Goal: Task Accomplishment & Management: Manage account settings

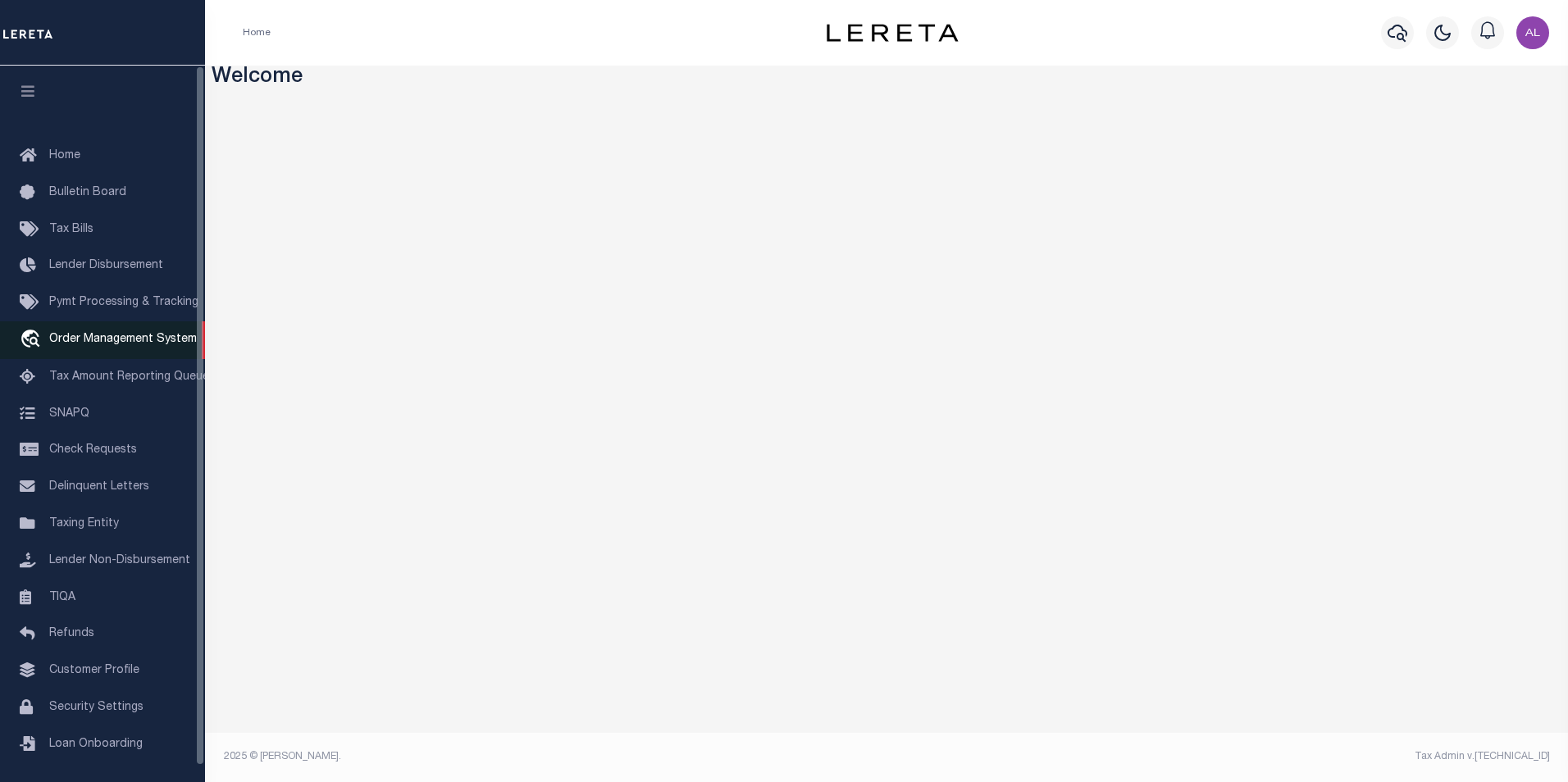
click at [122, 345] on span "Order Management System" at bounding box center [122, 339] width 148 height 12
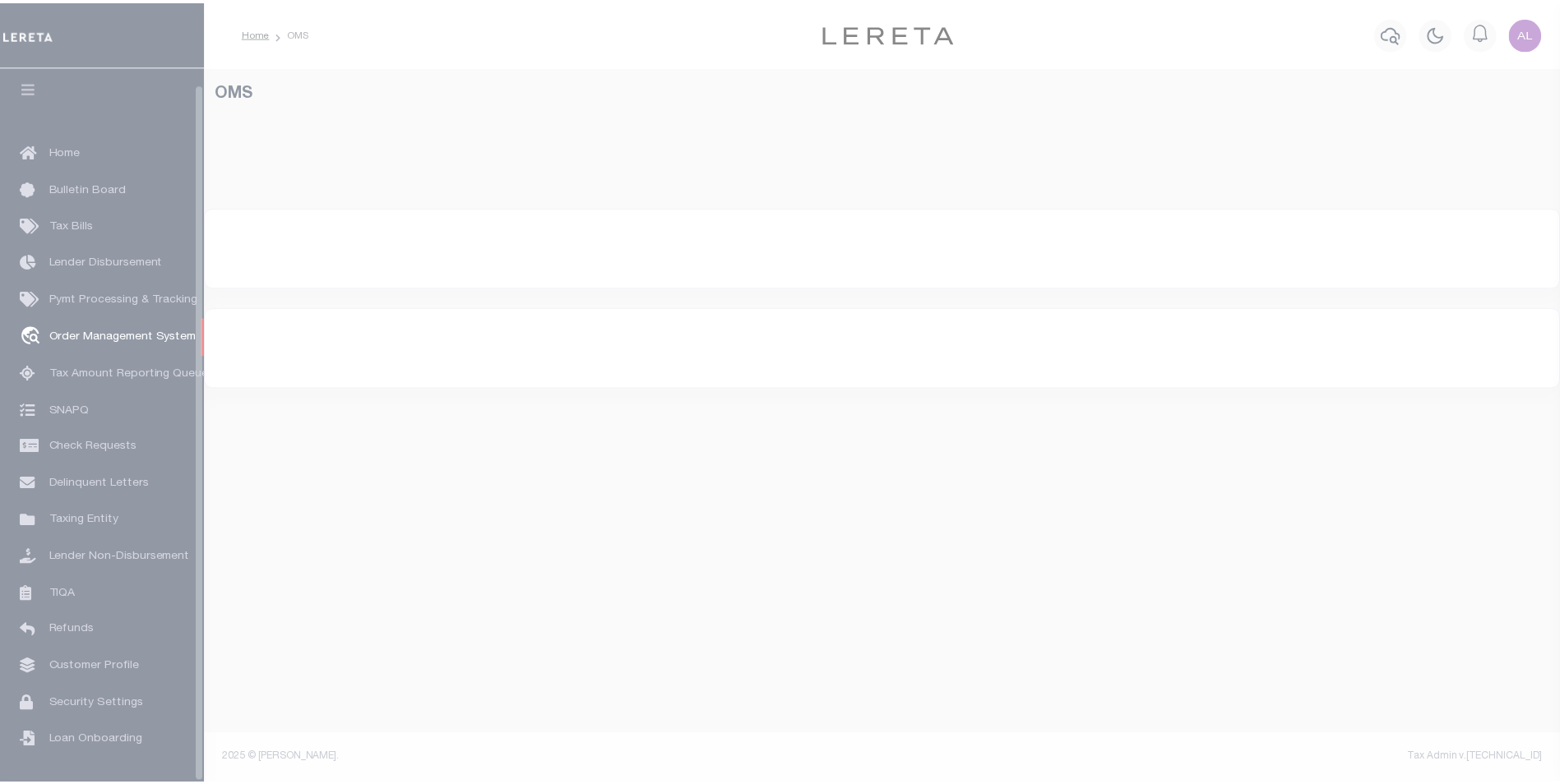
scroll to position [16, 0]
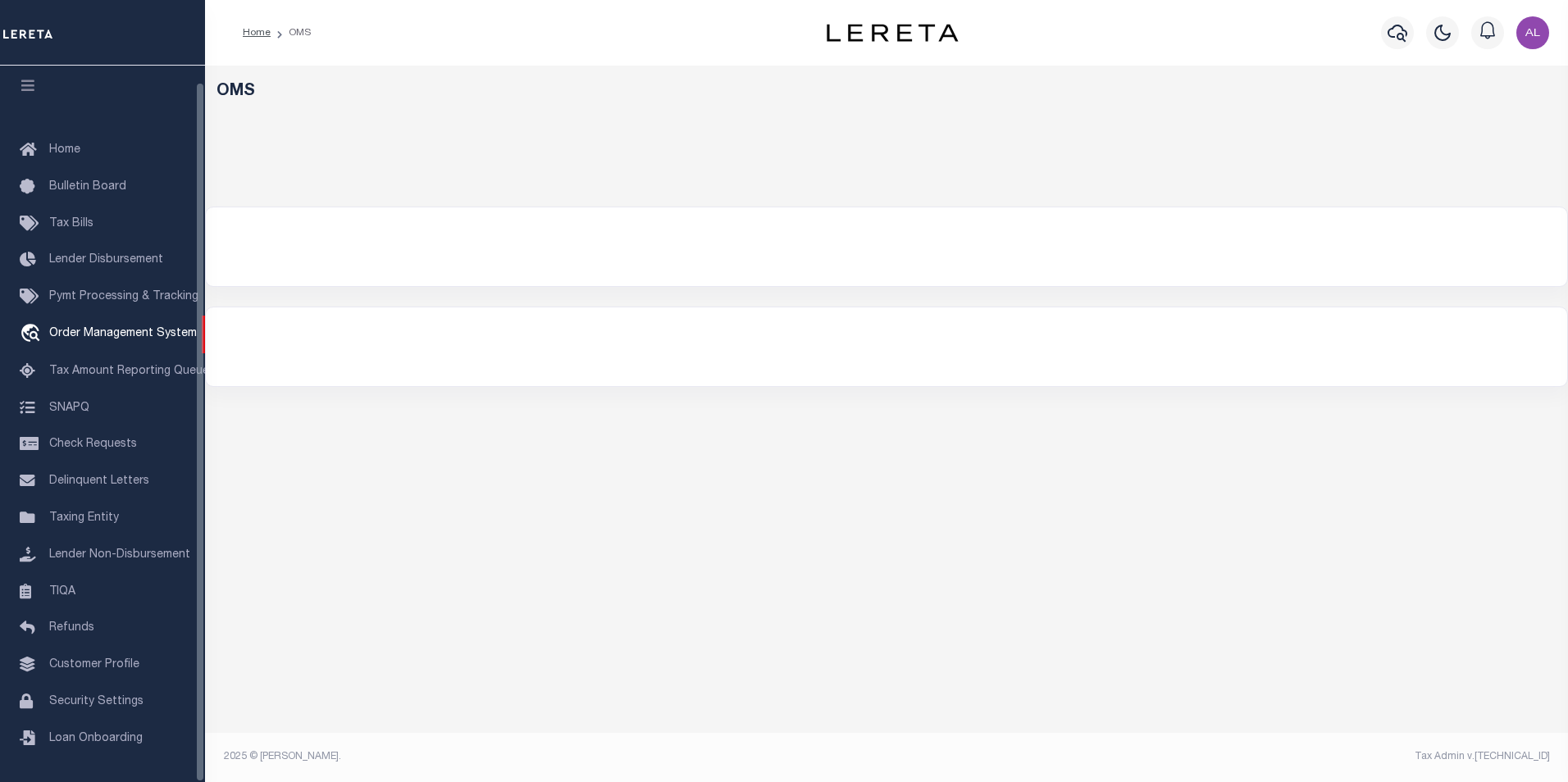
select select "200"
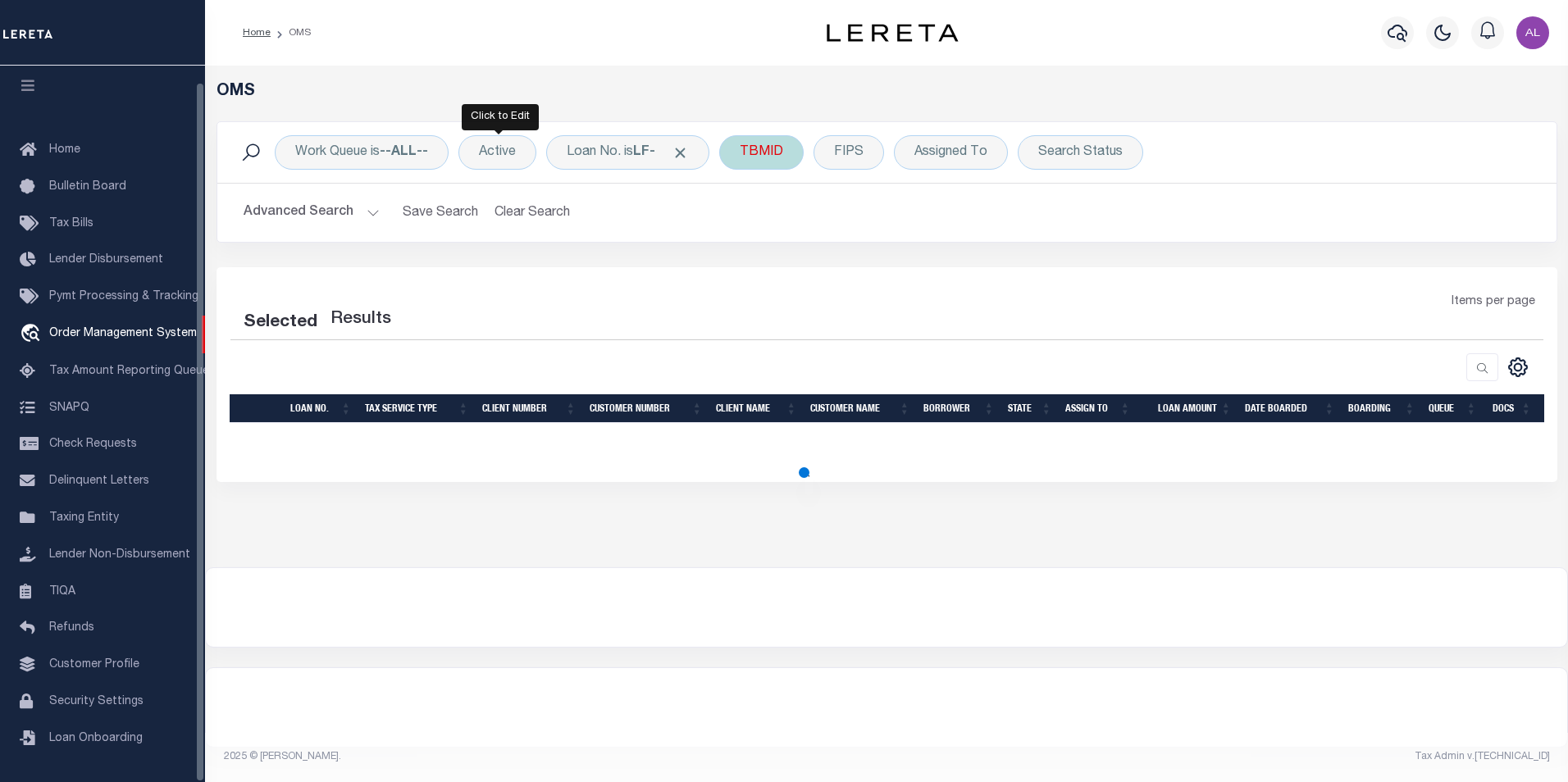
select select "200"
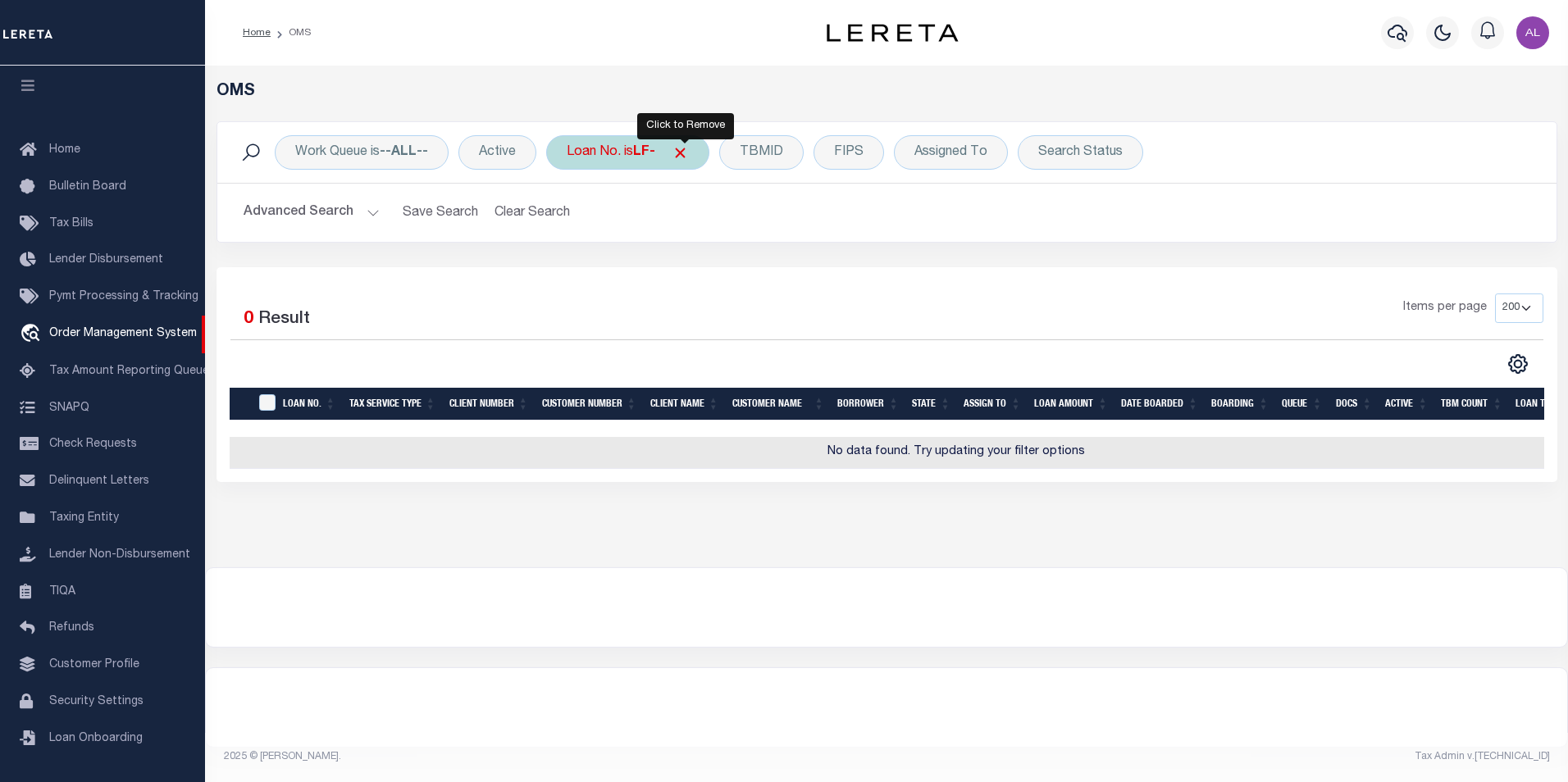
click at [687, 155] on span "Click to Remove" at bounding box center [680, 153] width 17 height 17
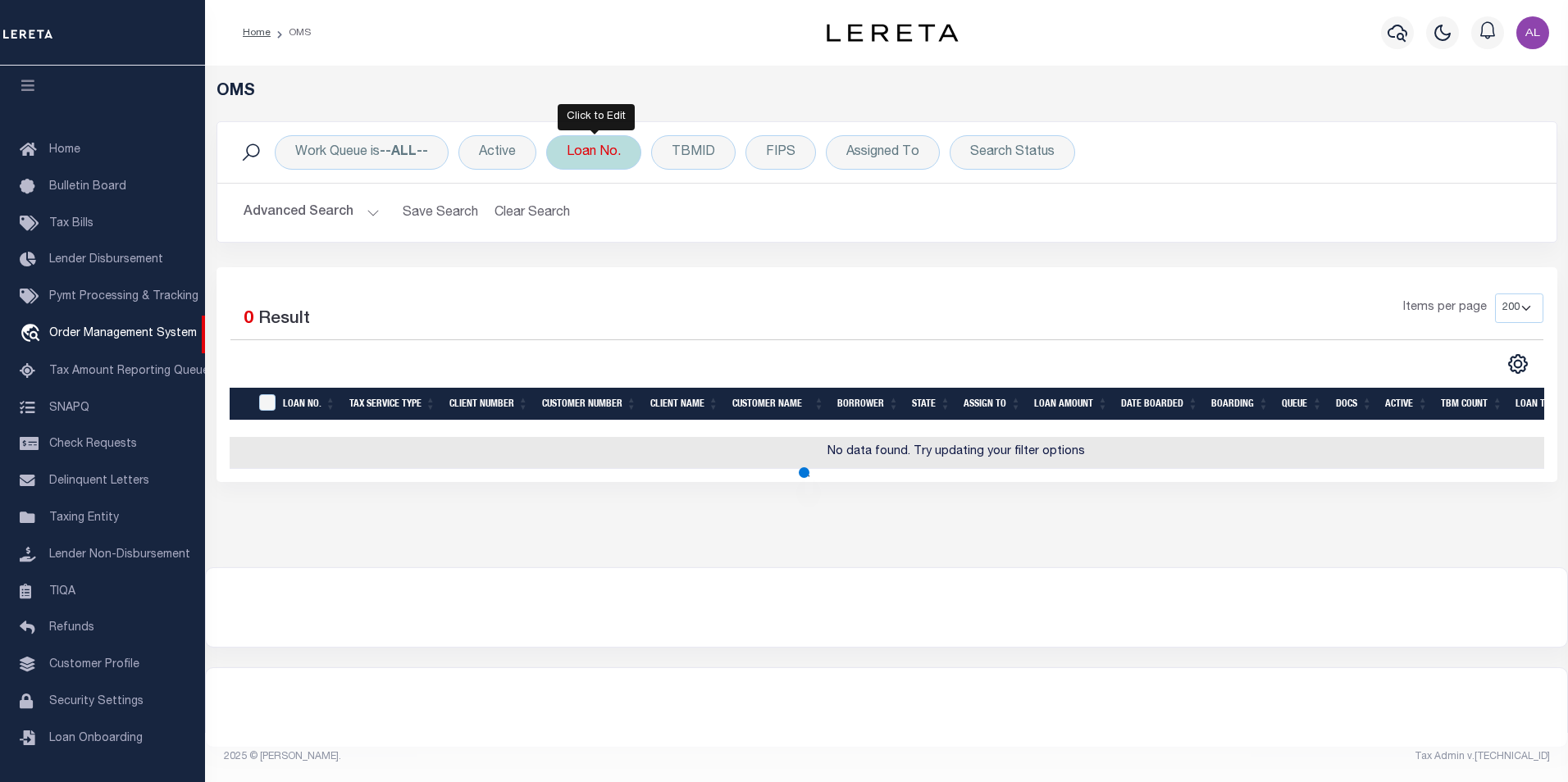
click at [583, 151] on div "Loan No." at bounding box center [594, 152] width 95 height 35
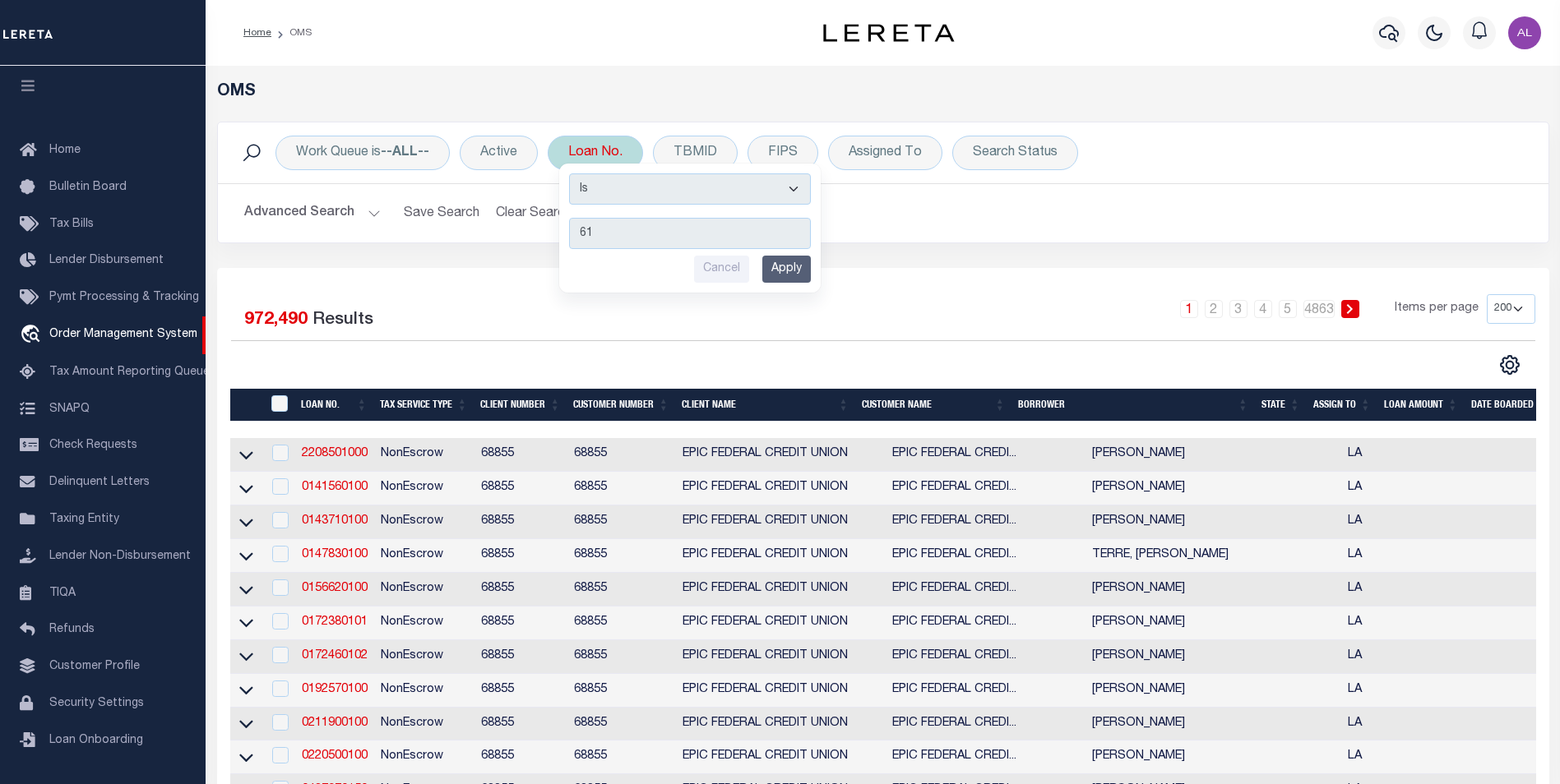
type input "6"
click at [698, 149] on div "TBMID" at bounding box center [695, 152] width 85 height 35
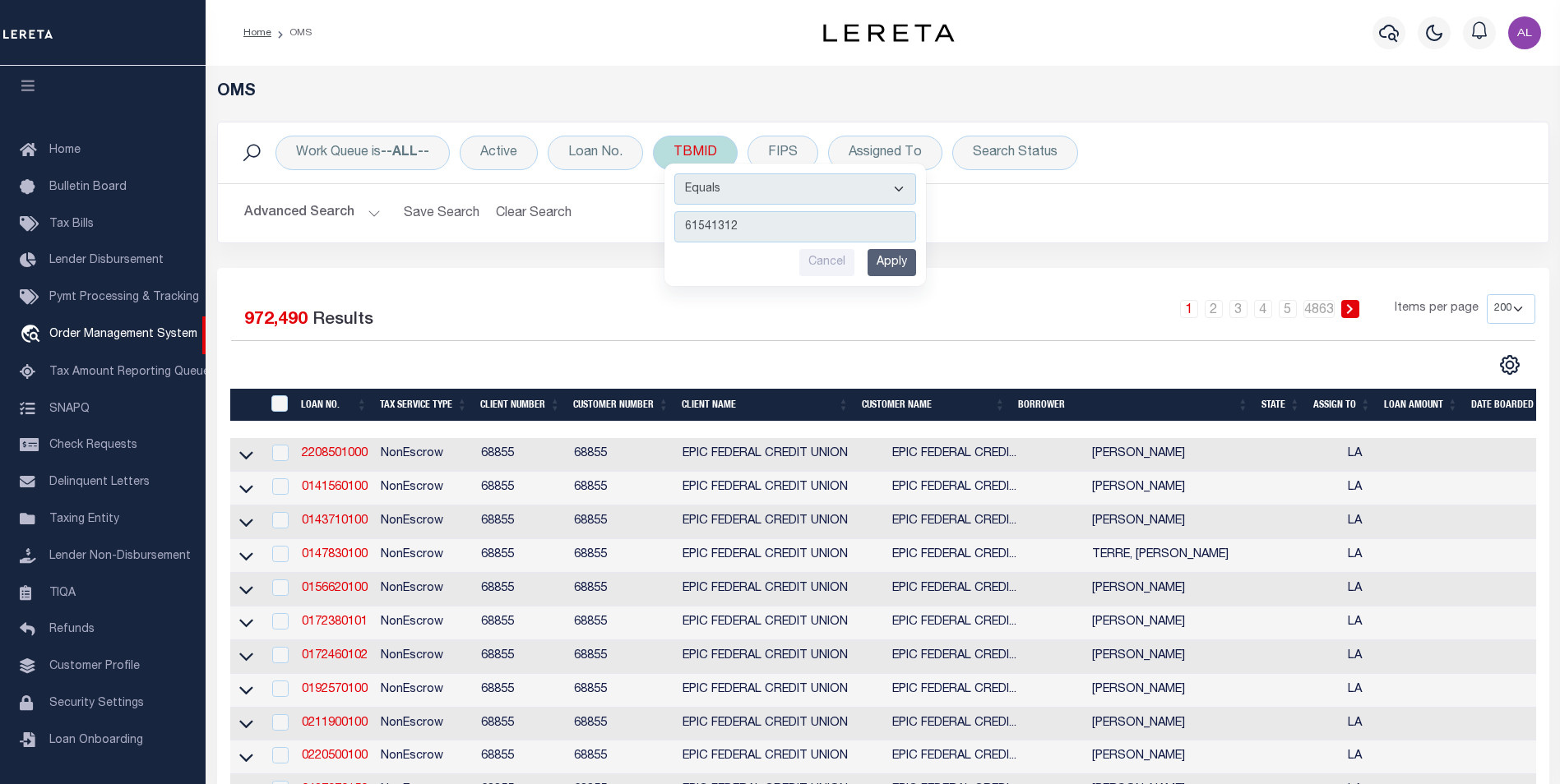
type input "61541312"
click at [881, 262] on input "Apply" at bounding box center [892, 262] width 48 height 27
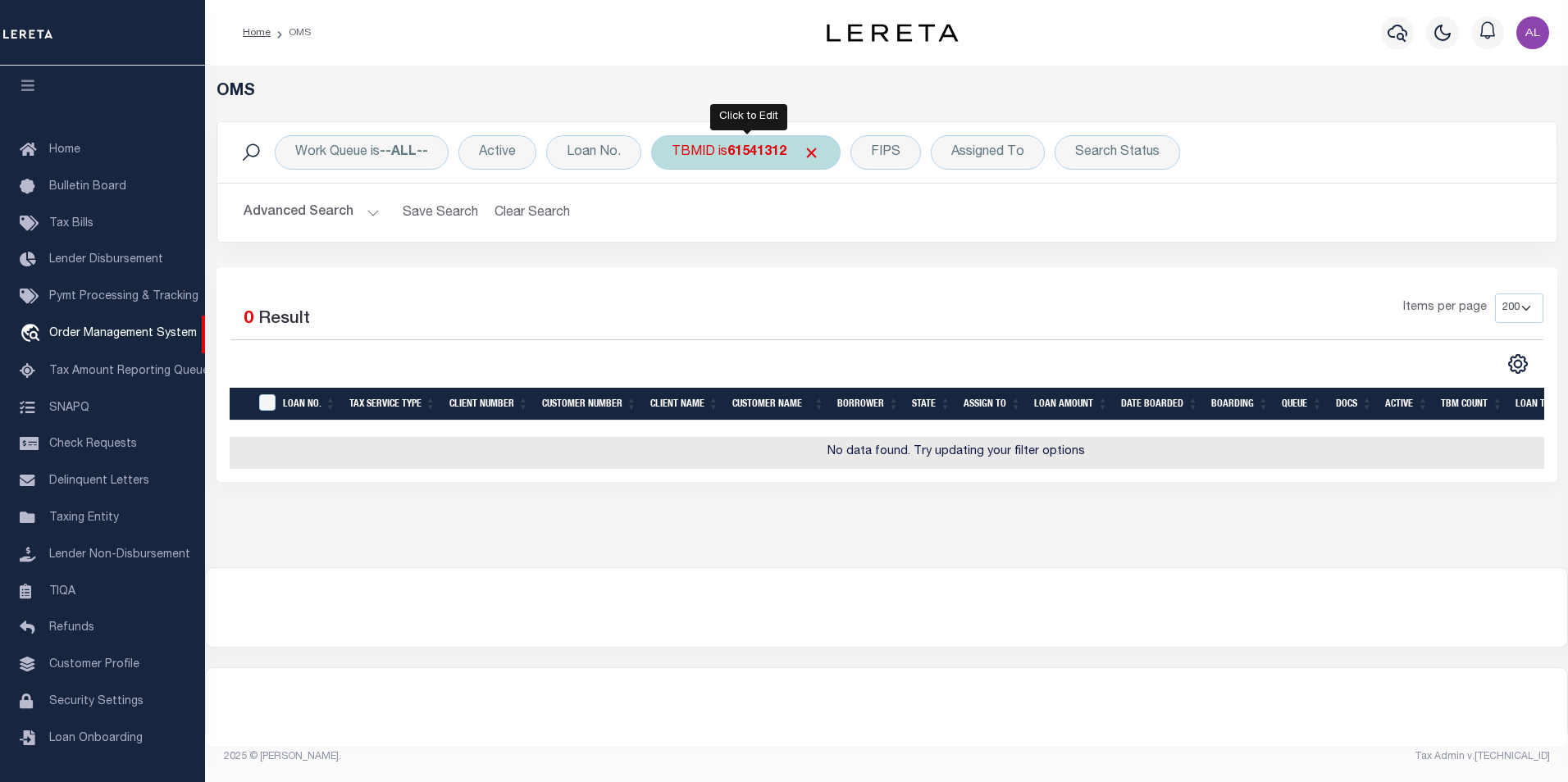
click at [742, 153] on b "61541312" at bounding box center [757, 153] width 59 height 14
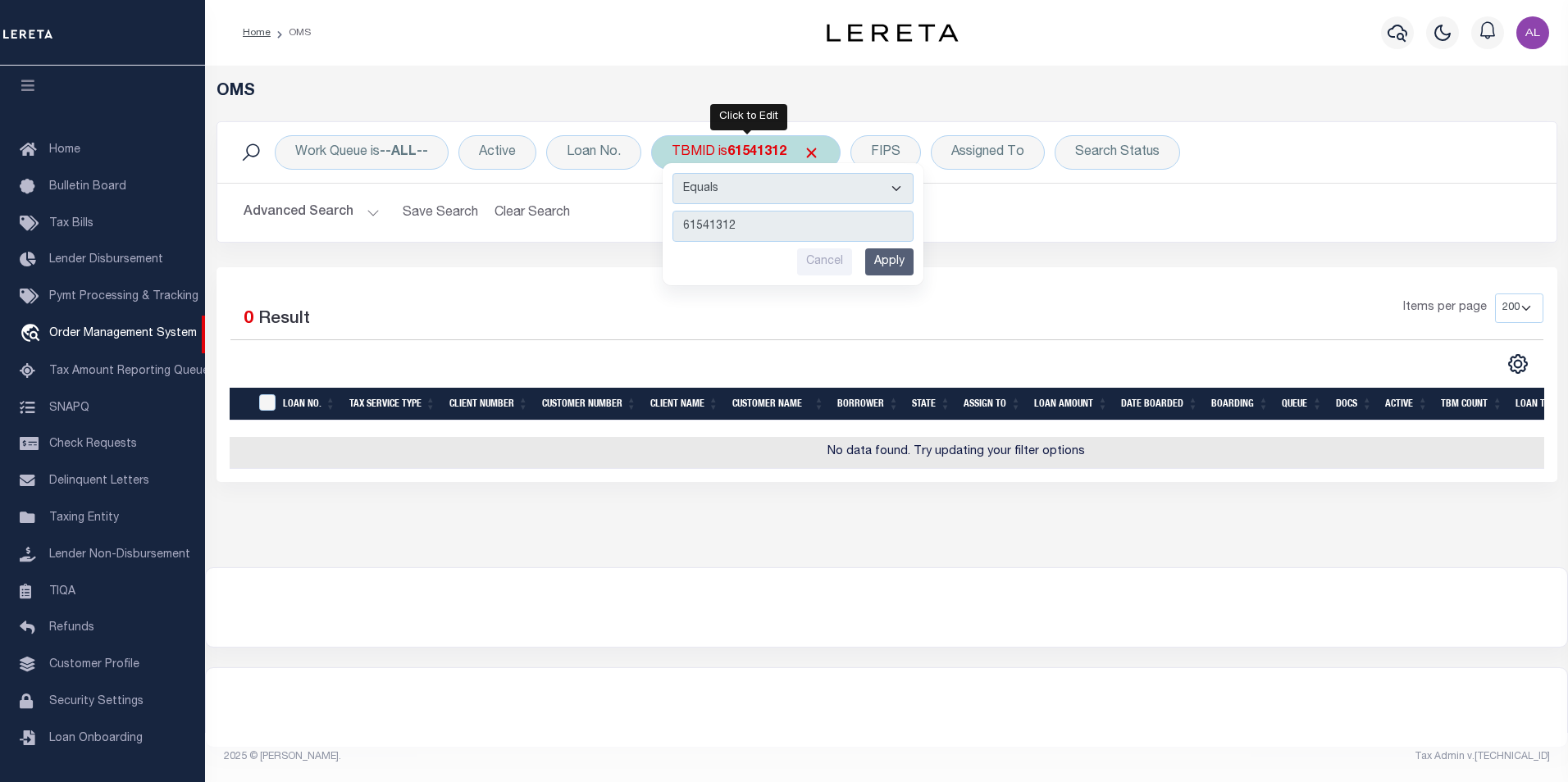
type input "3440331"
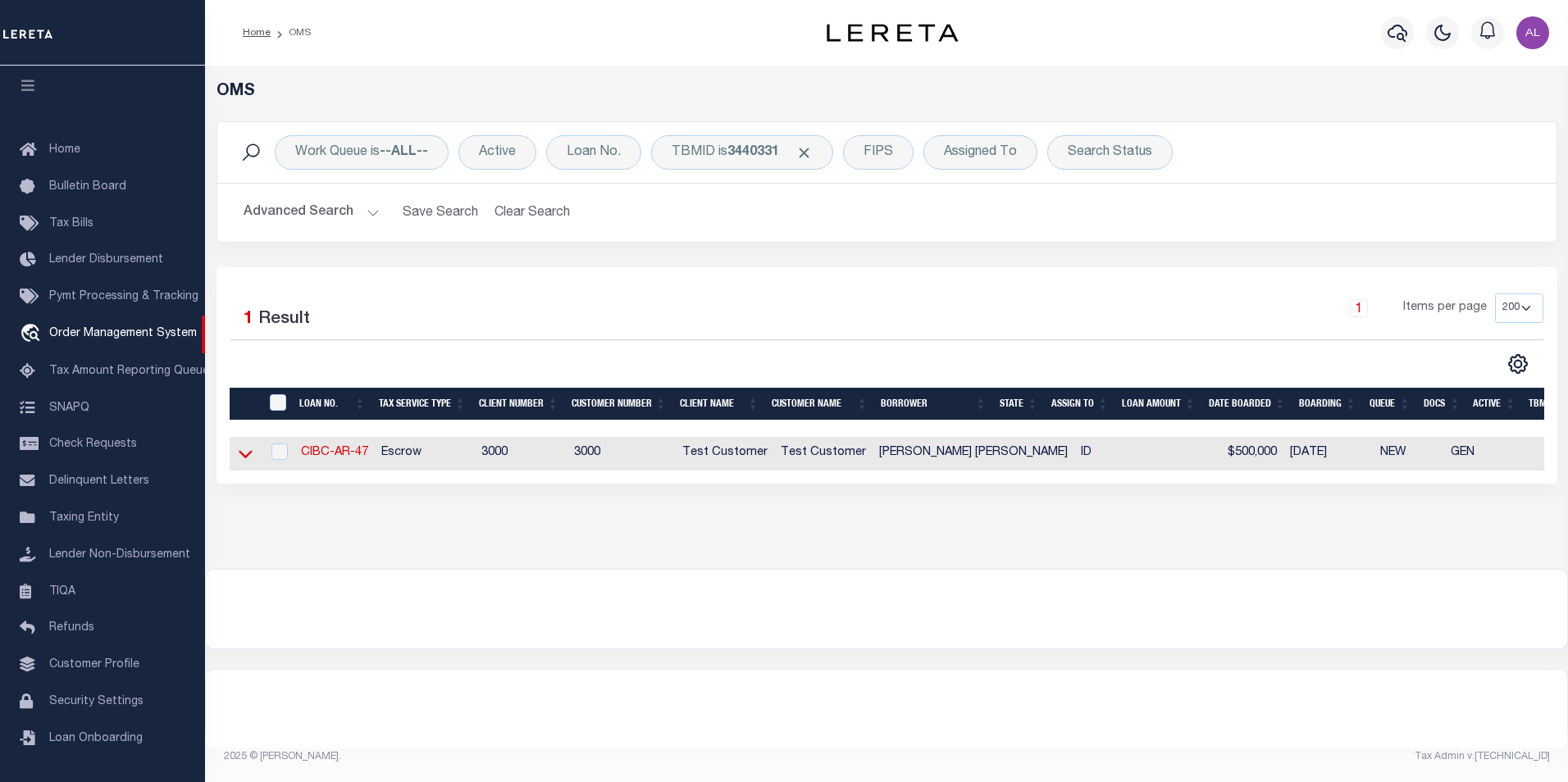
click at [246, 453] on icon at bounding box center [246, 453] width 14 height 17
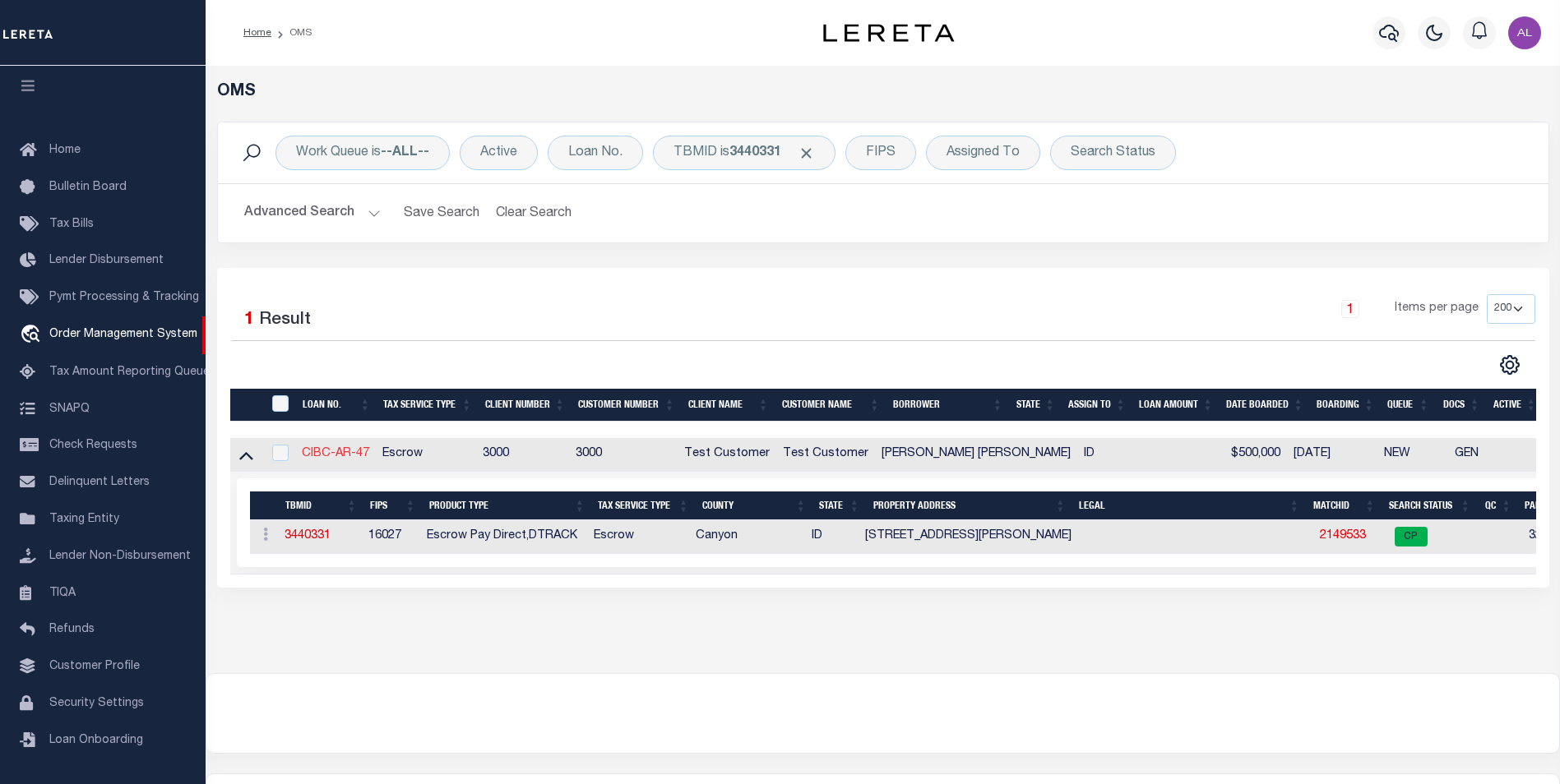
click at [349, 455] on link "CIBC-AR-47" at bounding box center [335, 454] width 68 height 12
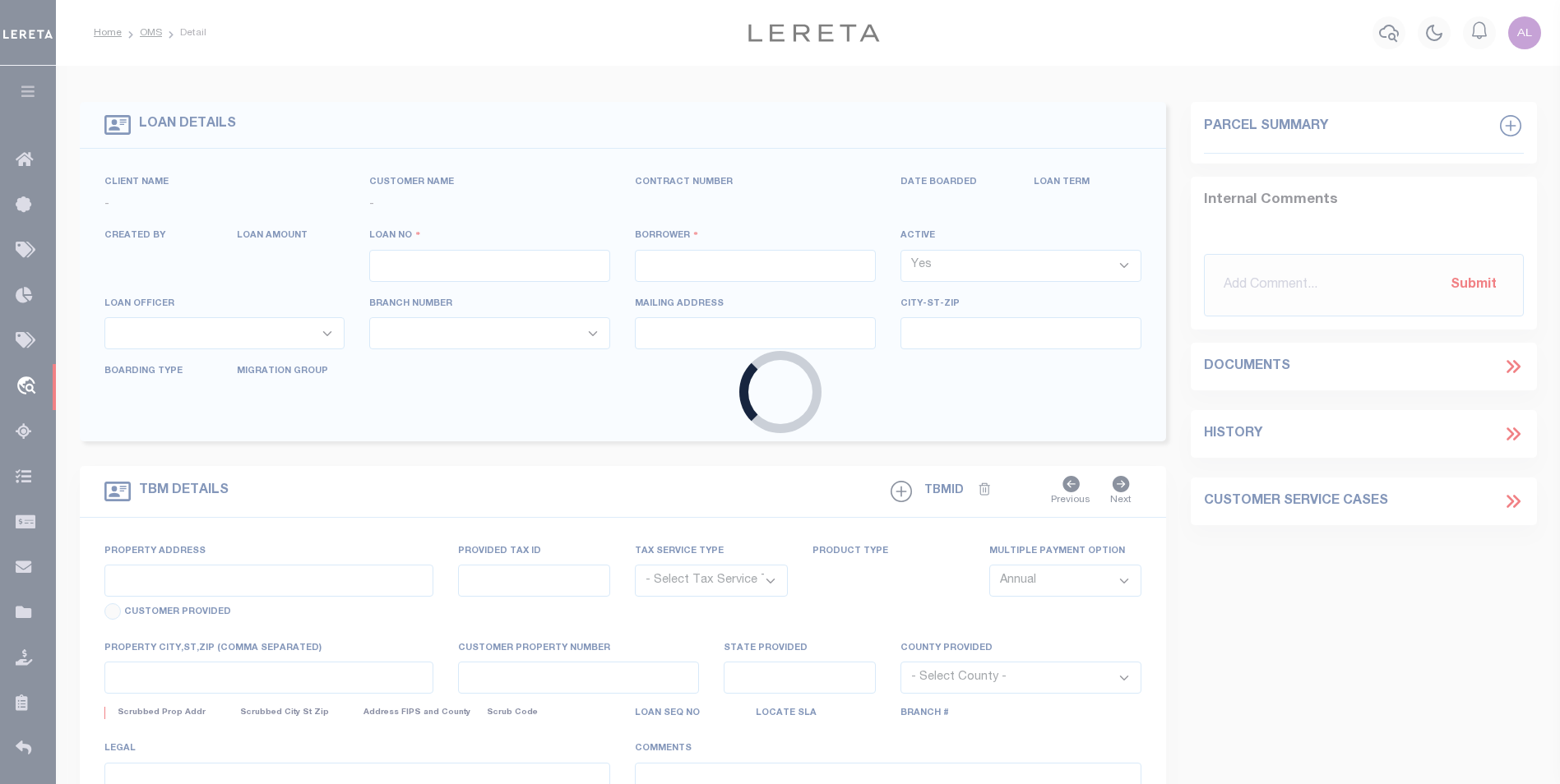
type input "CIBC-AR-47"
type input "[PERSON_NAME] [PERSON_NAME]"
select select
type input "[DATE]"
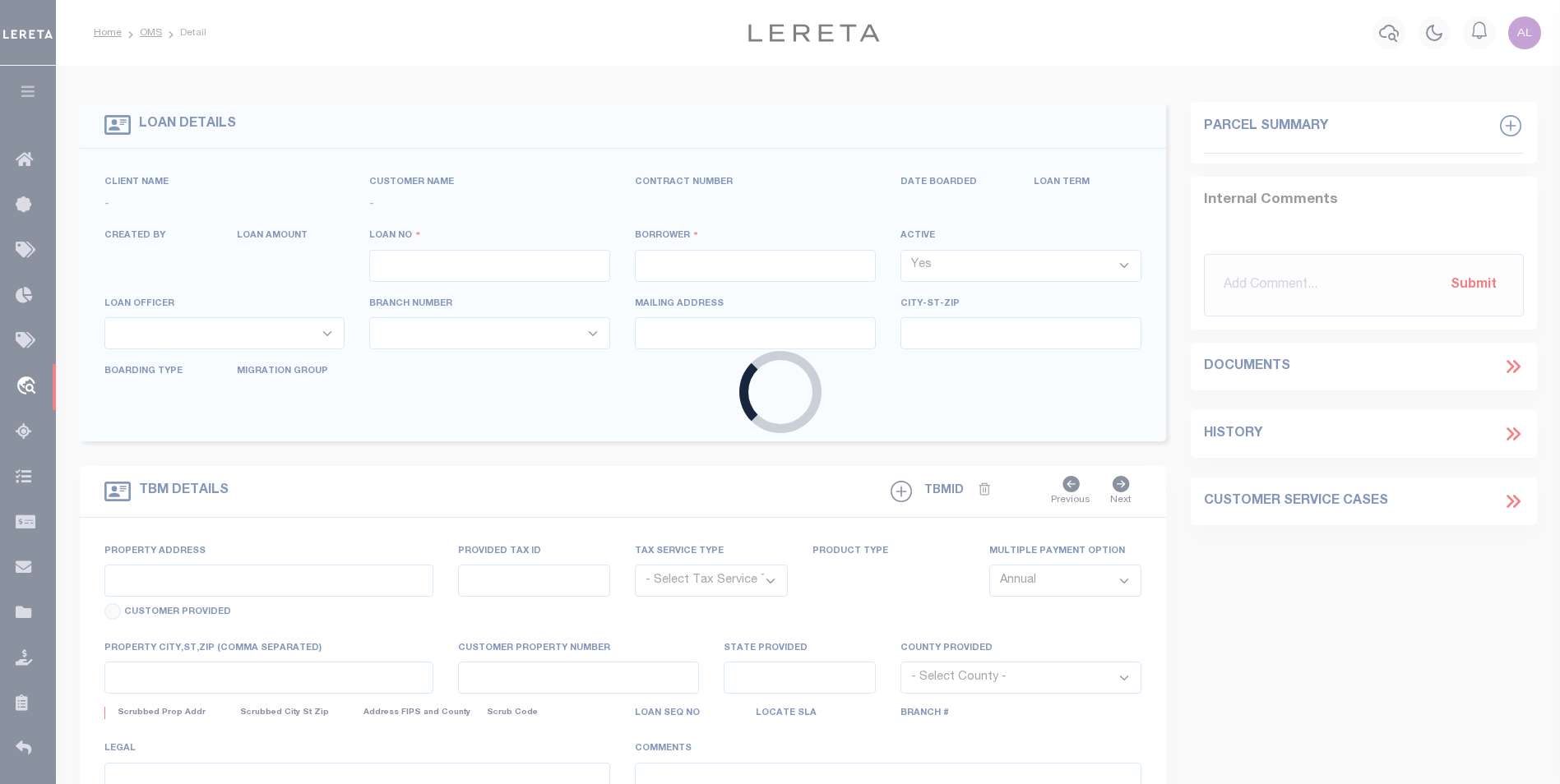
select select "200"
select select "10"
select select "Escrow"
type input "1204 W BELKNAP DR"
type input "1111"
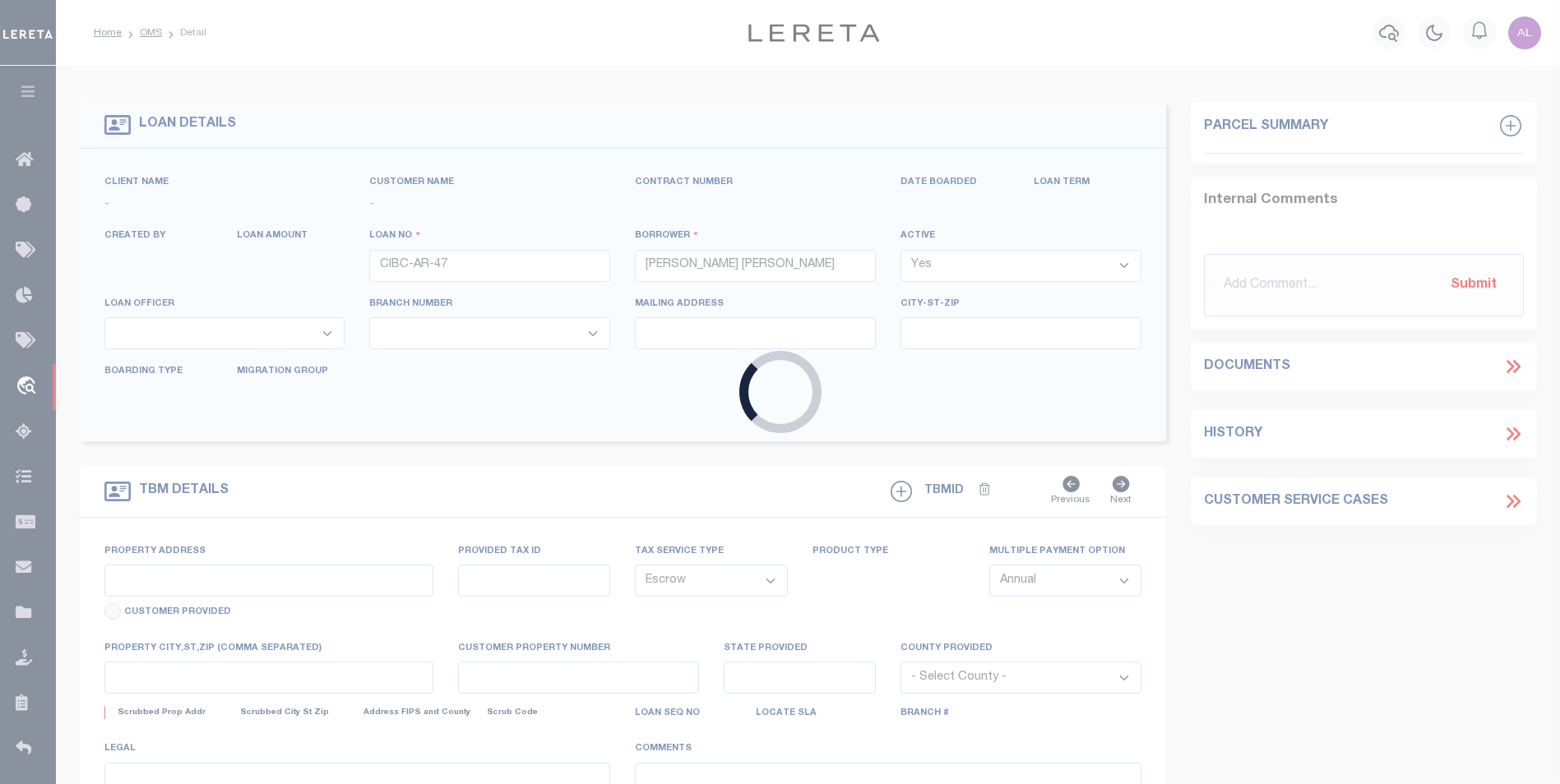
select select
type input "NAMPA ID 83686-5795"
type input "11145"
type input "ID"
select select "127536"
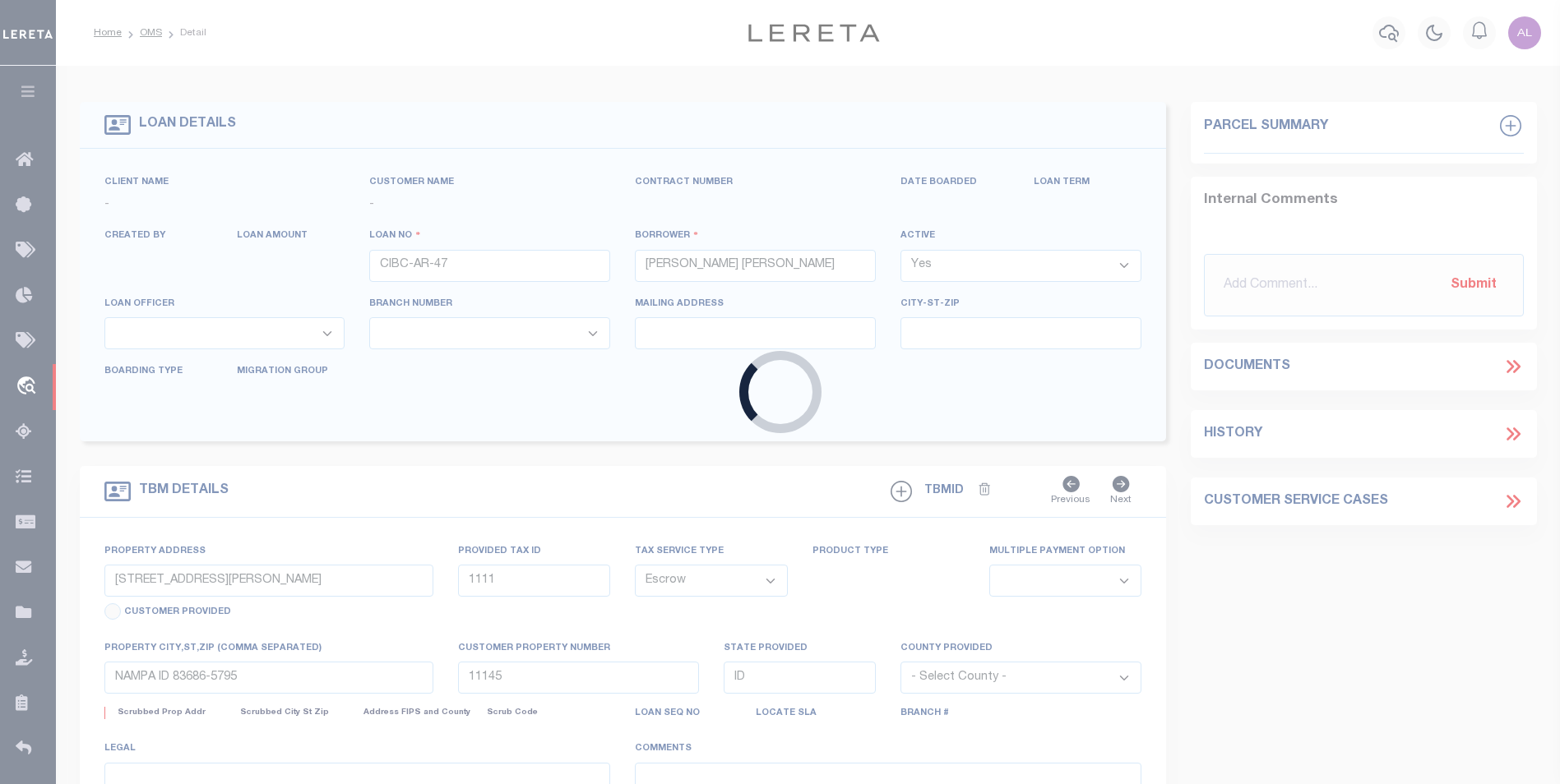
select select "25316"
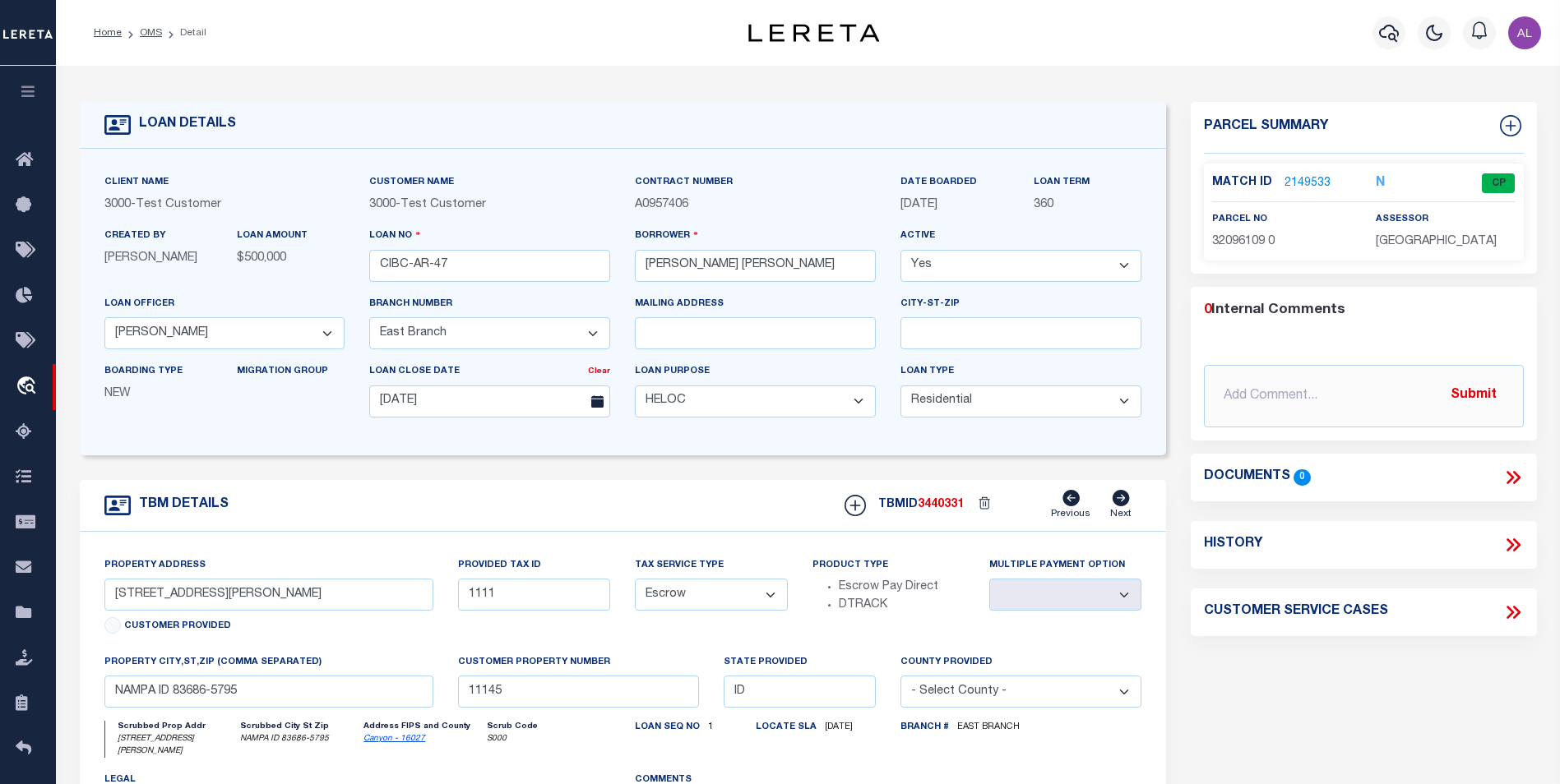
click at [1315, 184] on link "2149533" at bounding box center [1308, 184] width 46 height 17
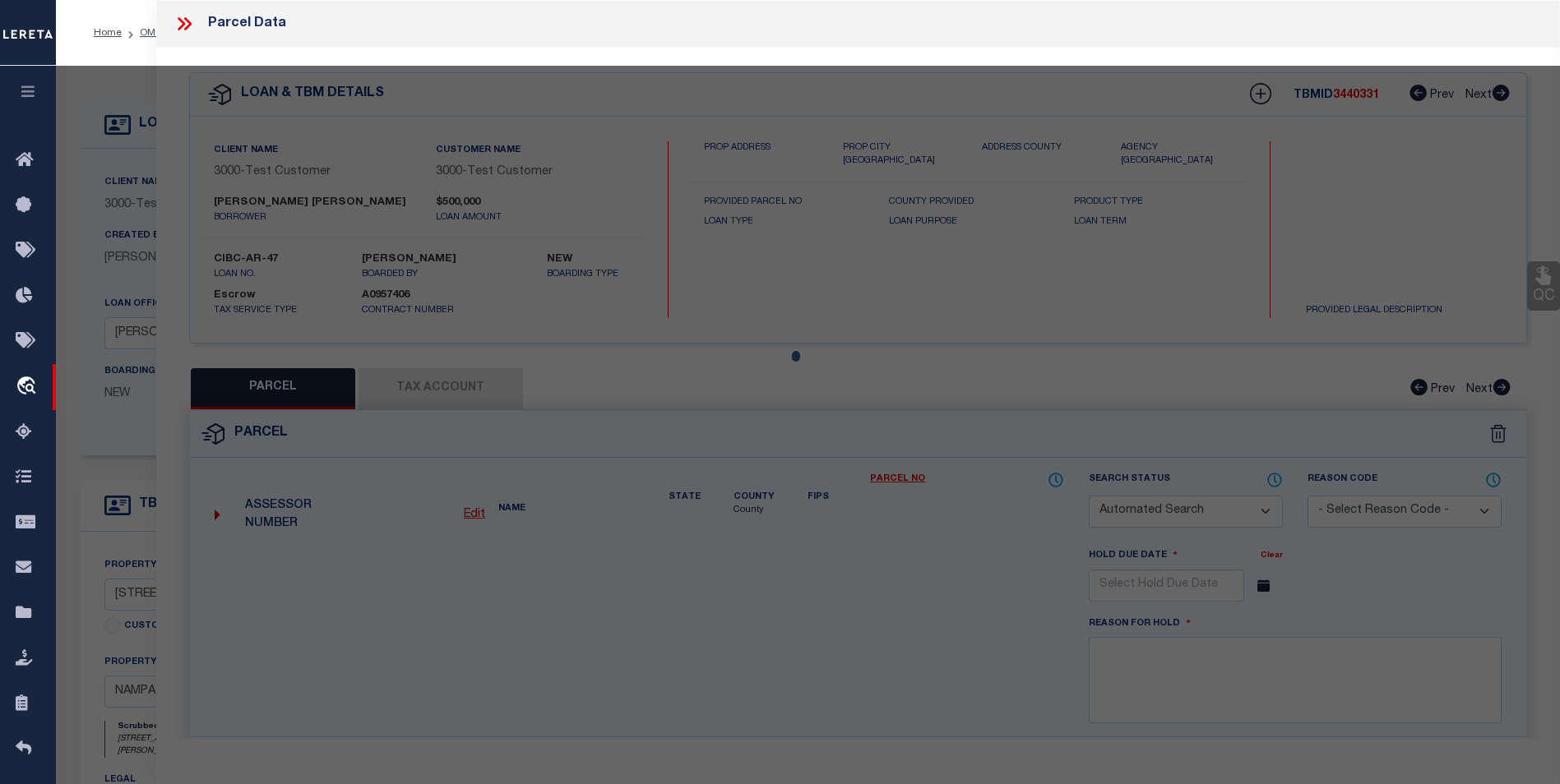
checkbox input "false"
select select "CP"
select select "ACT"
type input "LOPEZ,JOHN ANTHONY"
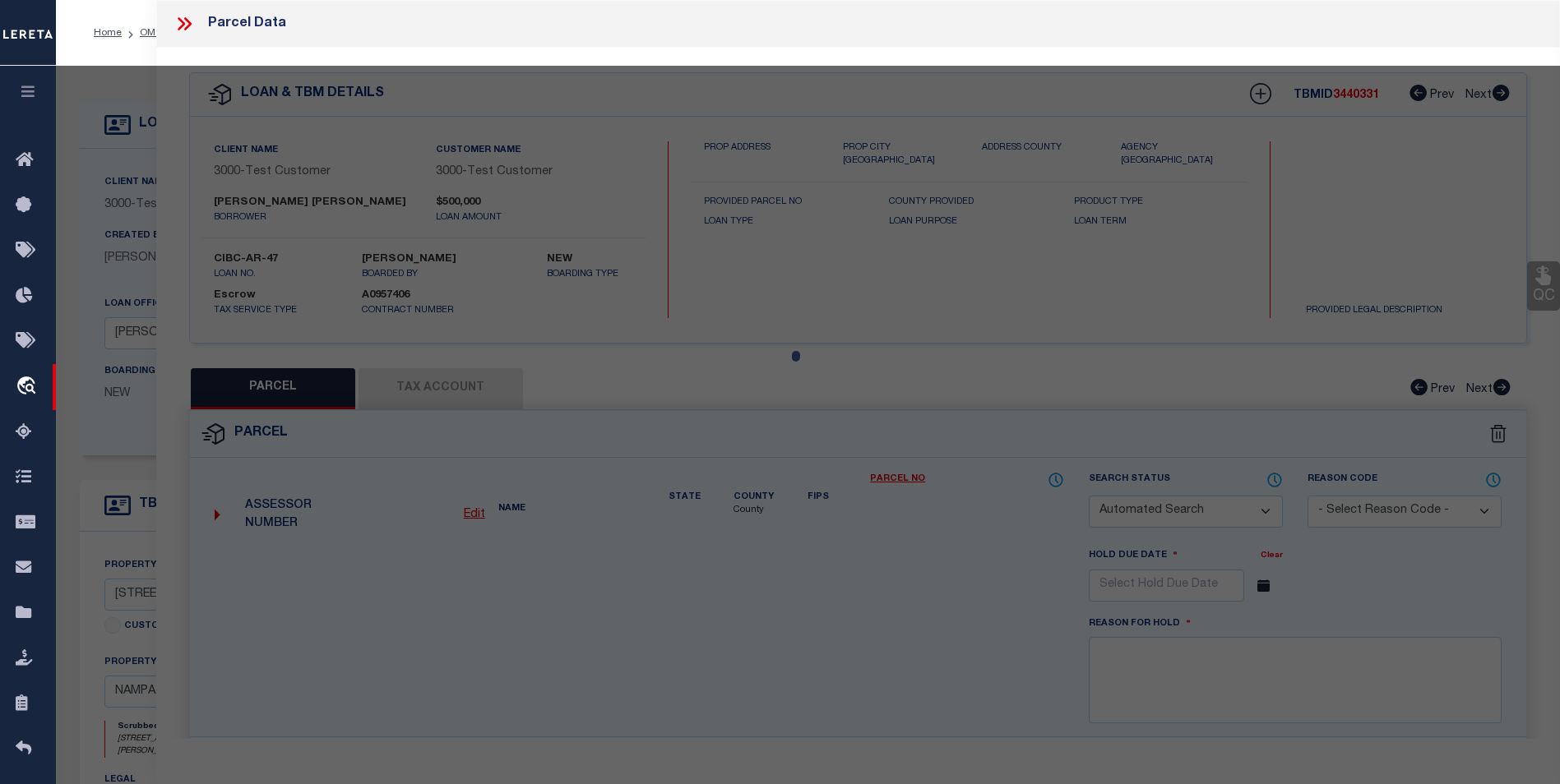
select select "ATL"
select select "ADD"
type input "1204 W BELKNAP DR"
type input "NAMPA, ID 83686"
type textarea "32-3N-2W SE SANDS POINTE NO 1 LT 10 BLK 1"
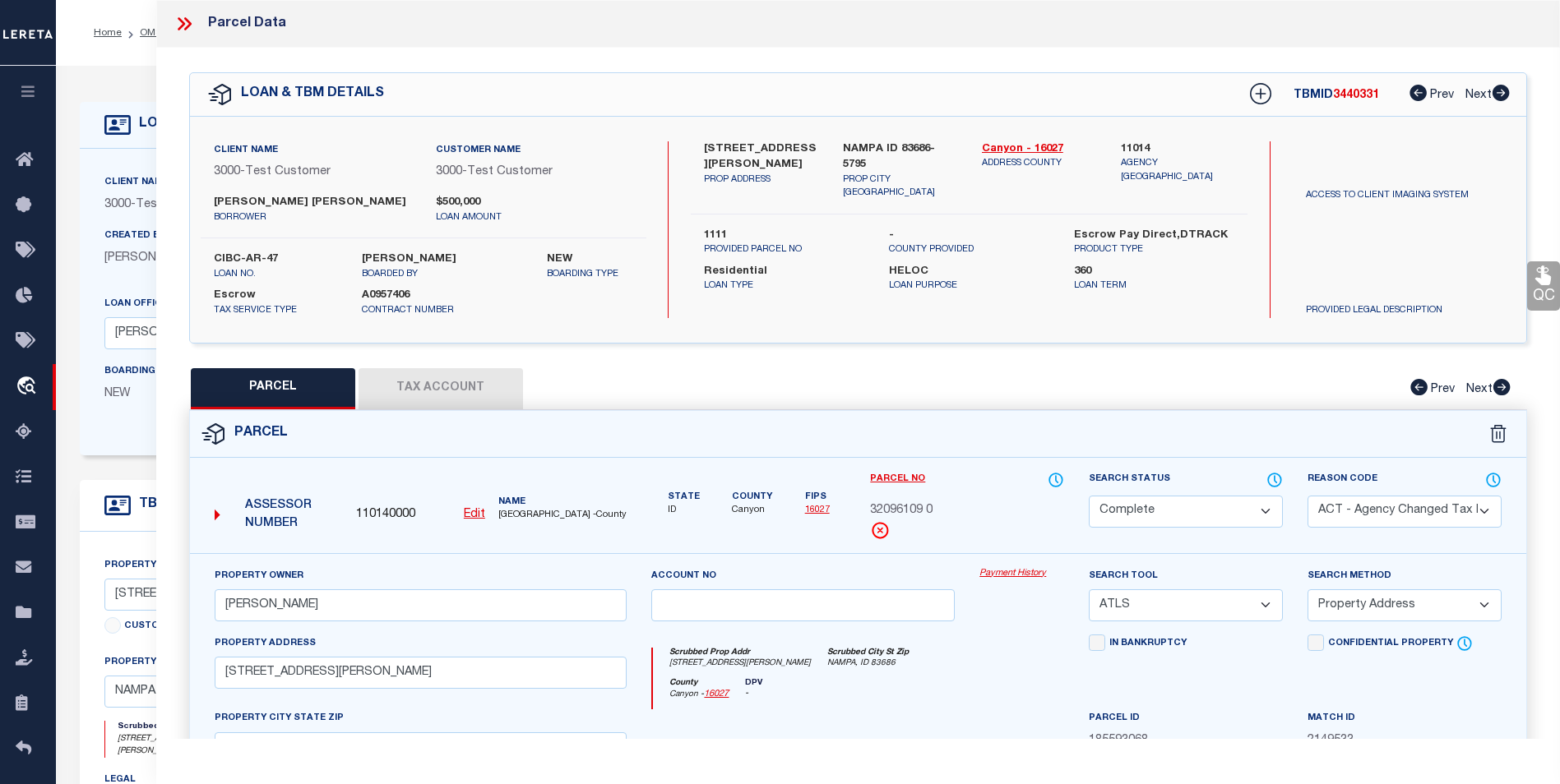
click at [436, 377] on button "Tax Account" at bounding box center [440, 389] width 164 height 41
select select "100"
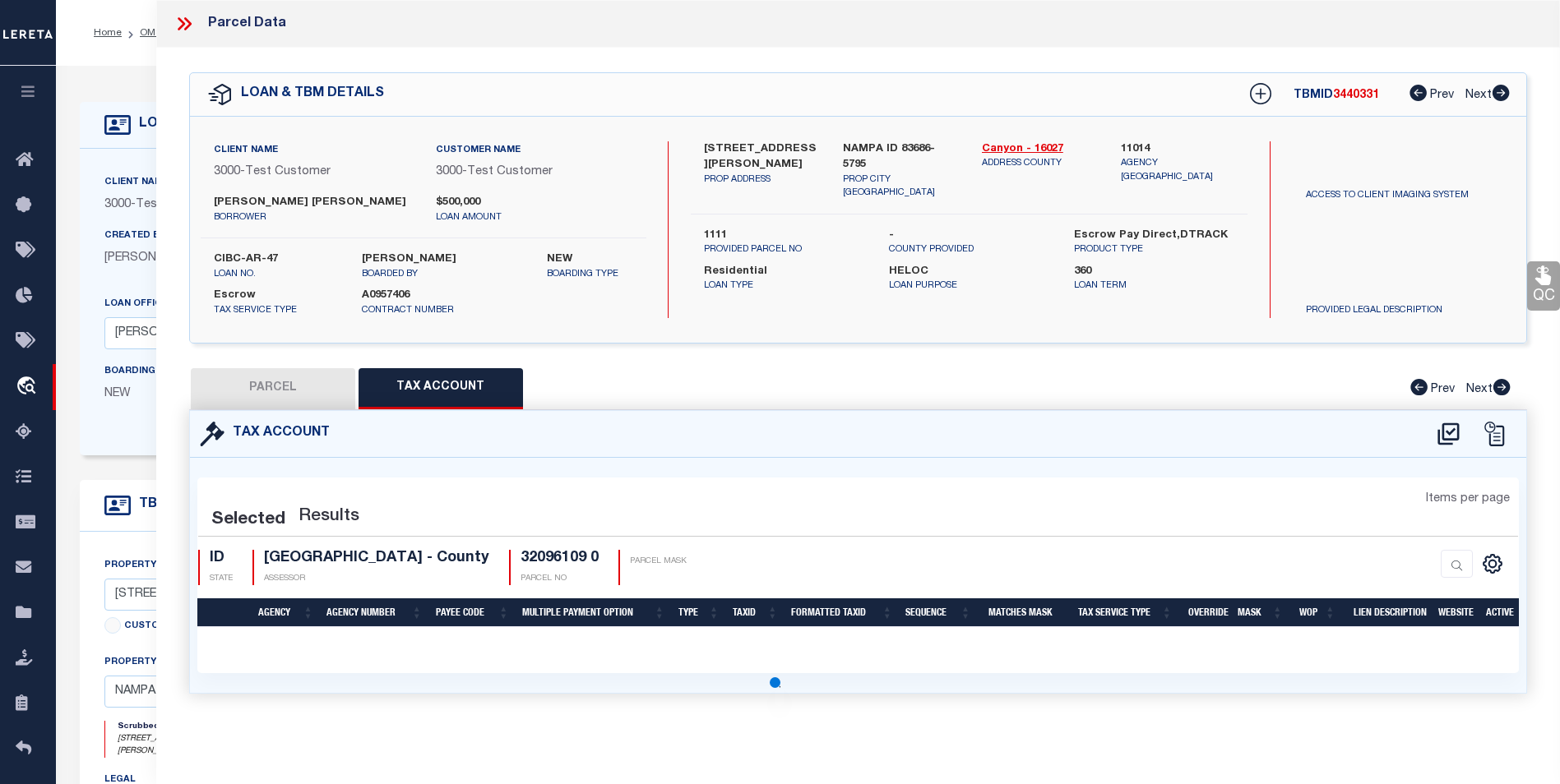
select select "100"
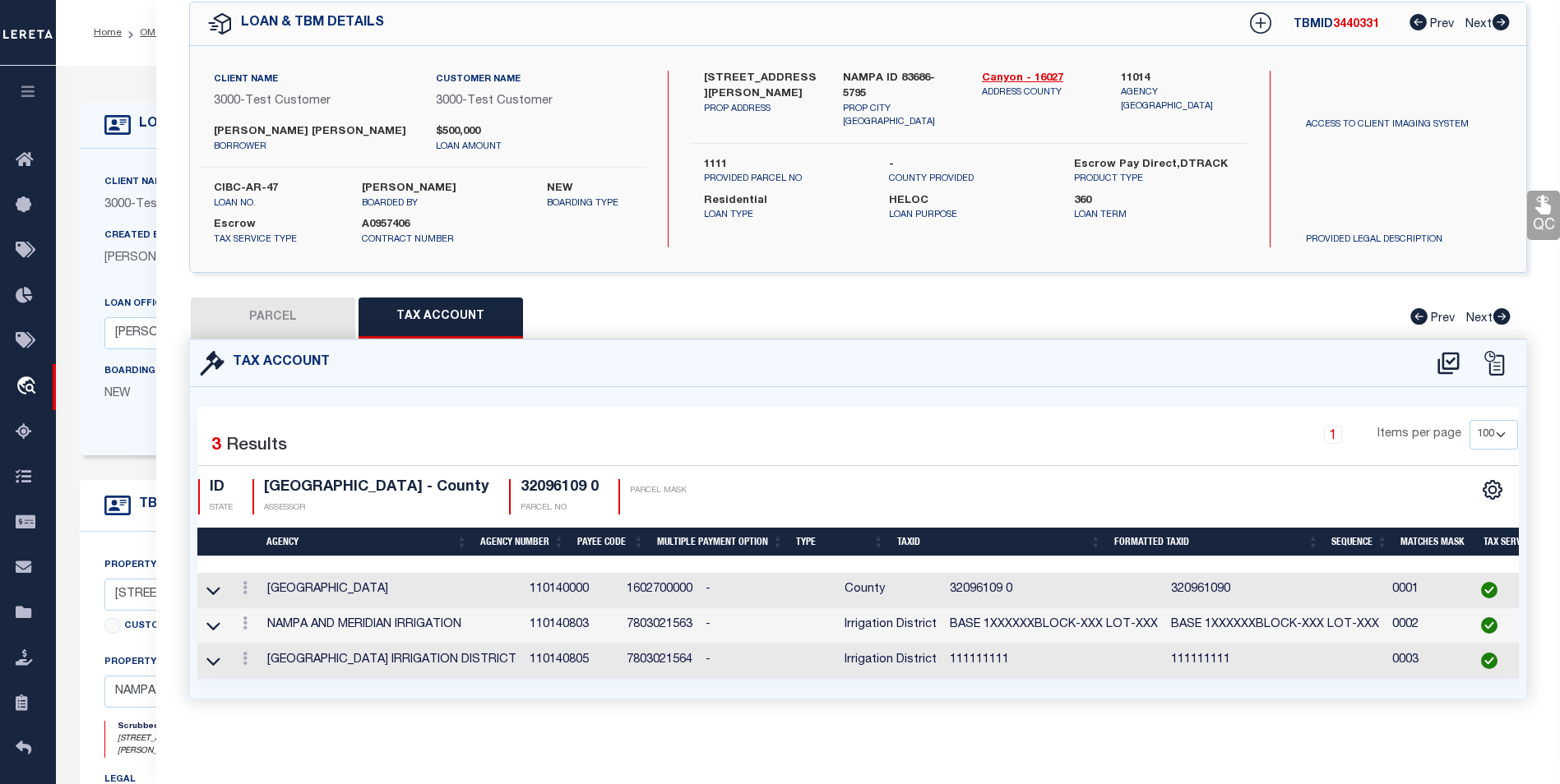
click at [284, 302] on button "PARCEL" at bounding box center [273, 318] width 164 height 41
select select "AS"
select select
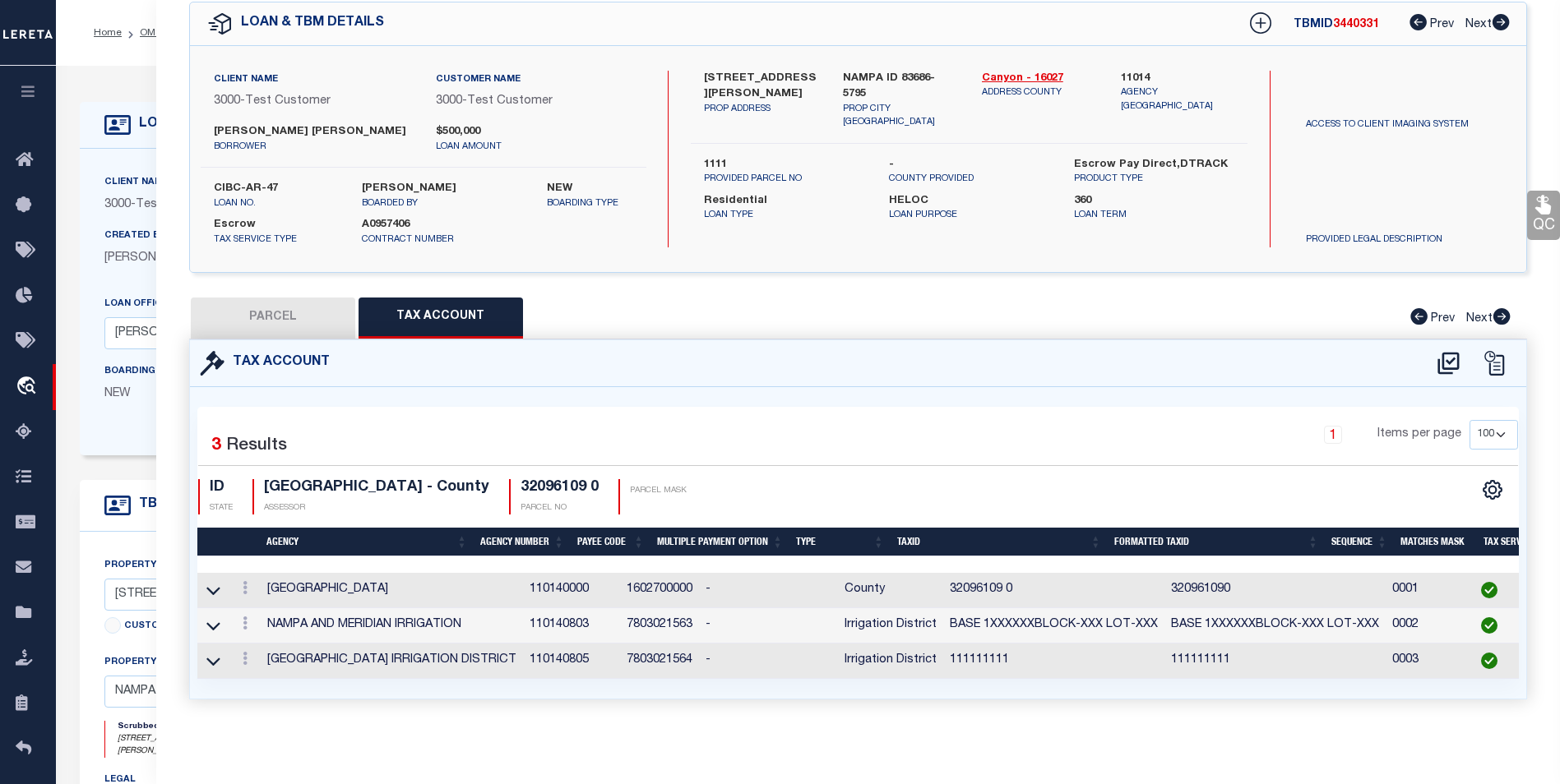
checkbox input "false"
select select "CP"
select select "ACT"
type input "LOPEZ,JOHN ANTHONY"
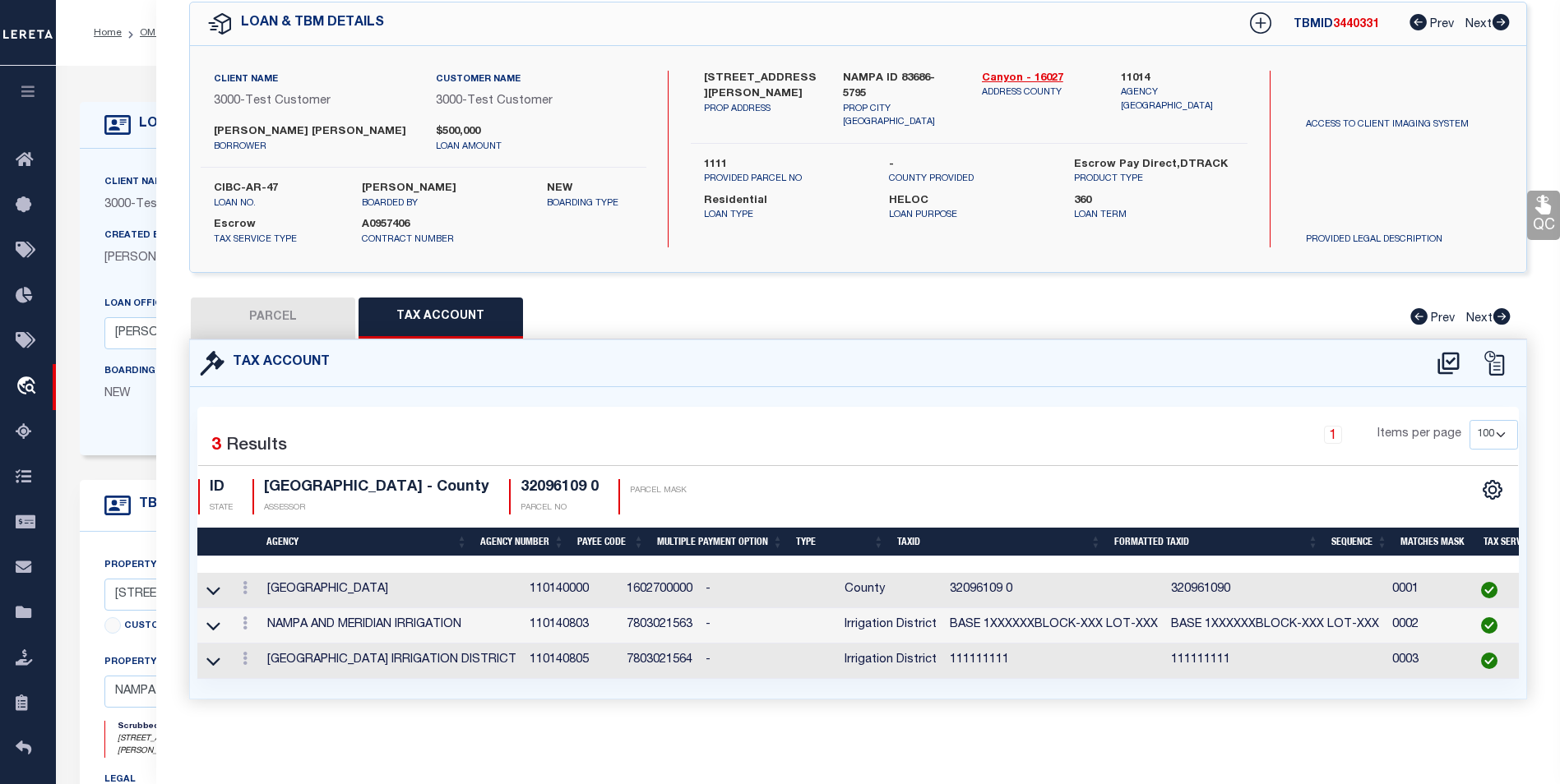
select select "ATL"
select select "ADD"
type input "1204 W BELKNAP DR"
type input "NAMPA, ID 83686"
type textarea "32-3N-2W SE SANDS POINTE NO 1 LT 10 BLK 1"
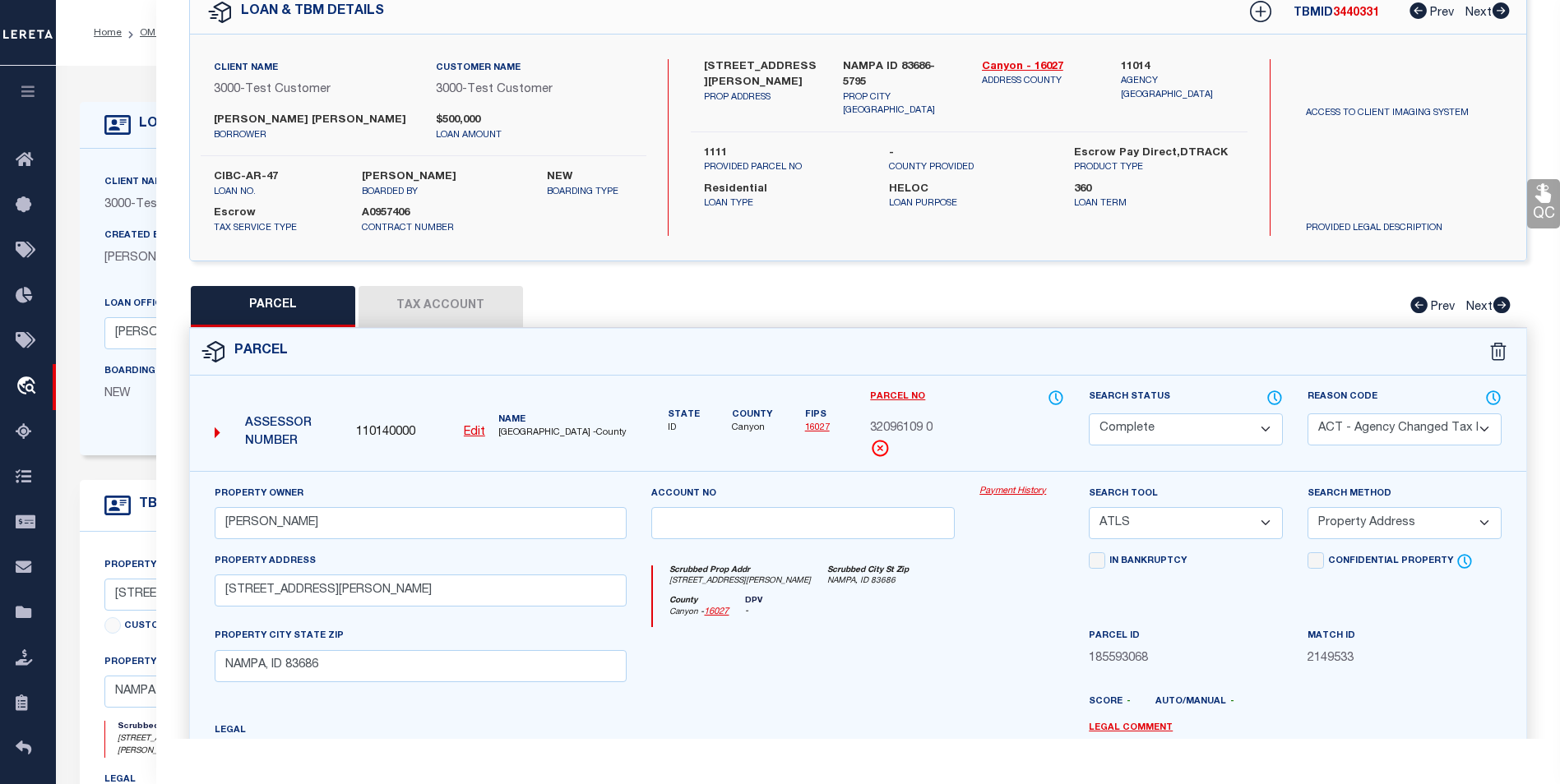
click at [1032, 495] on link "Payment History" at bounding box center [1022, 492] width 85 height 14
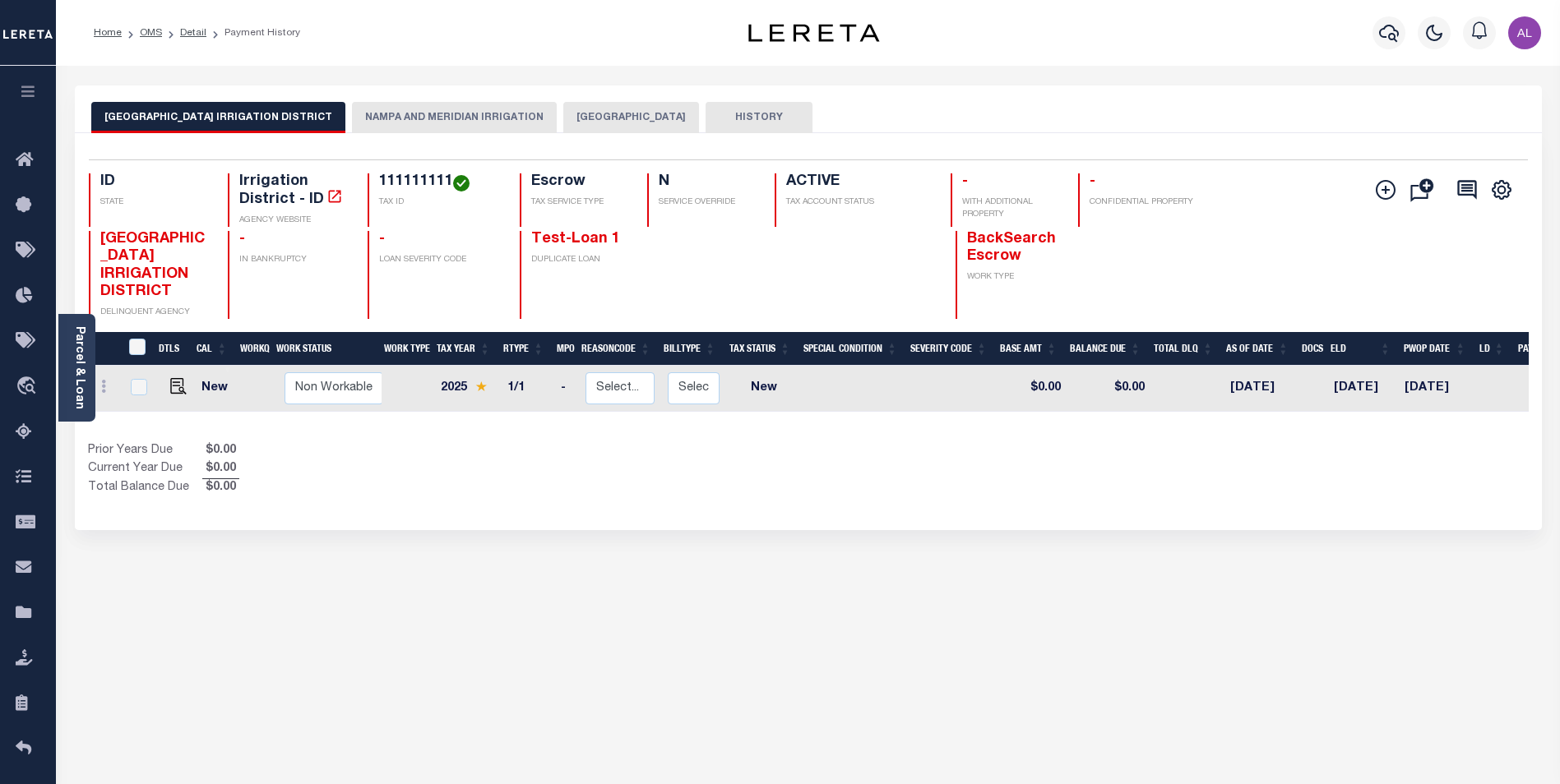
click at [407, 103] on button "NAMPA AND MERIDIAN IRRIGATION" at bounding box center [455, 117] width 205 height 31
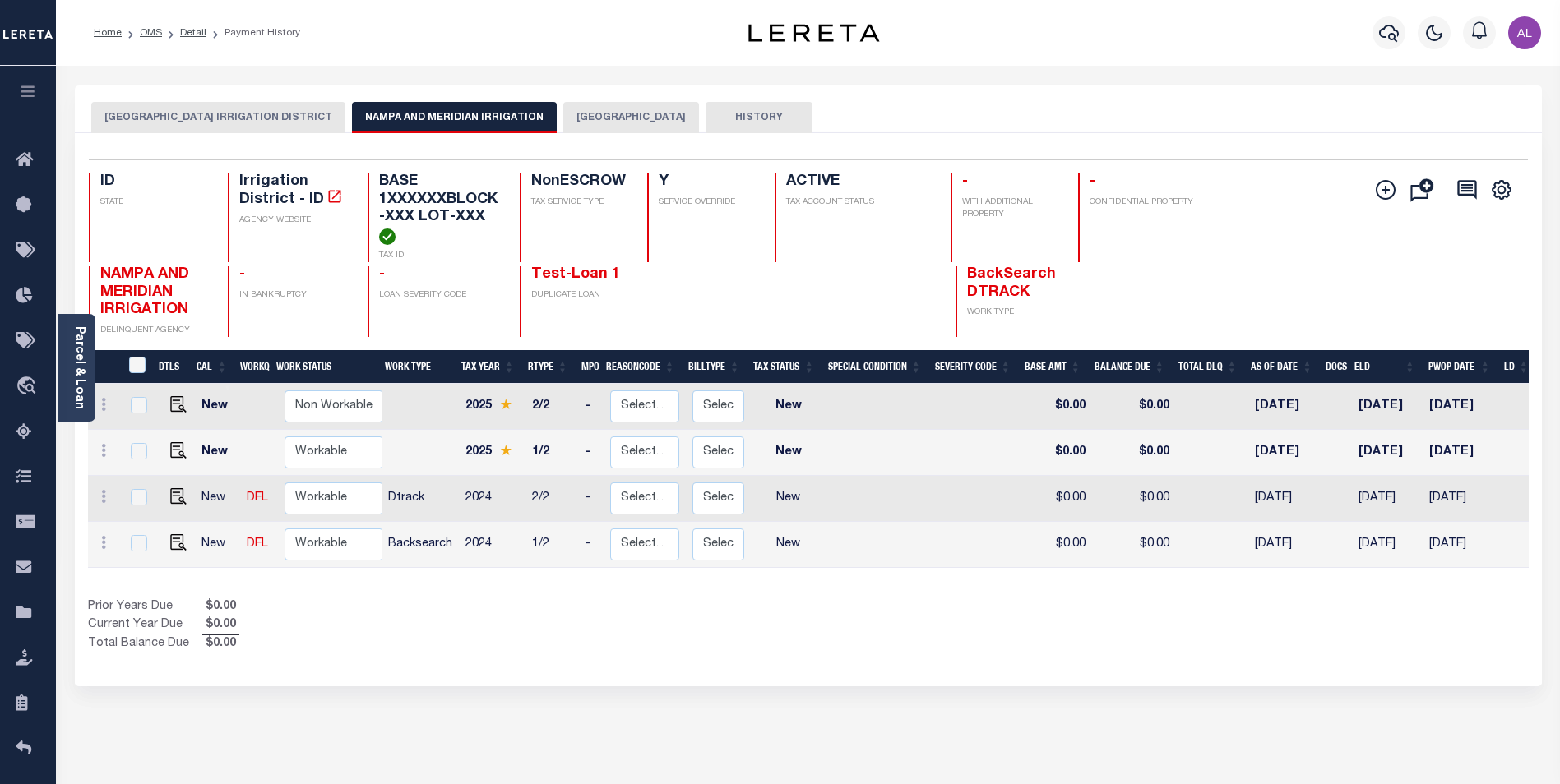
click at [563, 120] on button "[GEOGRAPHIC_DATA]" at bounding box center [631, 117] width 136 height 31
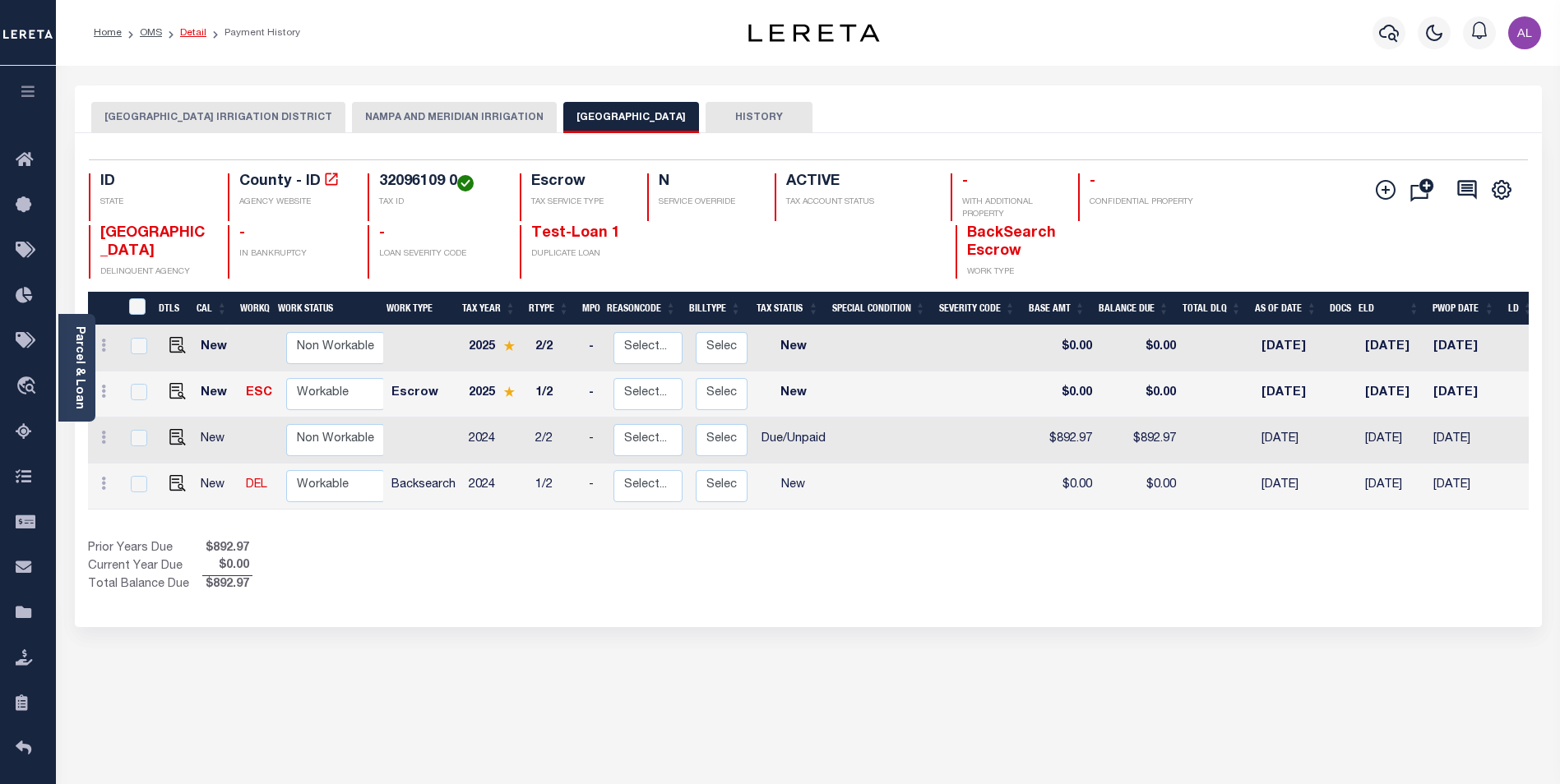
click at [192, 36] on link "Detail" at bounding box center [193, 33] width 26 height 10
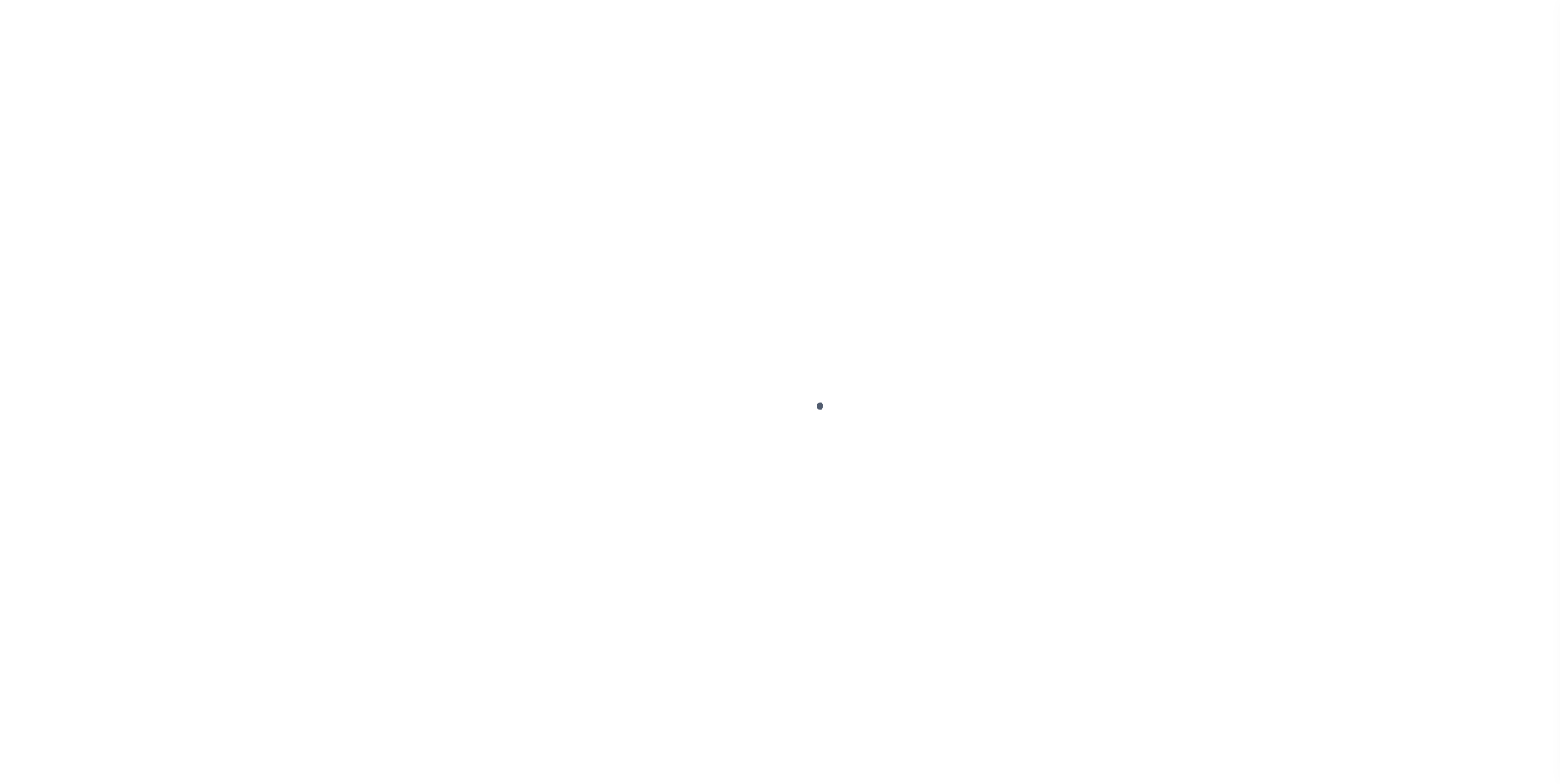
select select "127536"
select select "25316"
select select "200"
select select "10"
select select "Escrow"
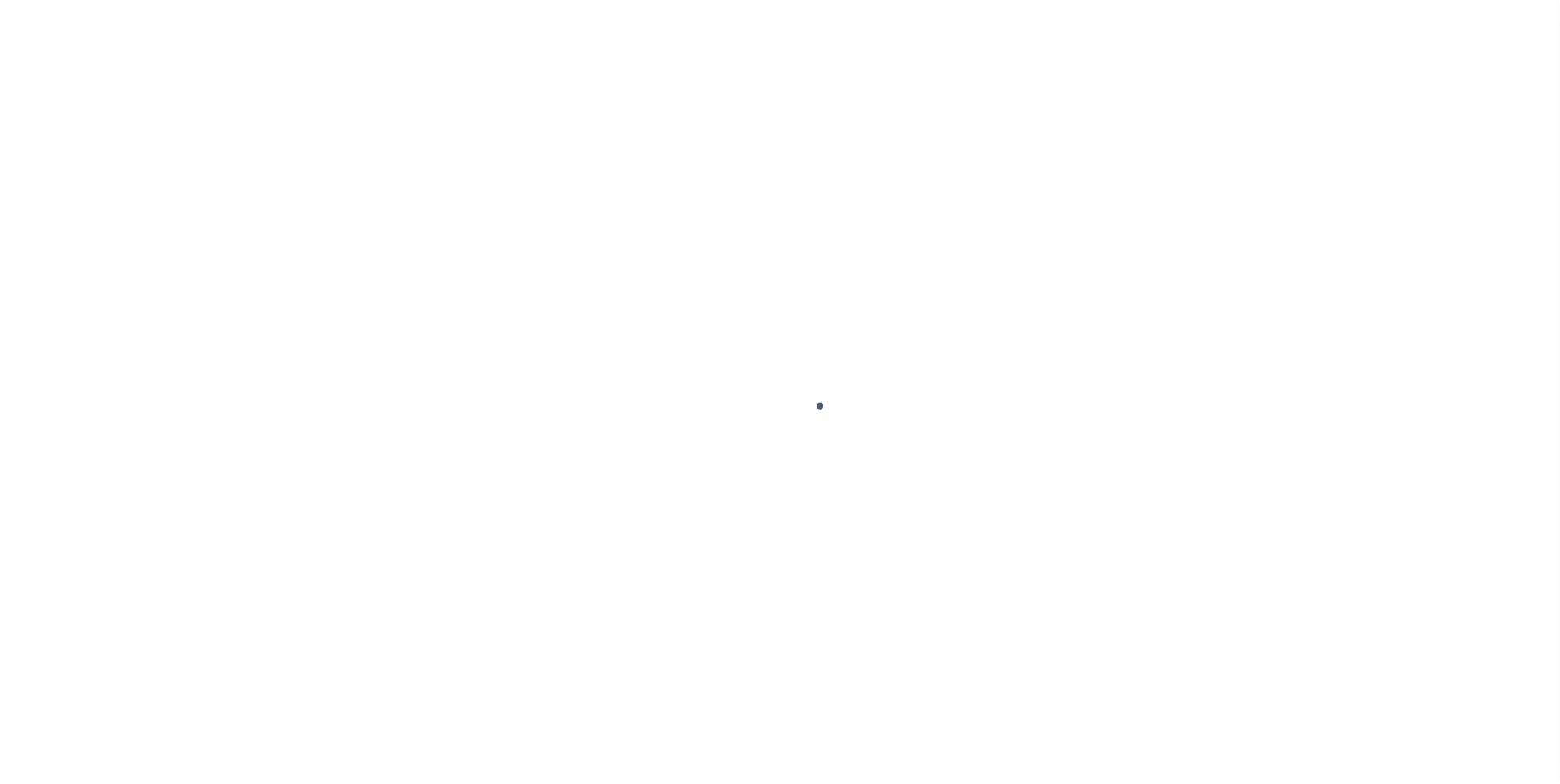
scroll to position [16, 0]
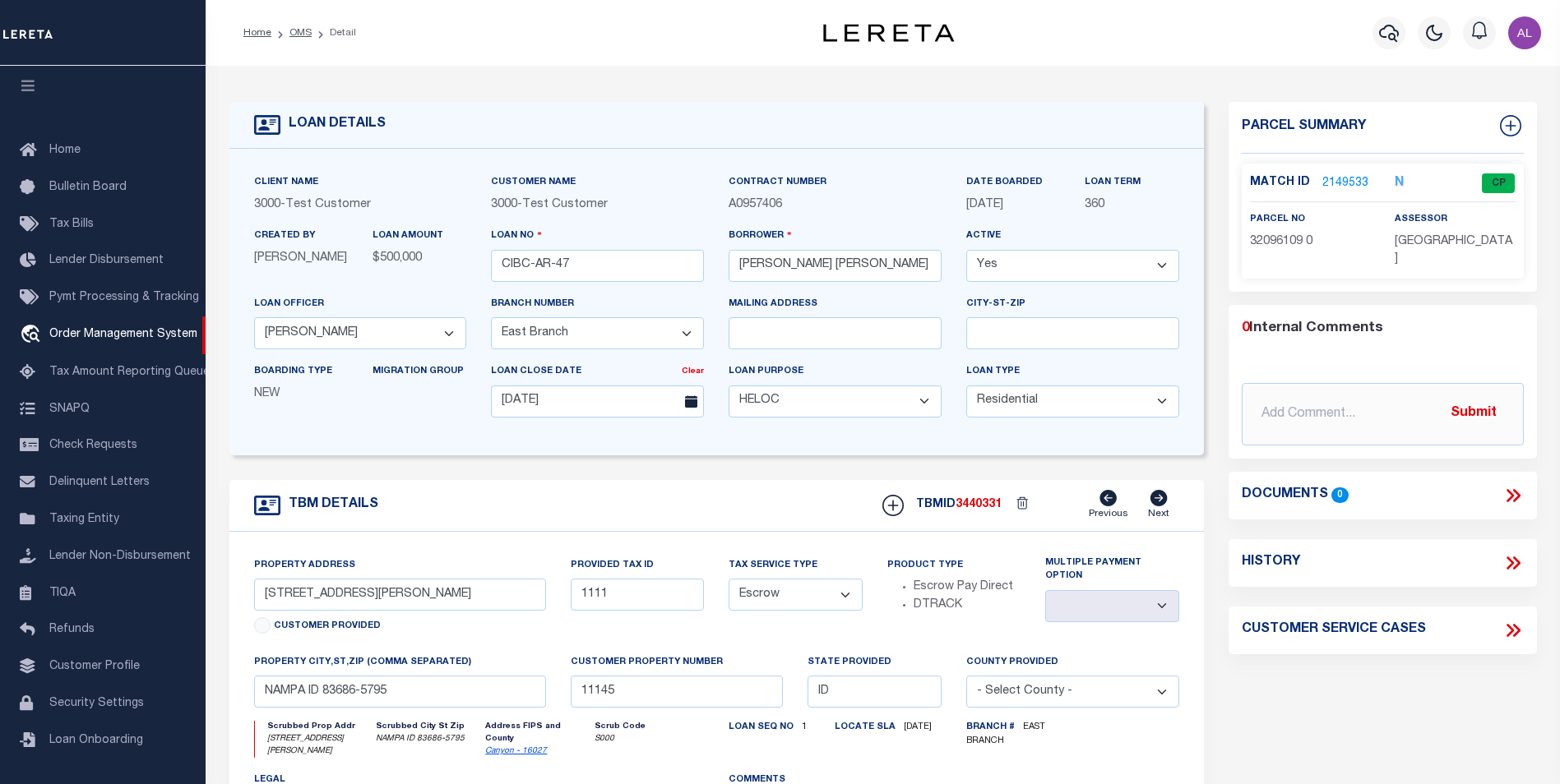
click at [1330, 184] on link "2149533" at bounding box center [1346, 184] width 46 height 17
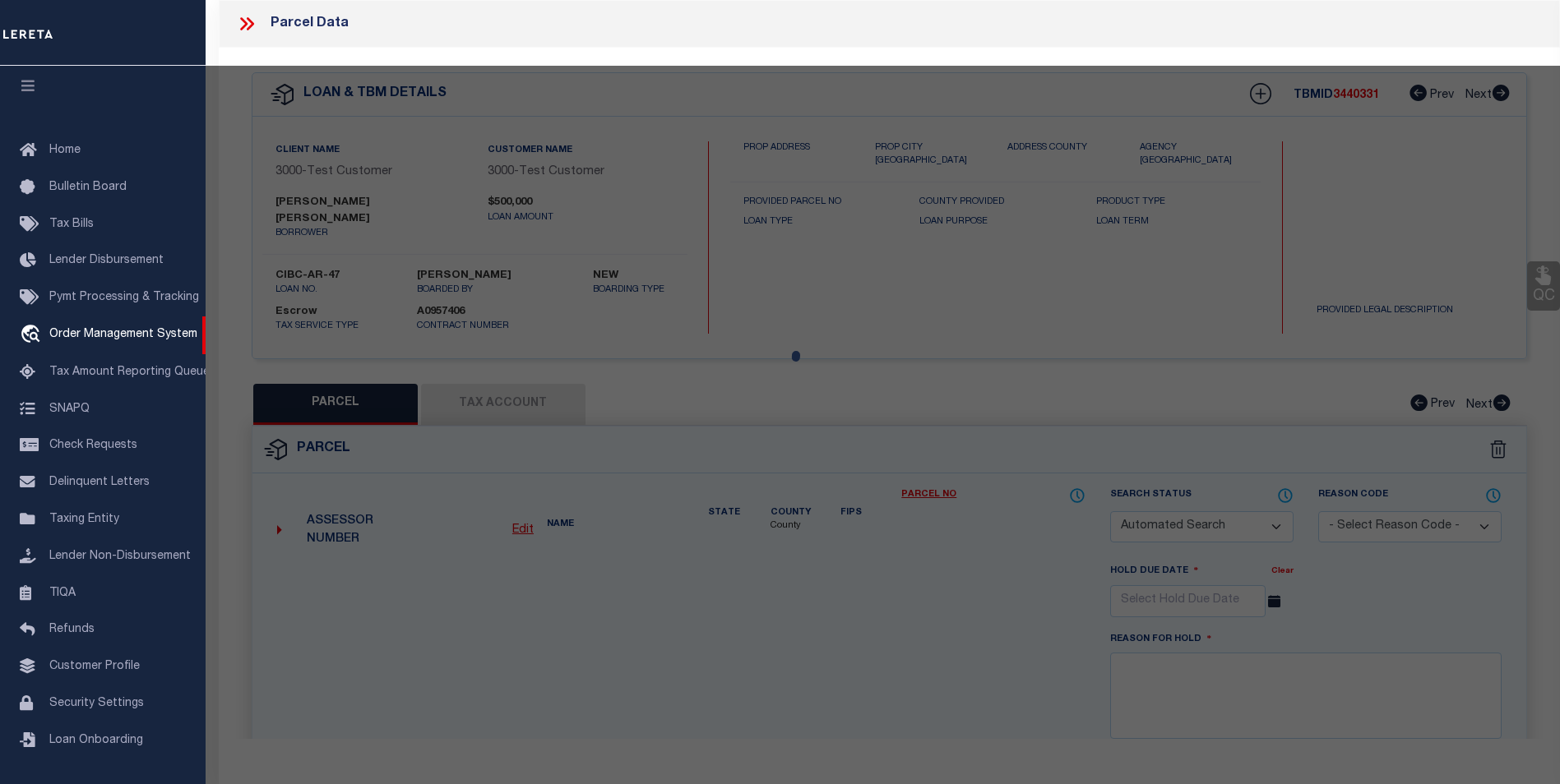
checkbox input "false"
select select "CP"
select select "ACT"
type input "LOPEZ,JOHN ANTHONY"
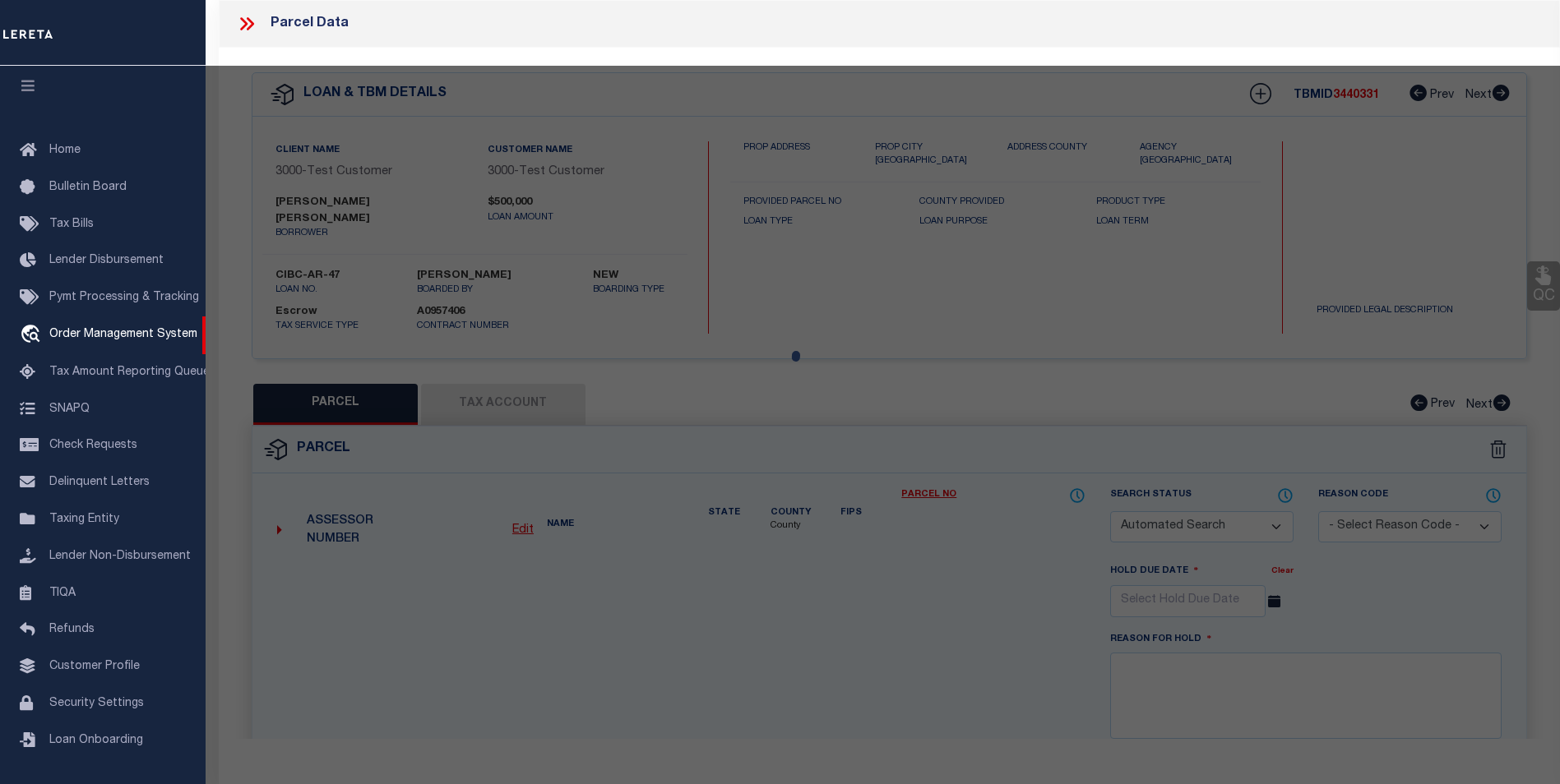
select select "ATL"
select select "ADD"
type input "[STREET_ADDRESS][PERSON_NAME]"
type input "NAMPA, ID 83686"
type textarea "32-3N-2W [PERSON_NAME] POINTE NO 1 LT 10 BLK 1"
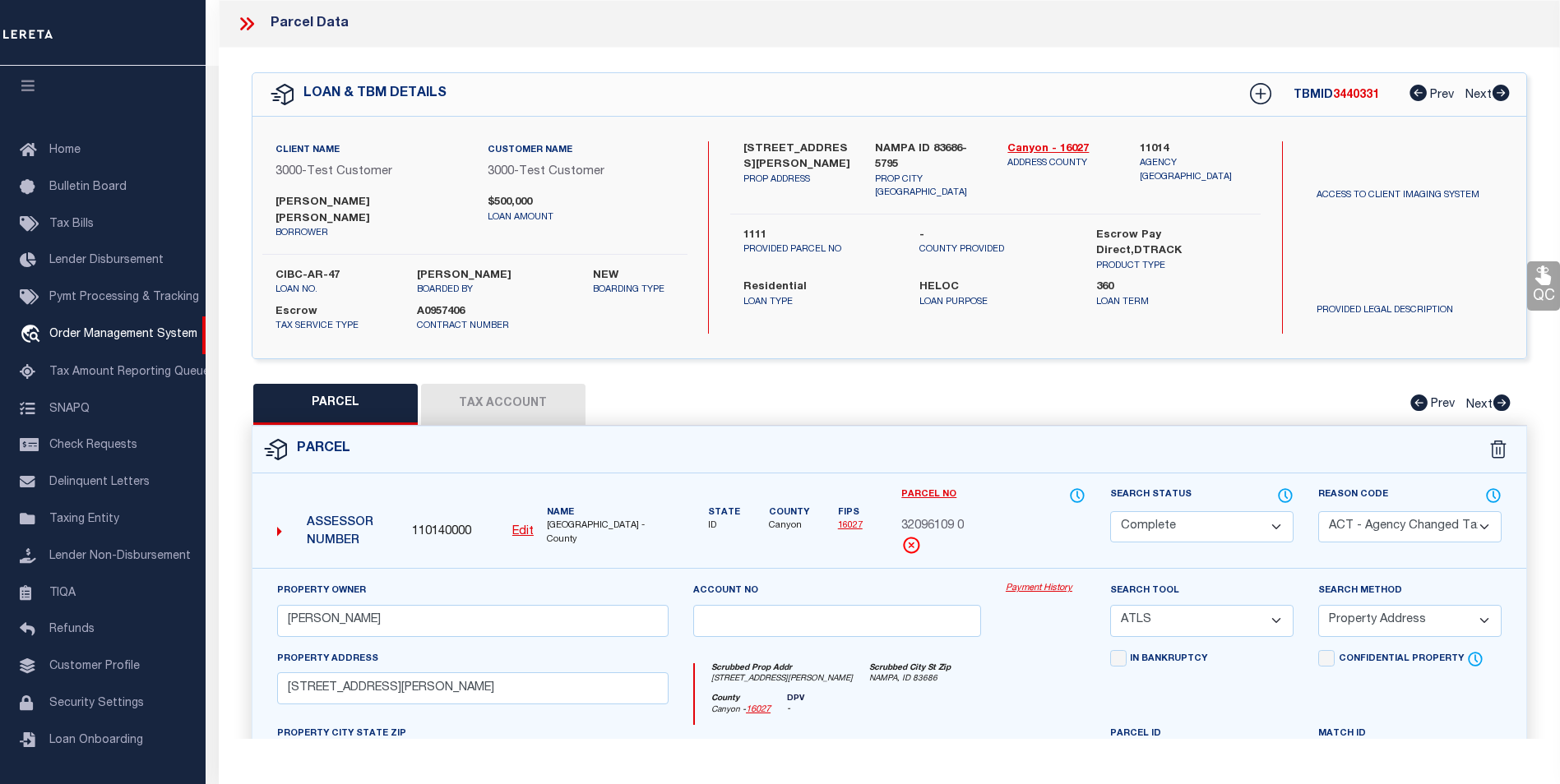
click at [1044, 582] on link "Payment History" at bounding box center [1046, 589] width 80 height 14
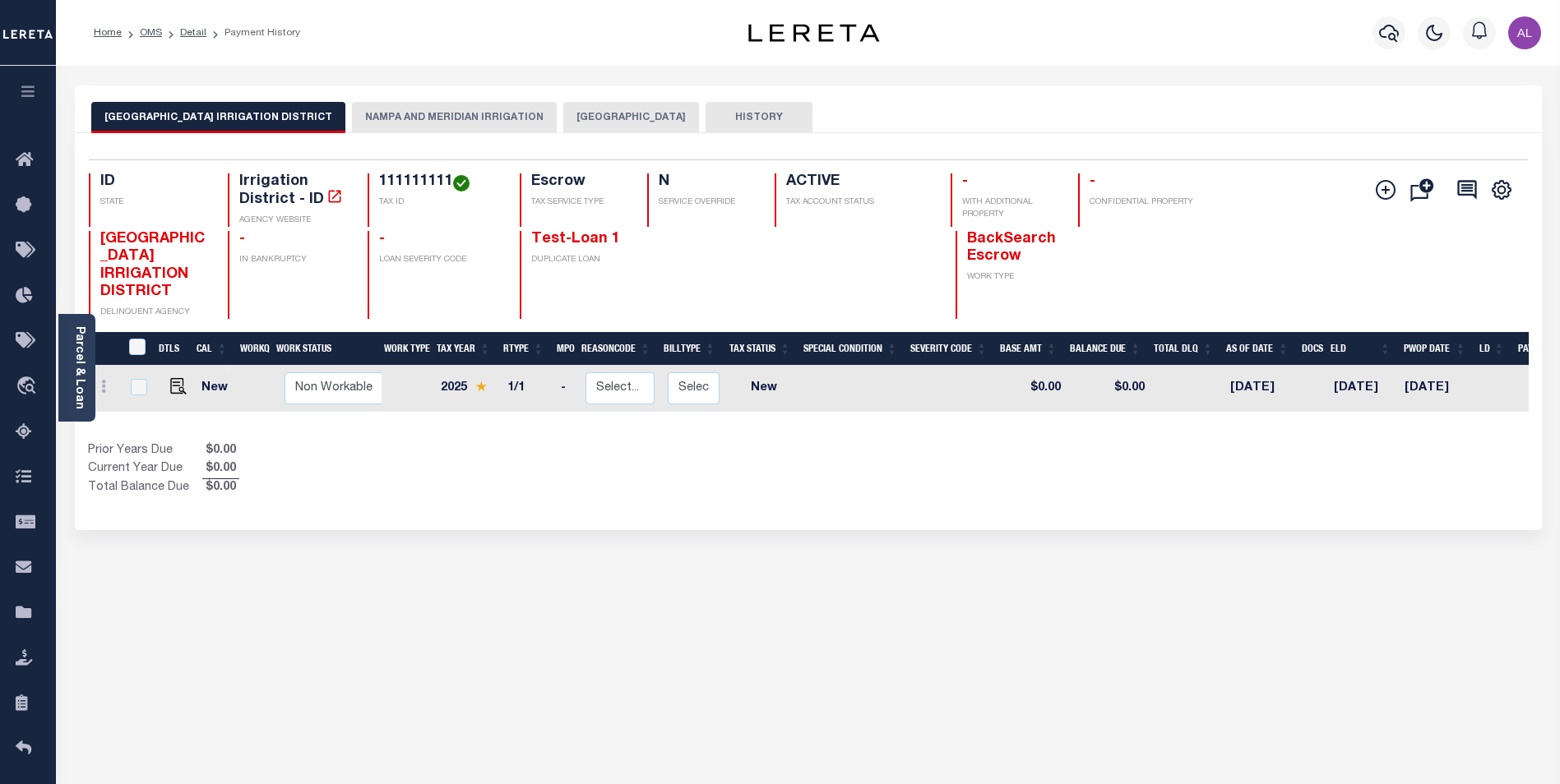
click at [400, 119] on button "NAMPA AND MERIDIAN IRRIGATION" at bounding box center [455, 117] width 205 height 31
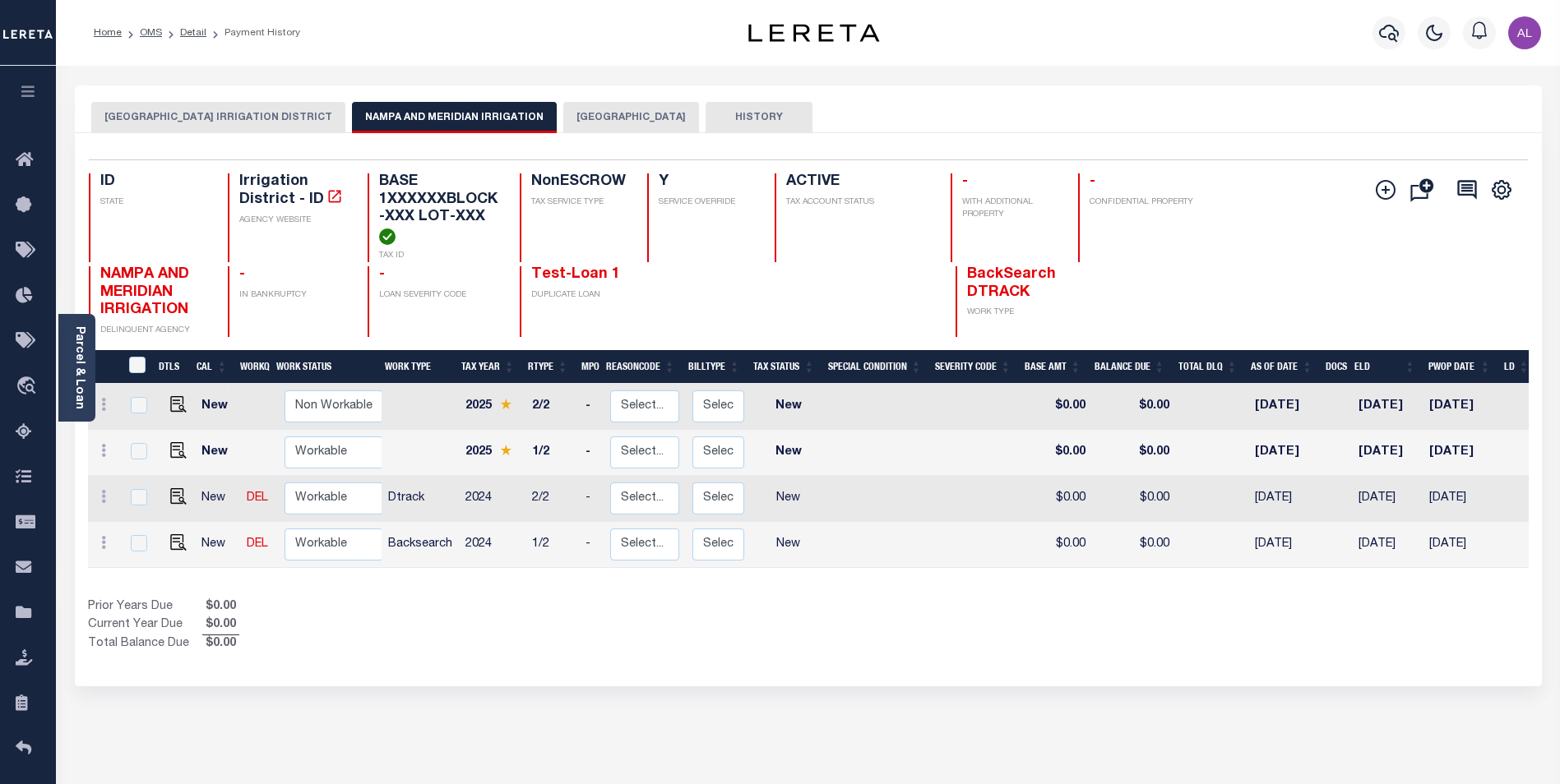
click at [563, 118] on button "[GEOGRAPHIC_DATA]" at bounding box center [631, 117] width 136 height 31
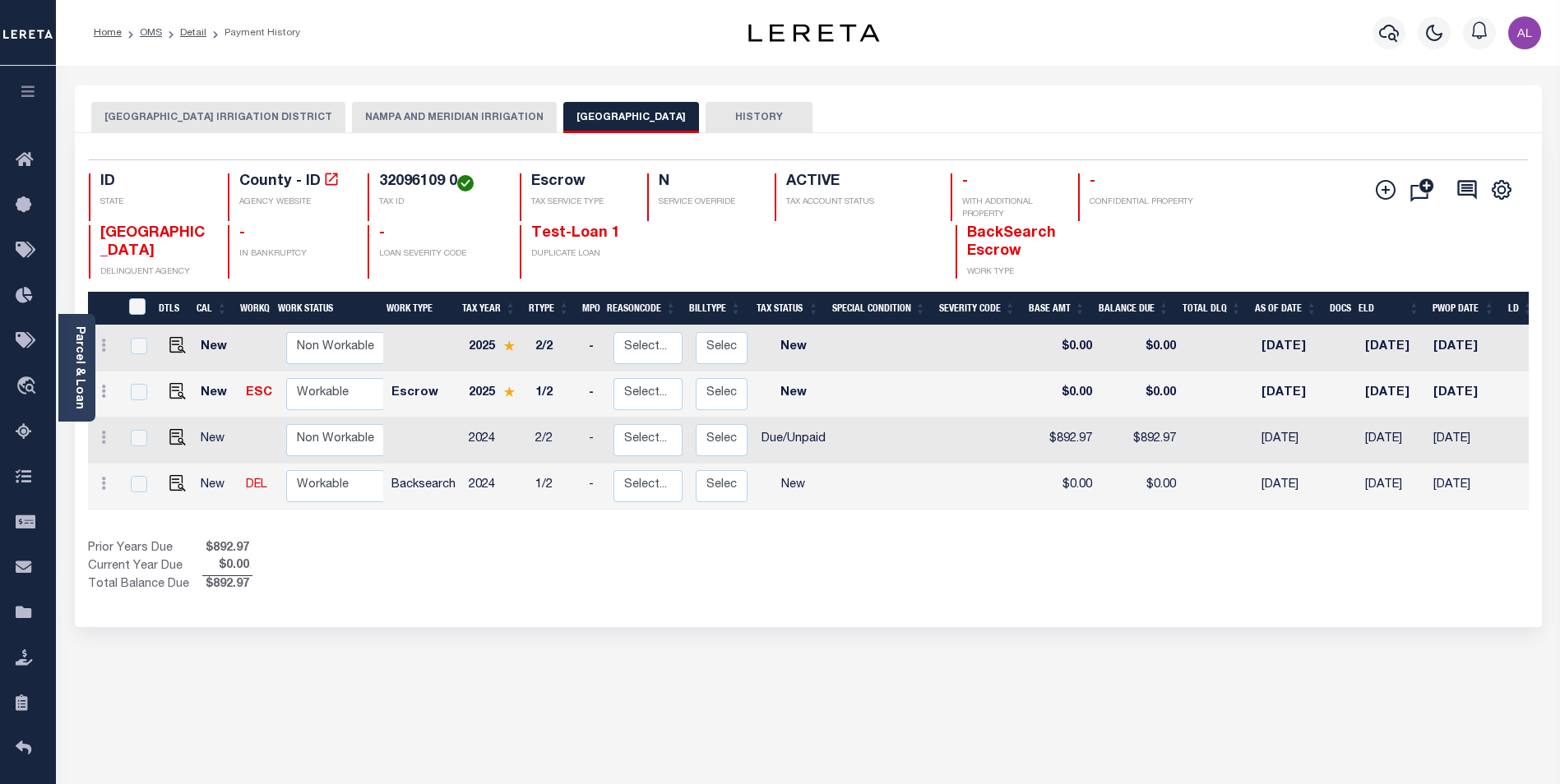
click at [426, 552] on div "Prior Years Due $892.97 Current Year Due $0.00 Total Balance Due $892.97" at bounding box center [448, 567] width 721 height 55
click at [396, 126] on button "NAMPA AND MERIDIAN IRRIGATION" at bounding box center [455, 117] width 205 height 31
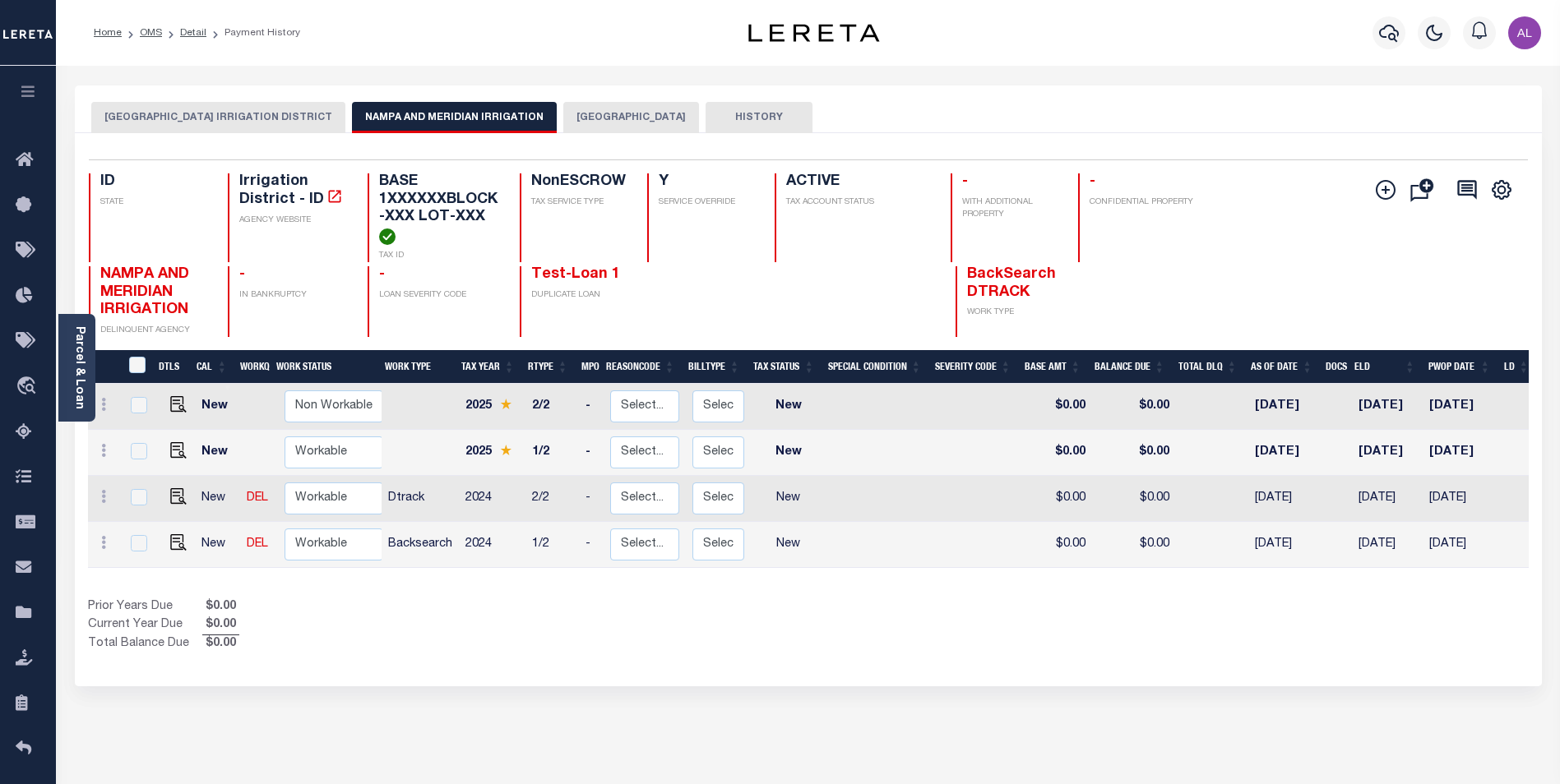
click at [563, 116] on button "[GEOGRAPHIC_DATA]" at bounding box center [631, 117] width 136 height 31
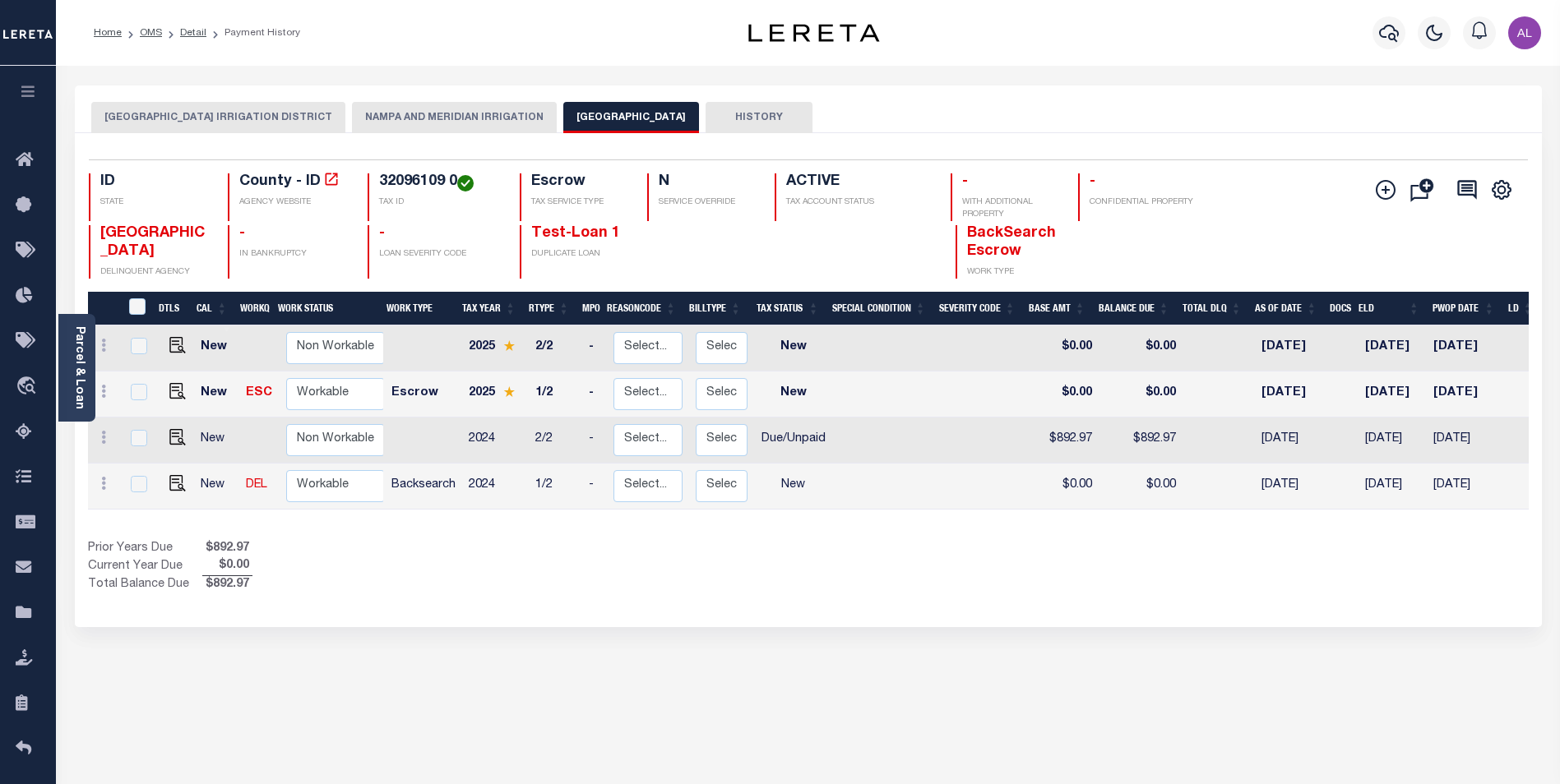
scroll to position [79, 0]
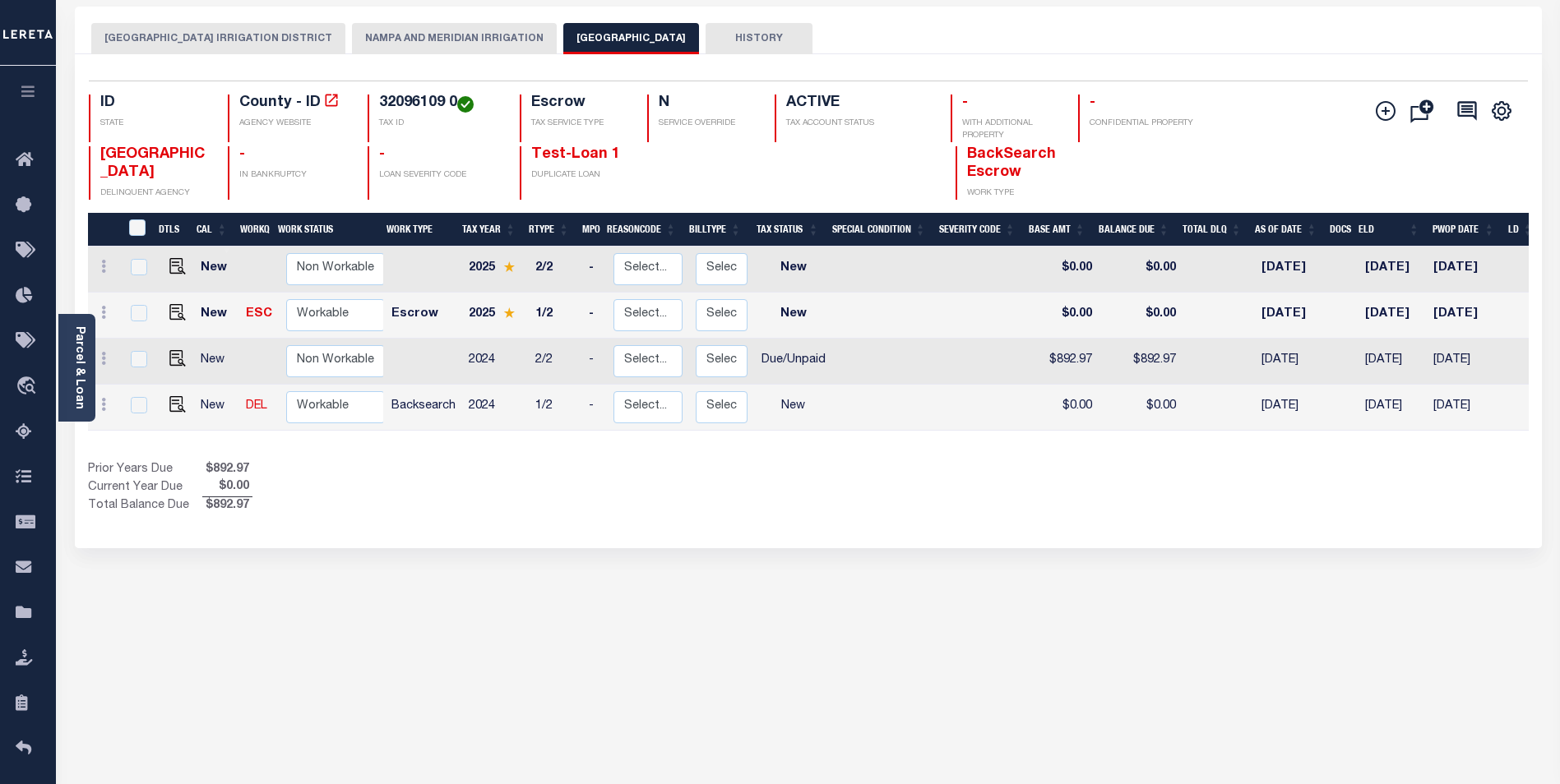
click at [397, 24] on button "NAMPA AND MERIDIAN IRRIGATION" at bounding box center [455, 38] width 205 height 31
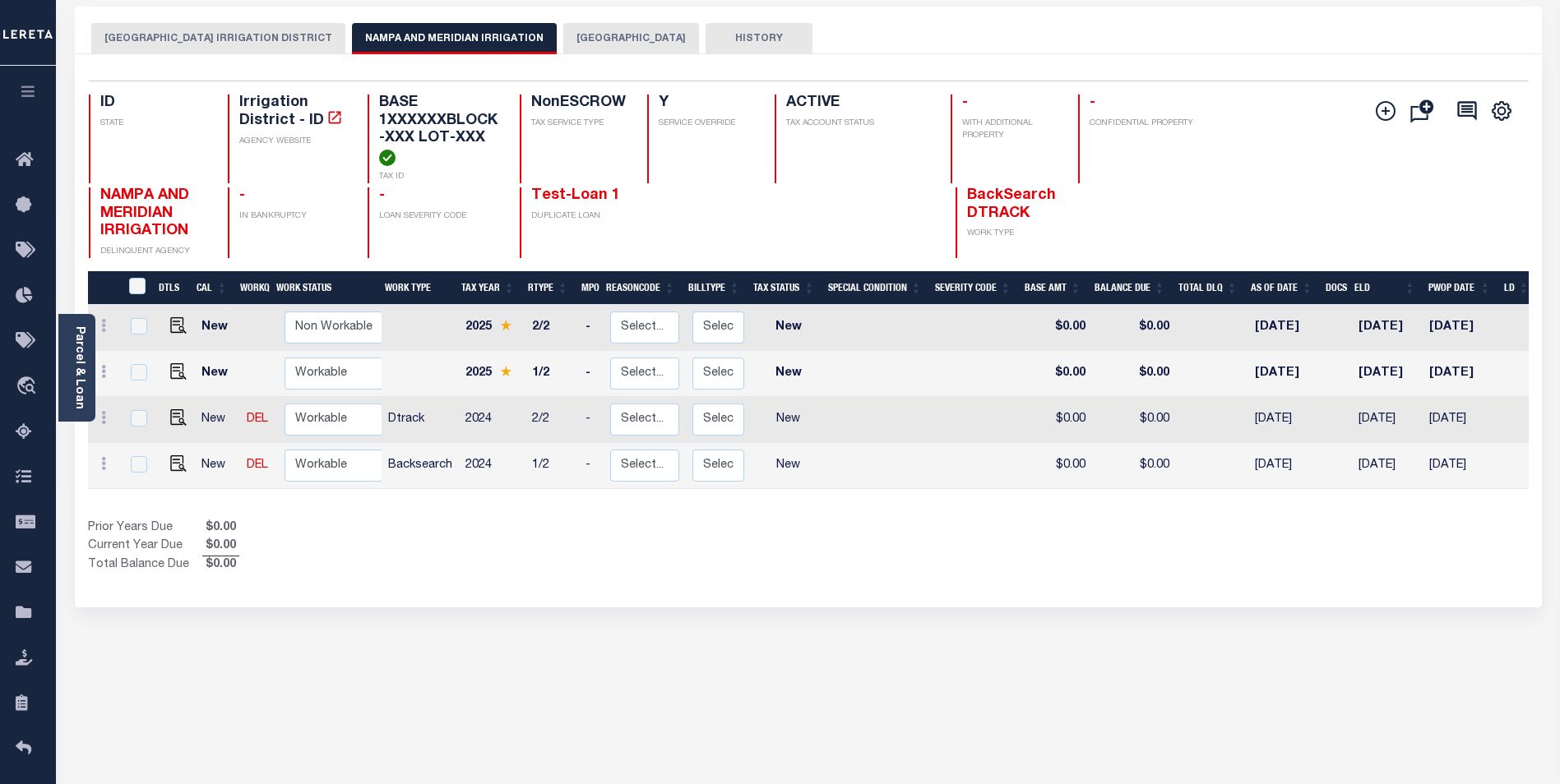
scroll to position [0, 0]
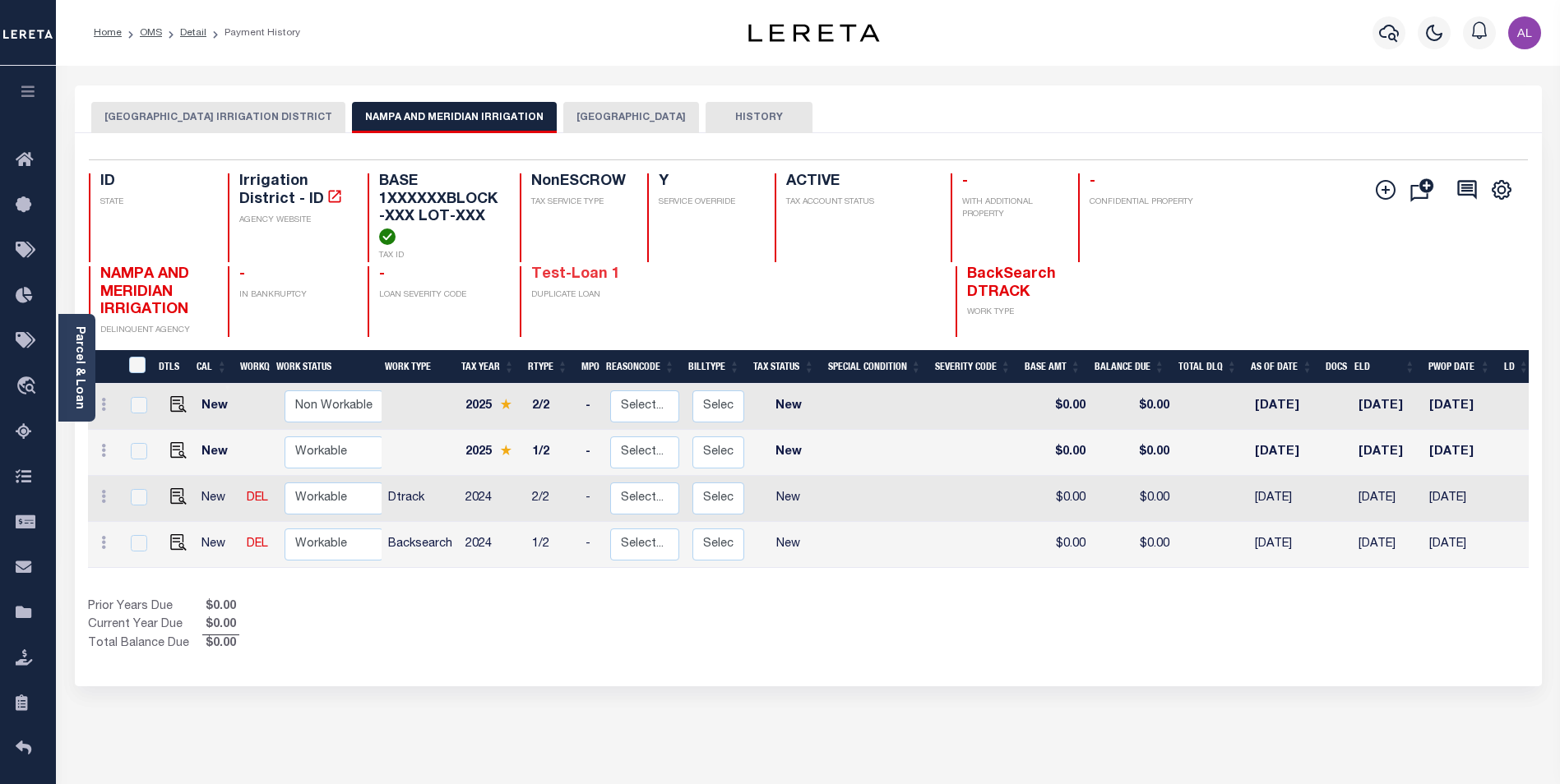
click at [578, 278] on link "Test-Loan 1" at bounding box center [575, 274] width 89 height 14
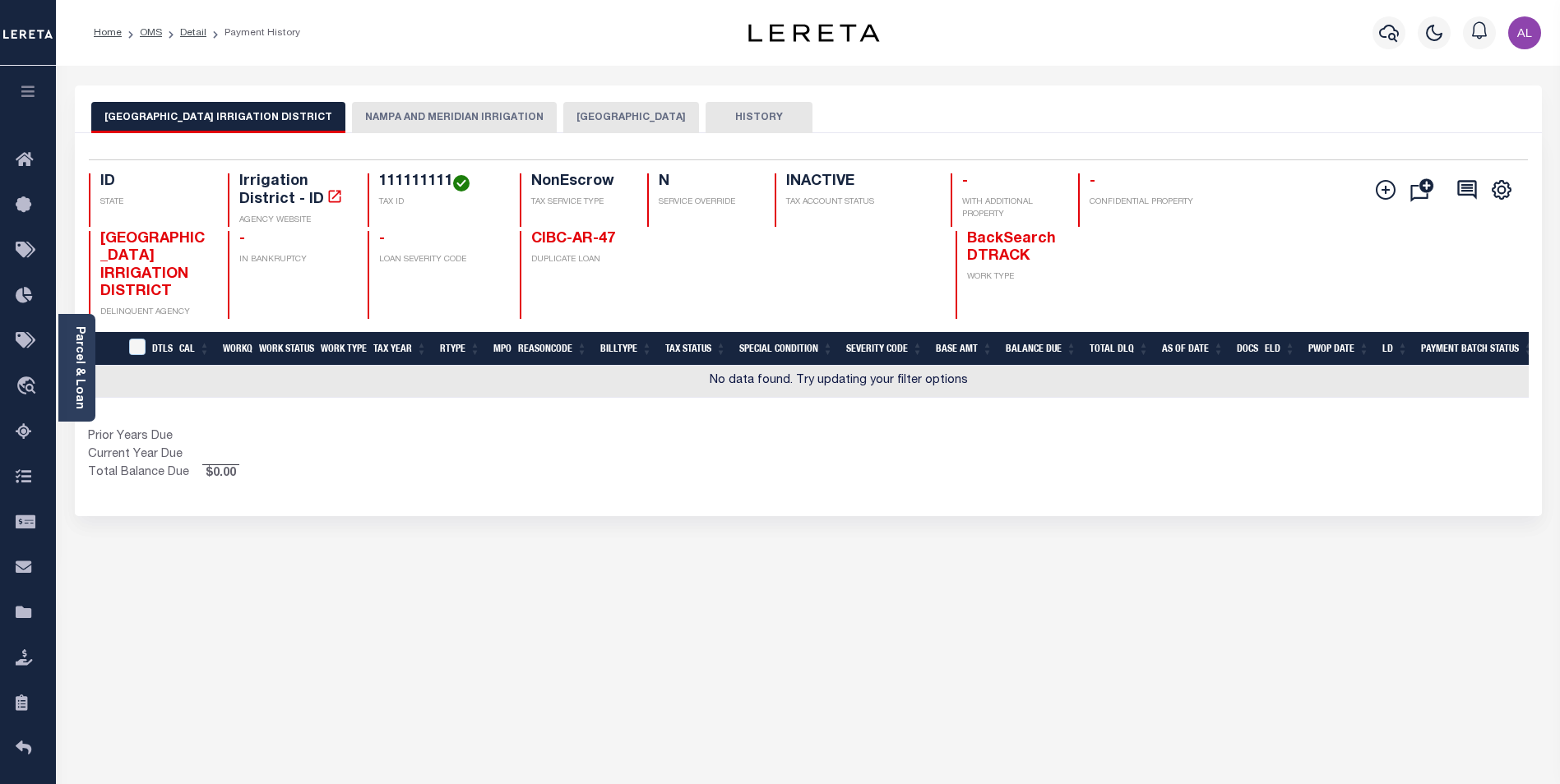
click at [427, 124] on button "NAMPA AND MERIDIAN IRRIGATION" at bounding box center [455, 117] width 205 height 31
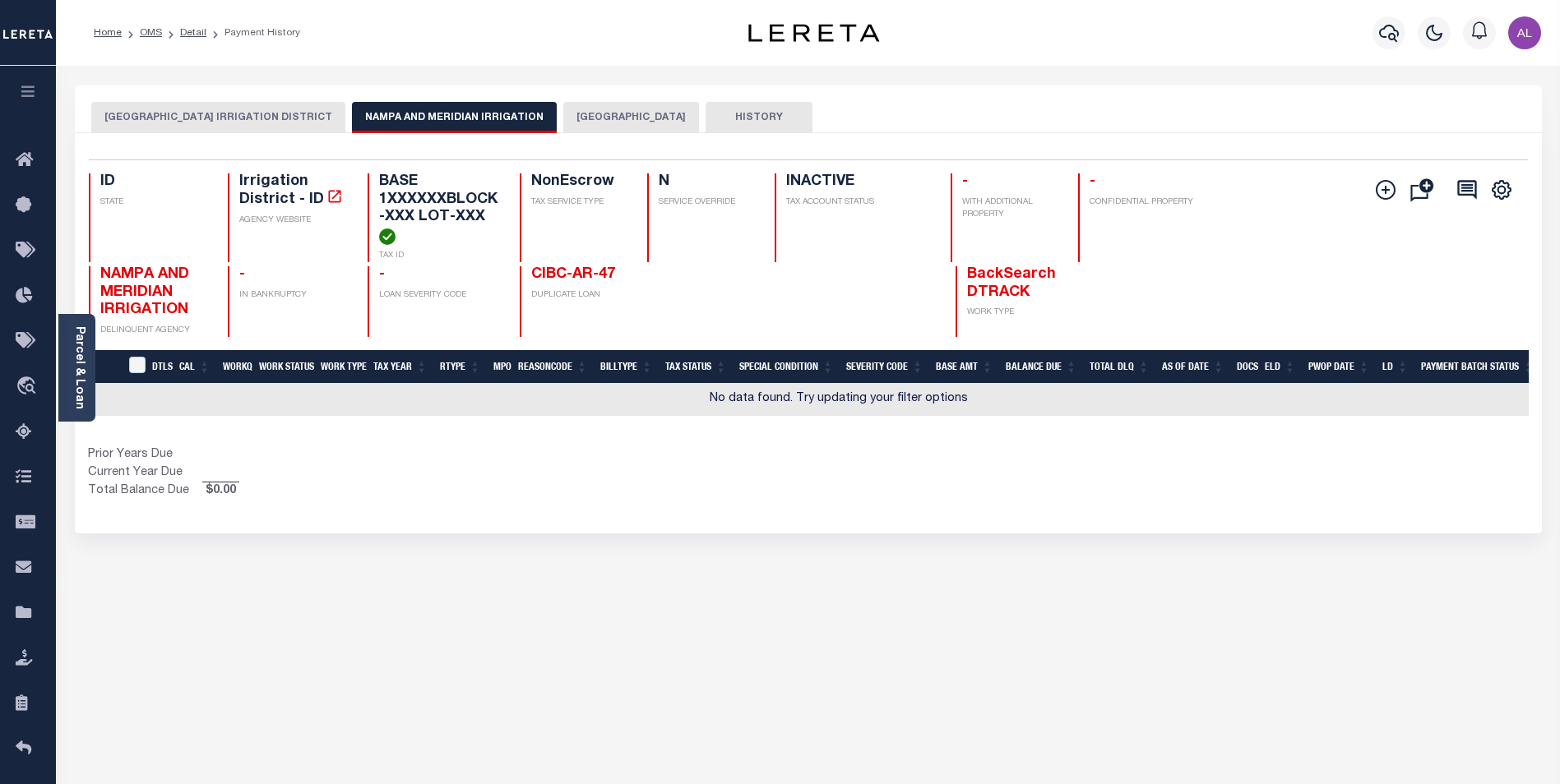
click at [564, 126] on button "[GEOGRAPHIC_DATA]" at bounding box center [631, 117] width 136 height 31
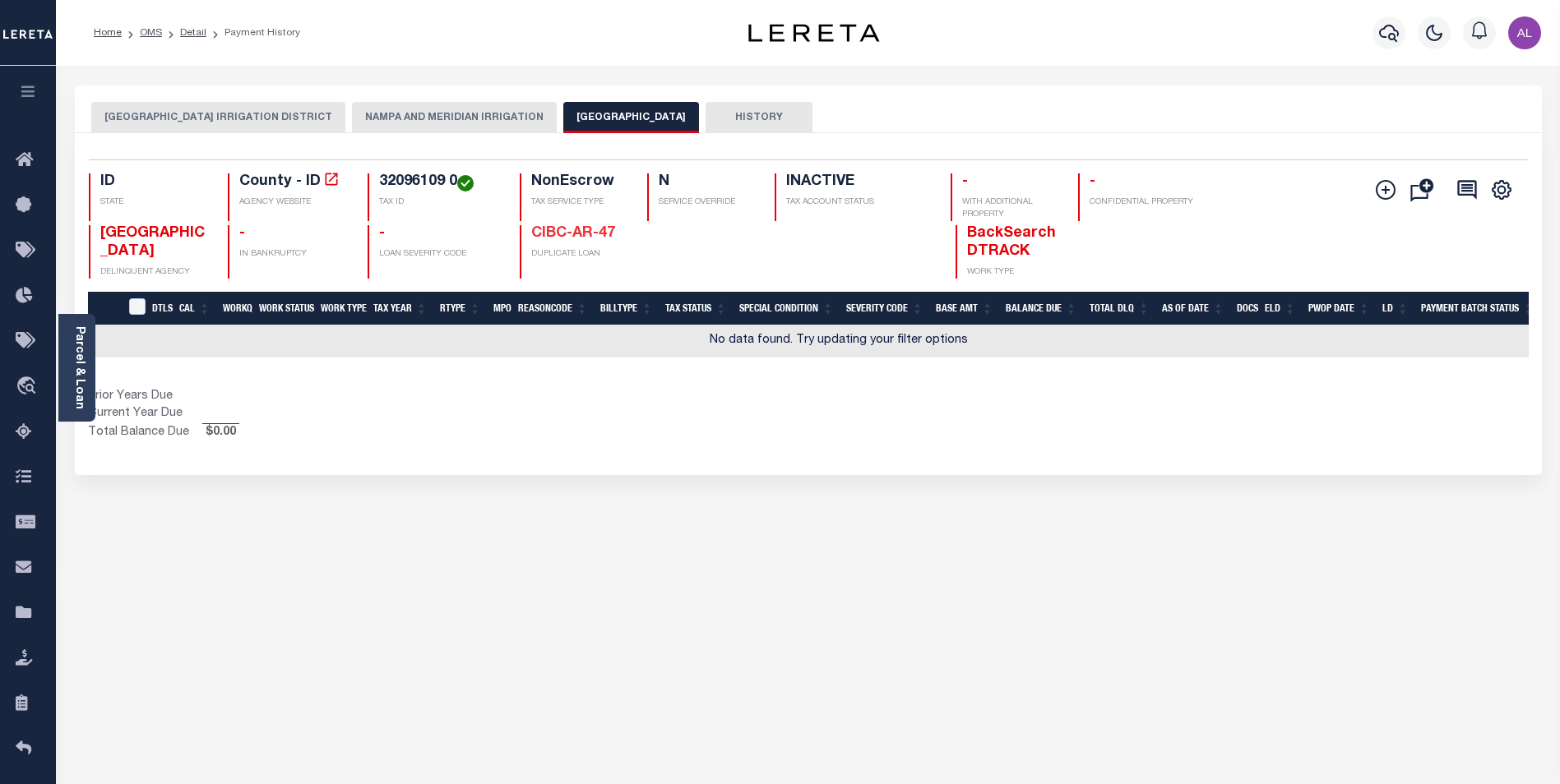
click at [573, 235] on link "CIBC-AR-47" at bounding box center [573, 233] width 84 height 14
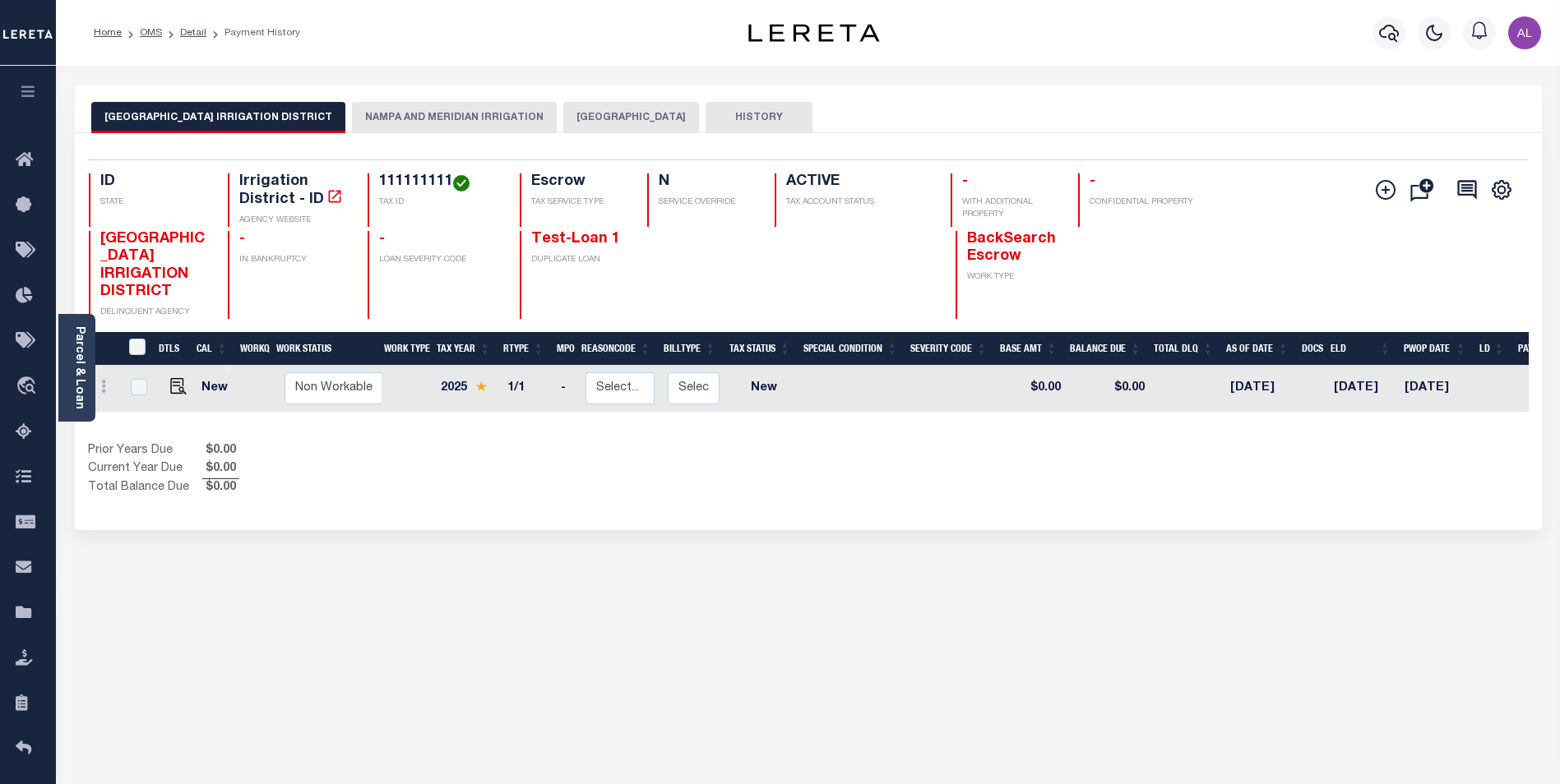
click at [411, 128] on button "NAMPA AND MERIDIAN IRRIGATION" at bounding box center [455, 117] width 205 height 31
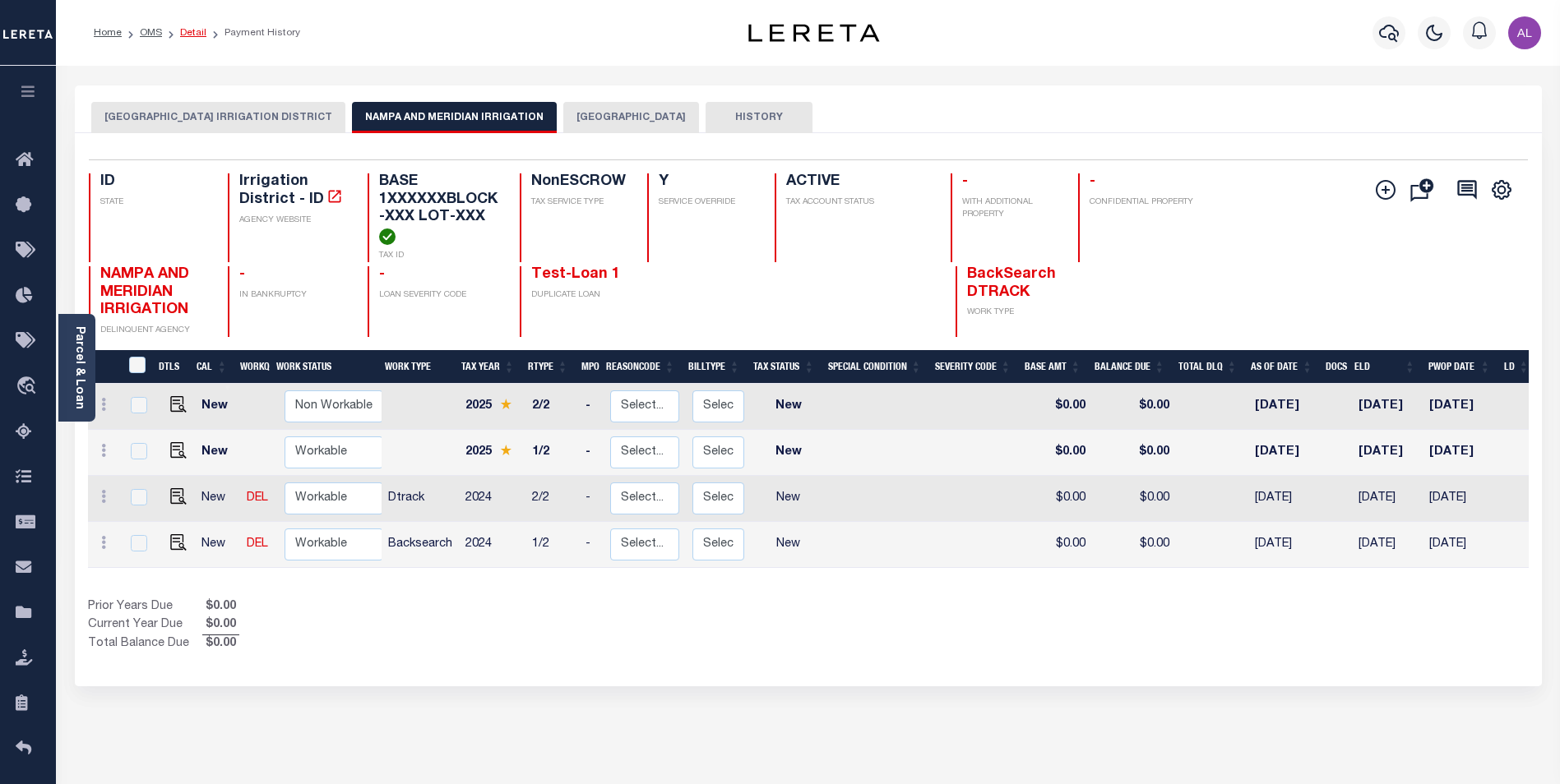
click at [196, 34] on link "Detail" at bounding box center [193, 33] width 26 height 10
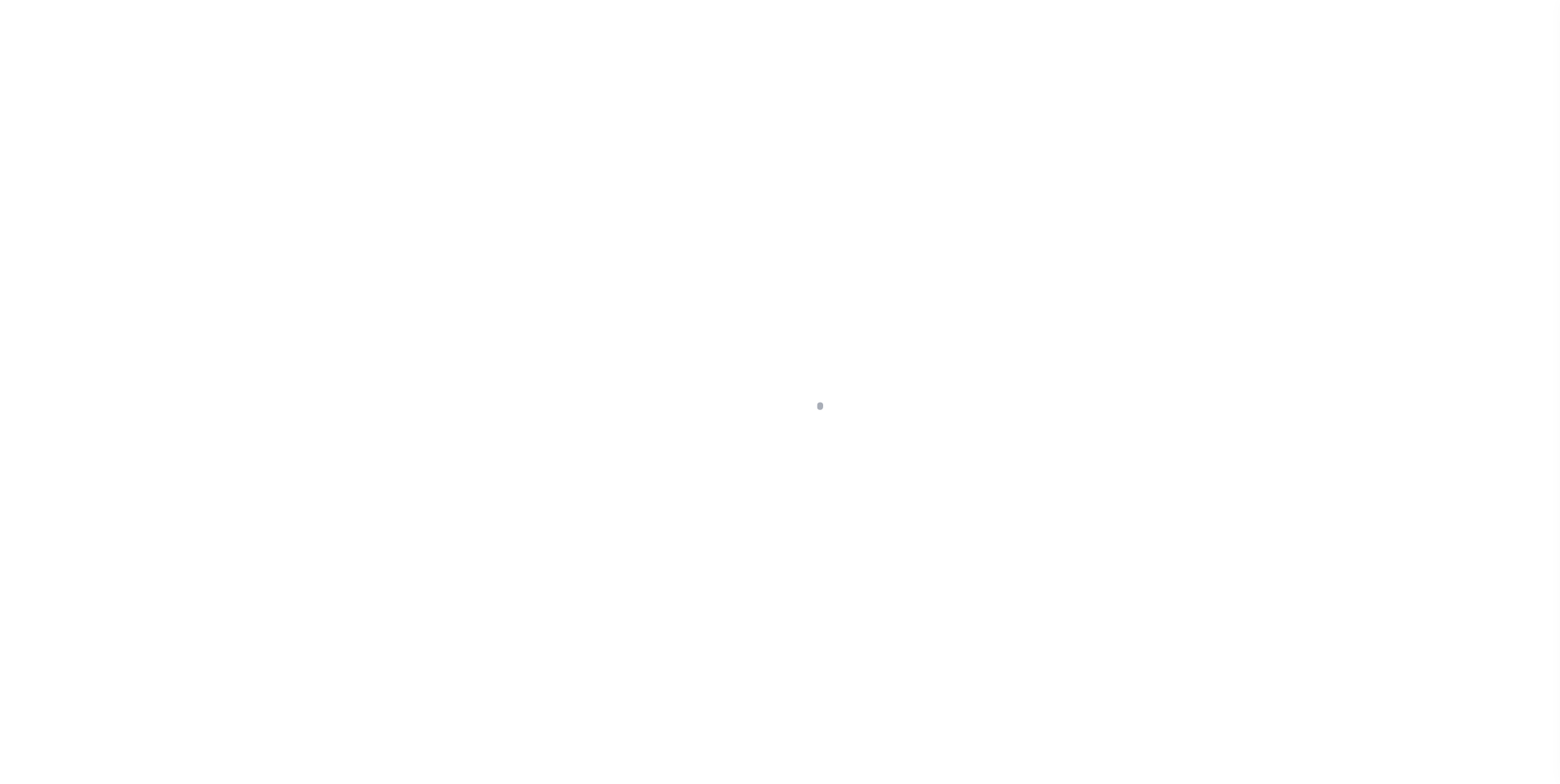
select select "127536"
select select "25316"
select select "200"
select select "10"
select select "Escrow"
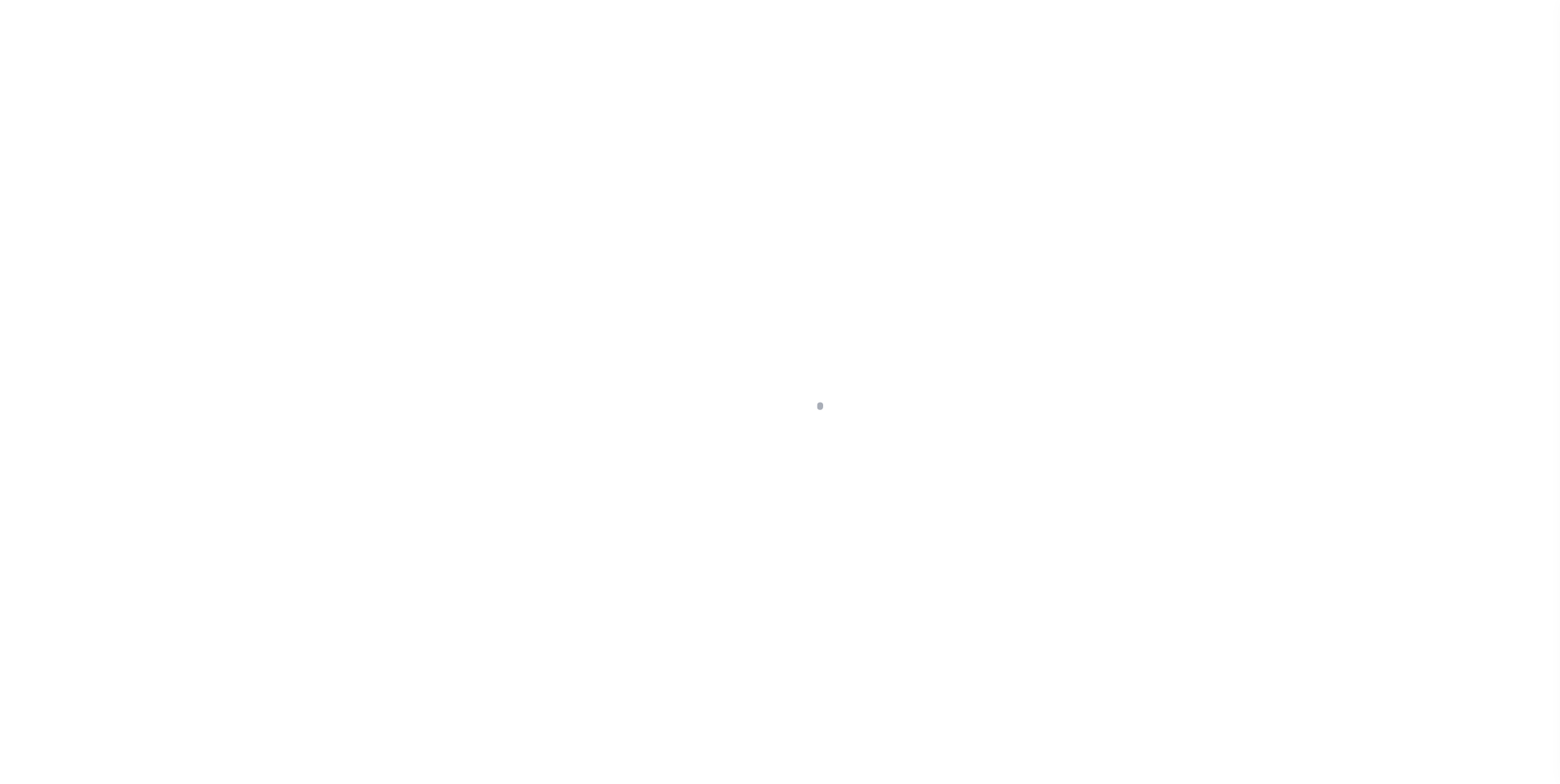
scroll to position [16, 0]
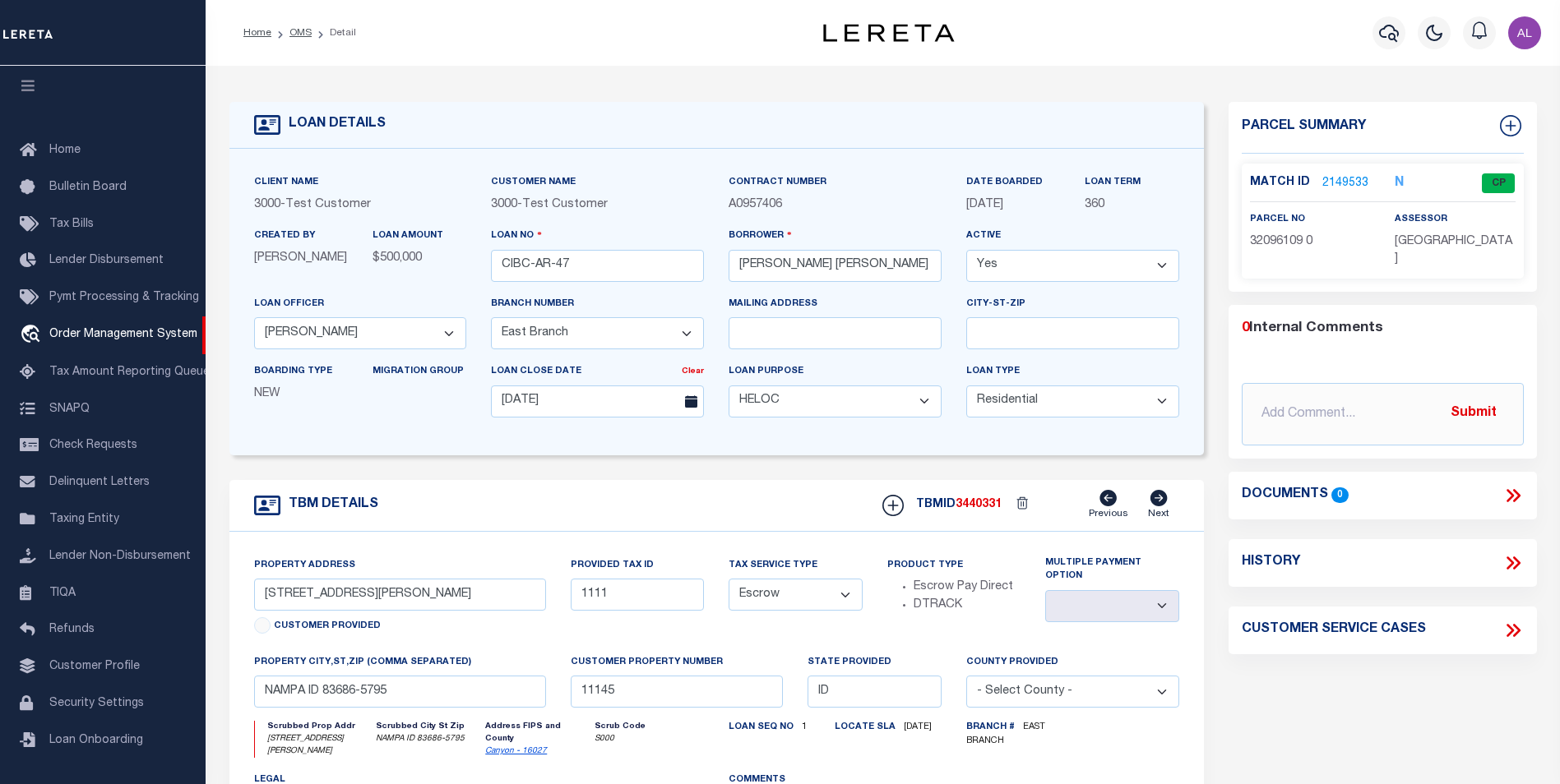
click at [1339, 185] on link "2149533" at bounding box center [1346, 184] width 46 height 17
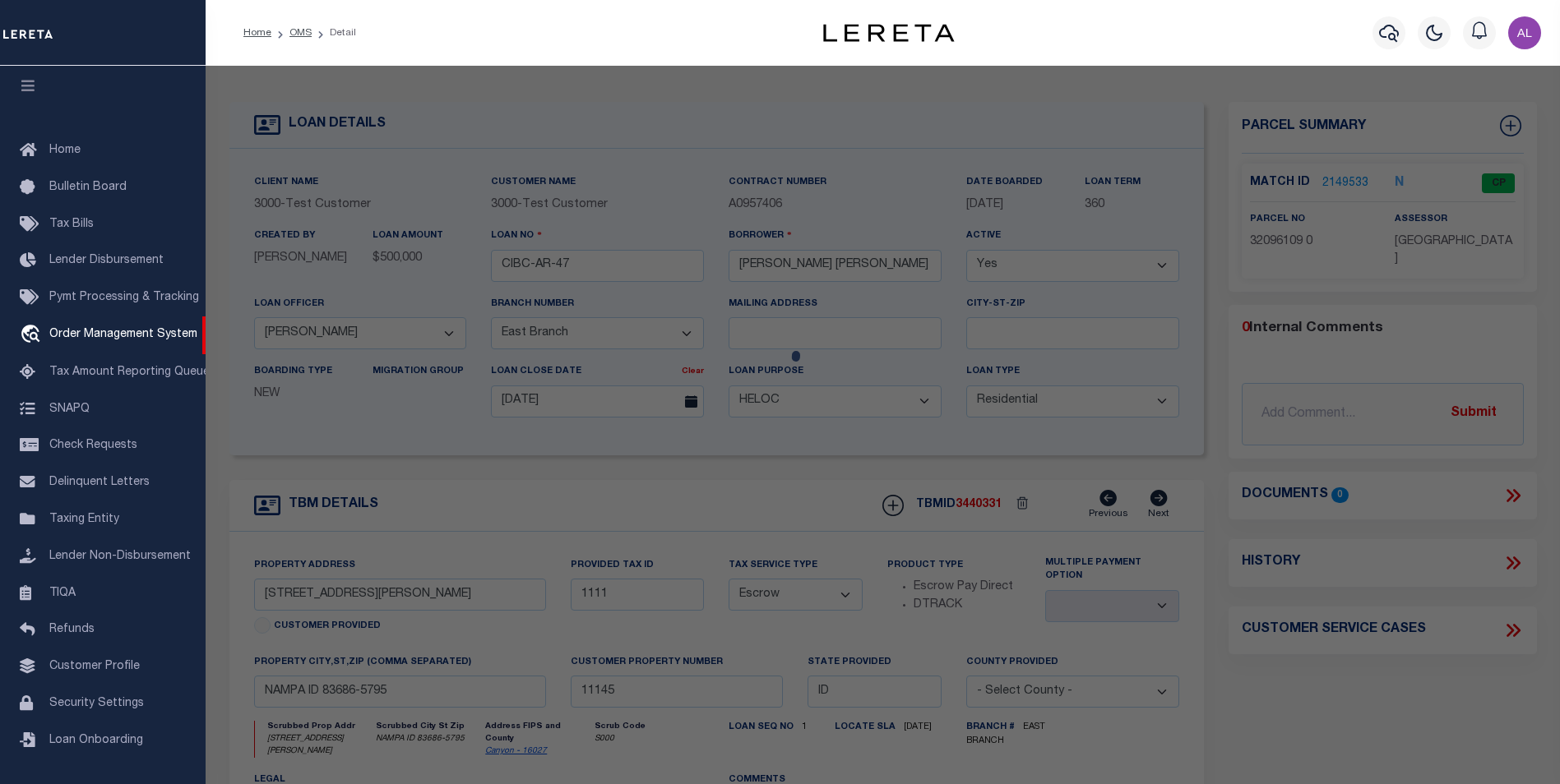
checkbox input "false"
select select "CP"
select select "ACT"
type input "LOPEZ,JOHN ANTHONY"
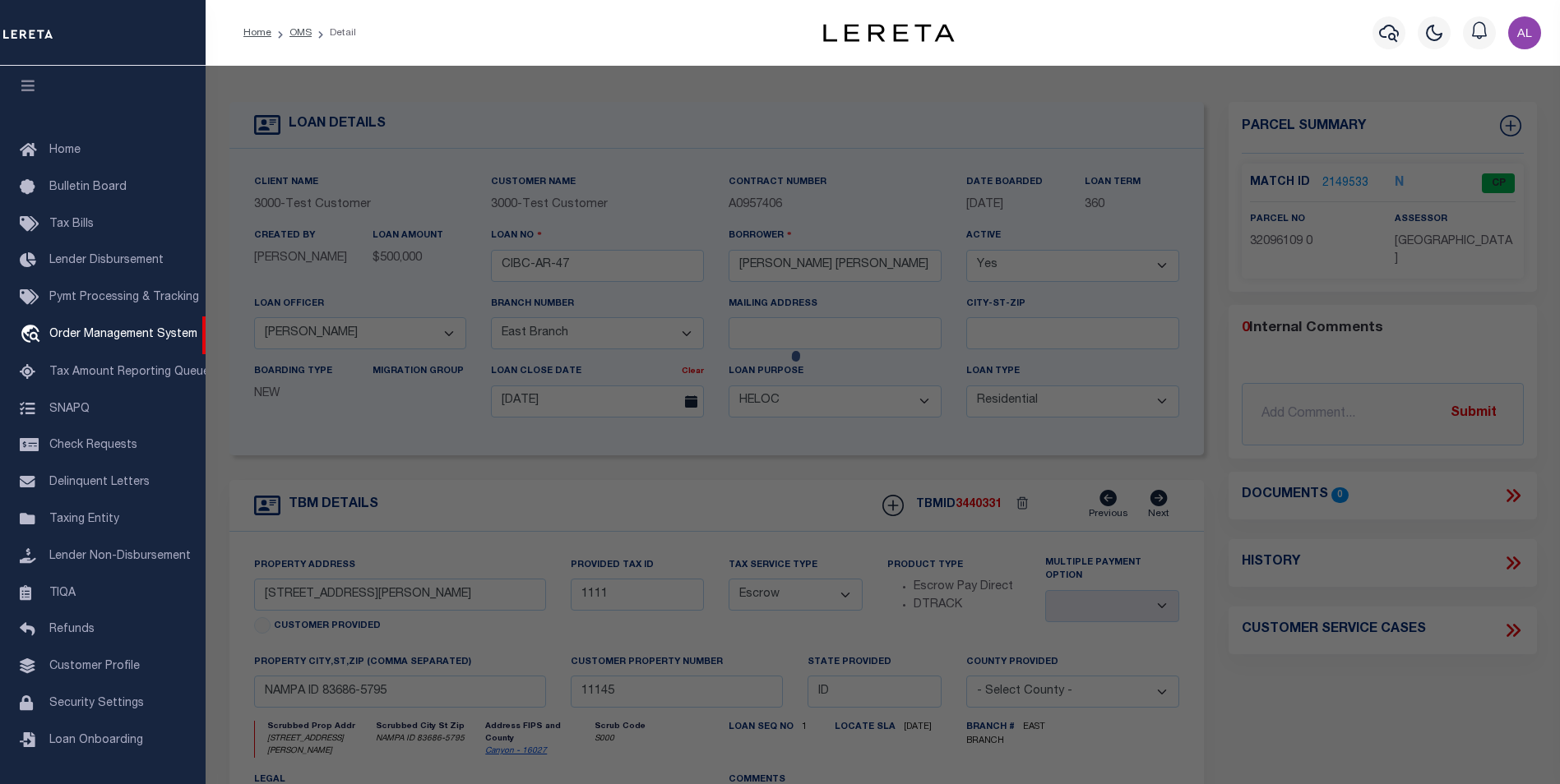
select select "ATL"
select select "ADD"
type input "1204 W BELKNAP DR"
type input "NAMPA, ID 83686"
type textarea "32-3N-2W SE SANDS POINTE NO 1 LT 10 BLK 1"
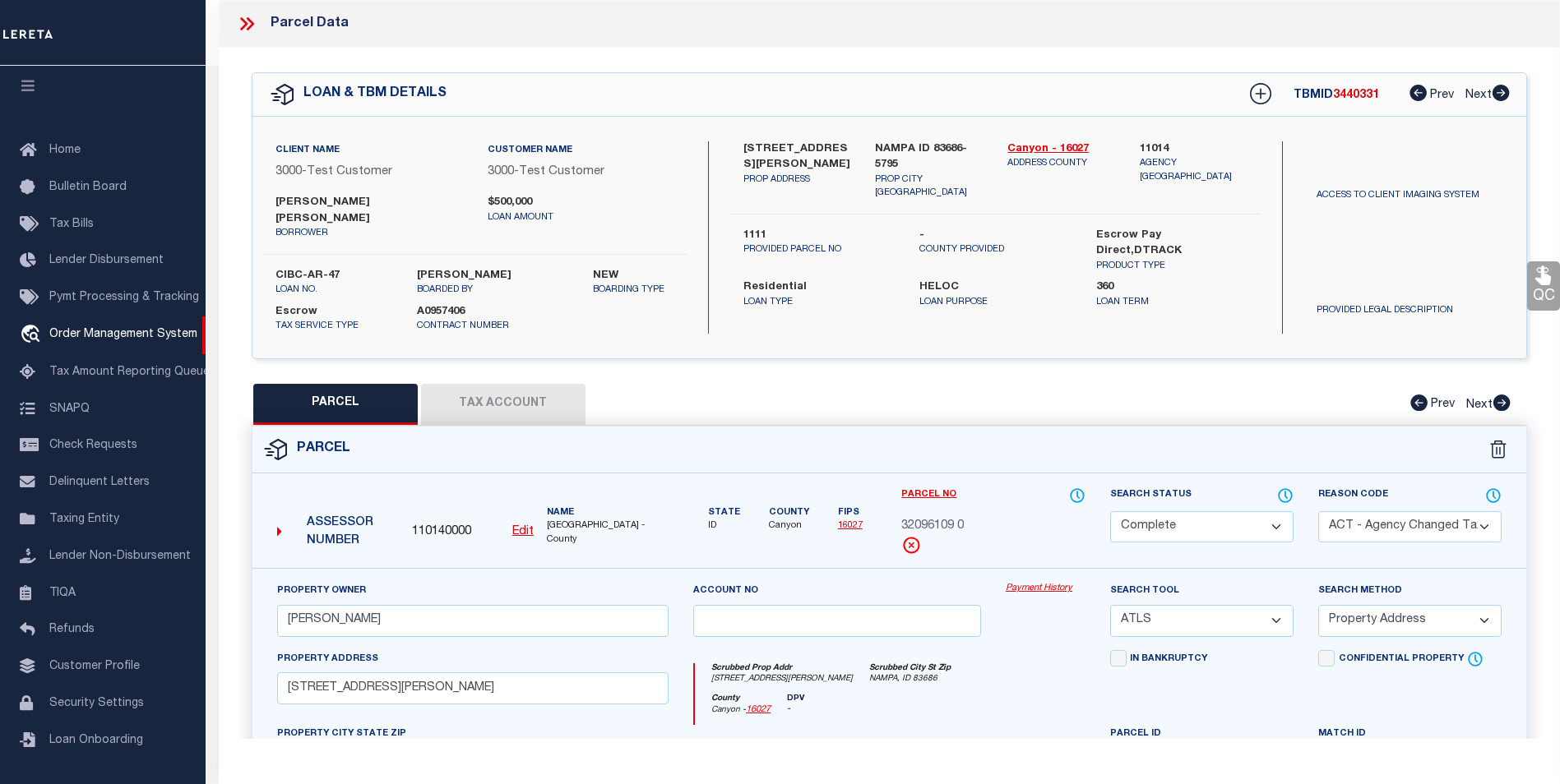
click at [548, 384] on button "Tax Account" at bounding box center [503, 405] width 164 height 41
select select "100"
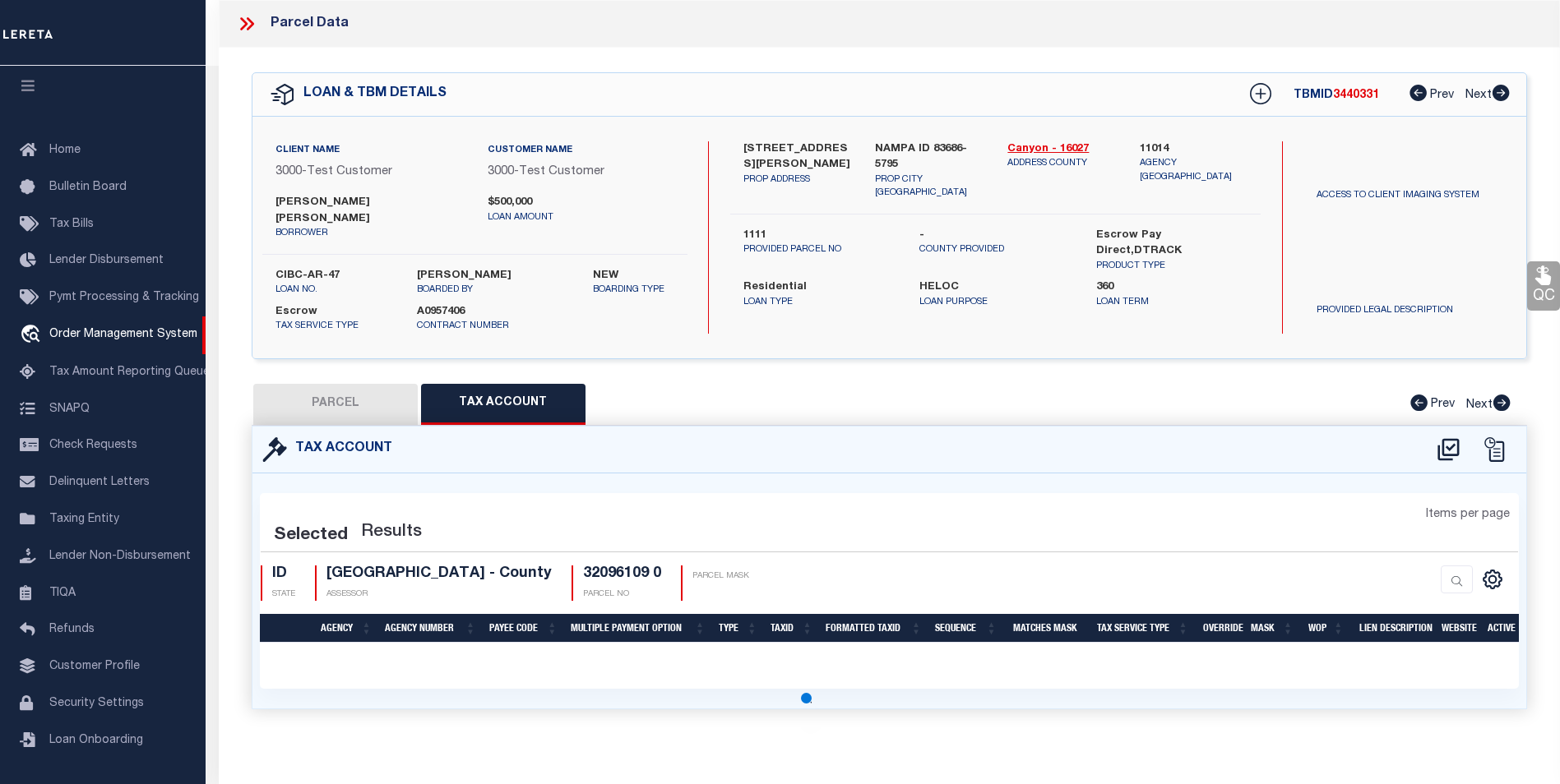
select select "100"
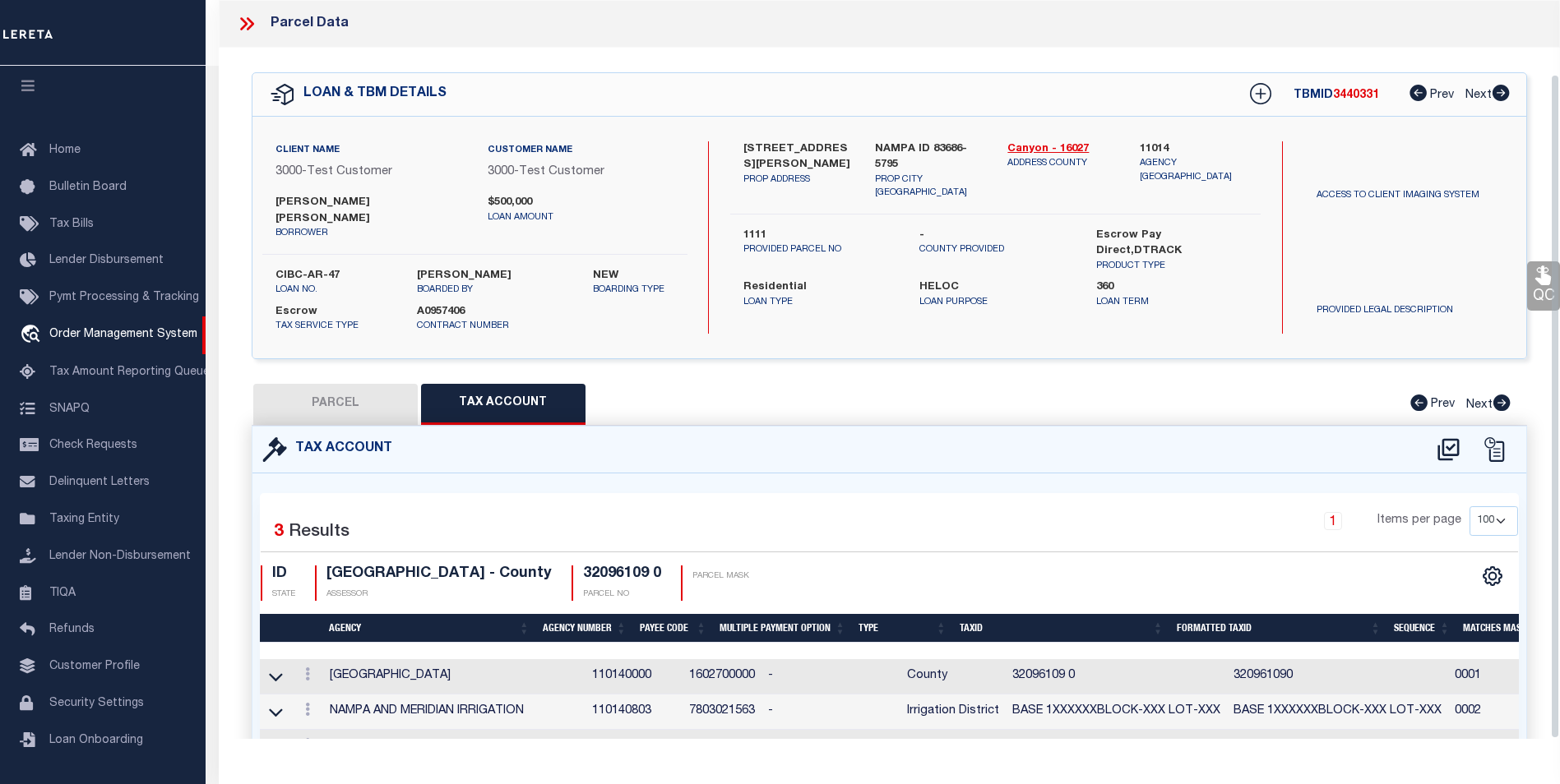
scroll to position [82, 0]
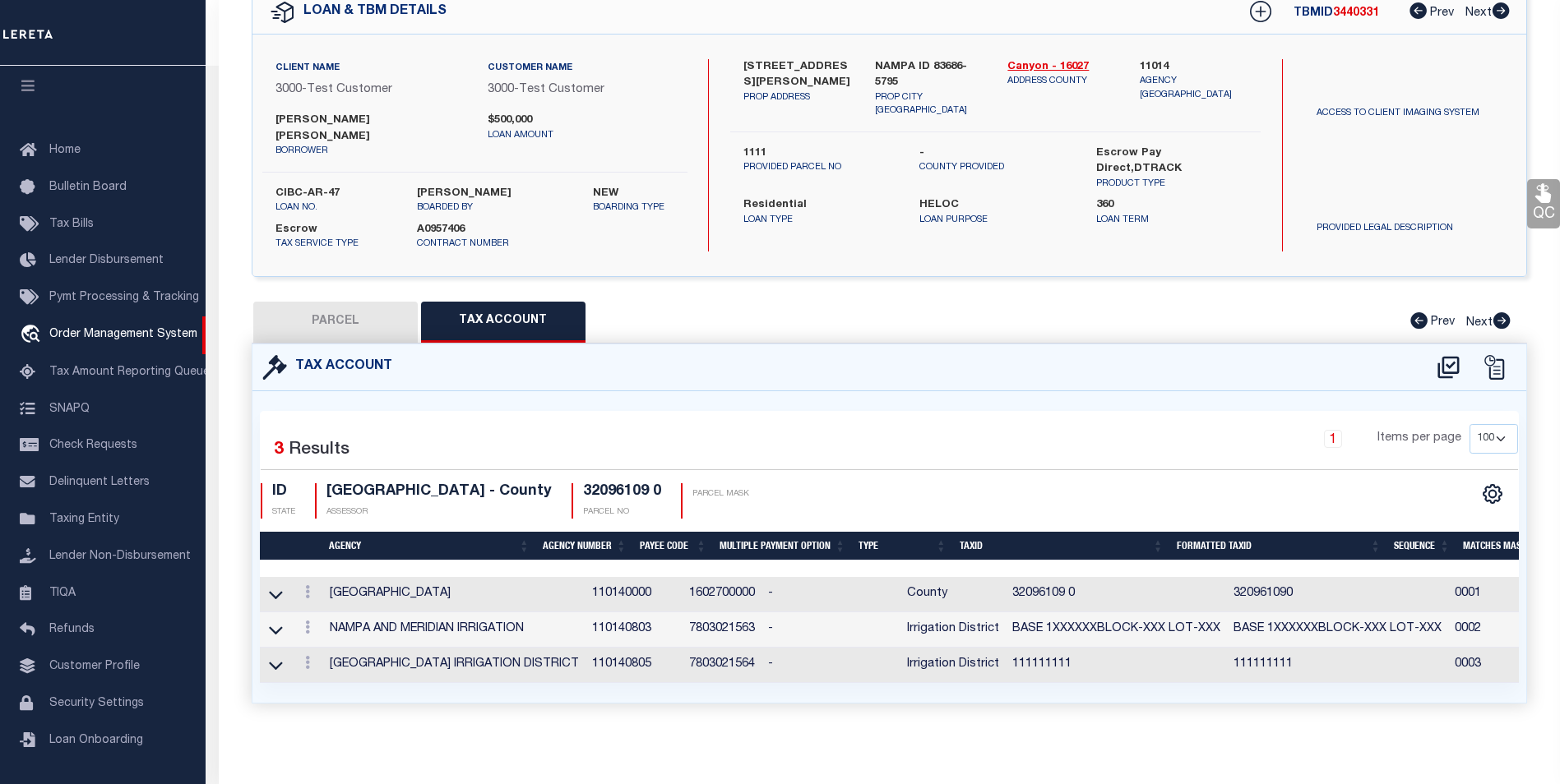
click at [686, 614] on td "7803021563" at bounding box center [722, 630] width 79 height 36
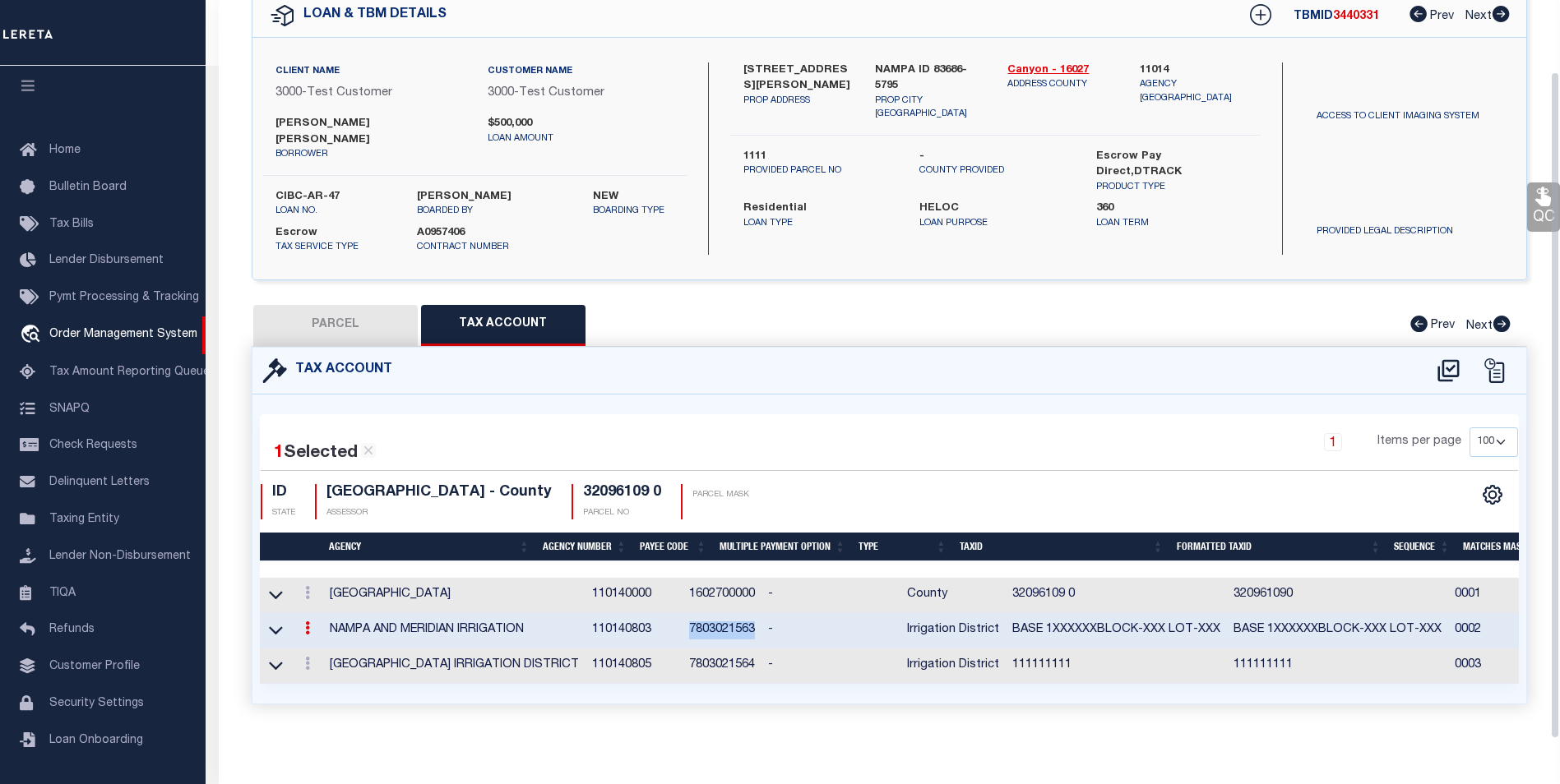
click at [686, 614] on td "7803021563" at bounding box center [722, 631] width 79 height 36
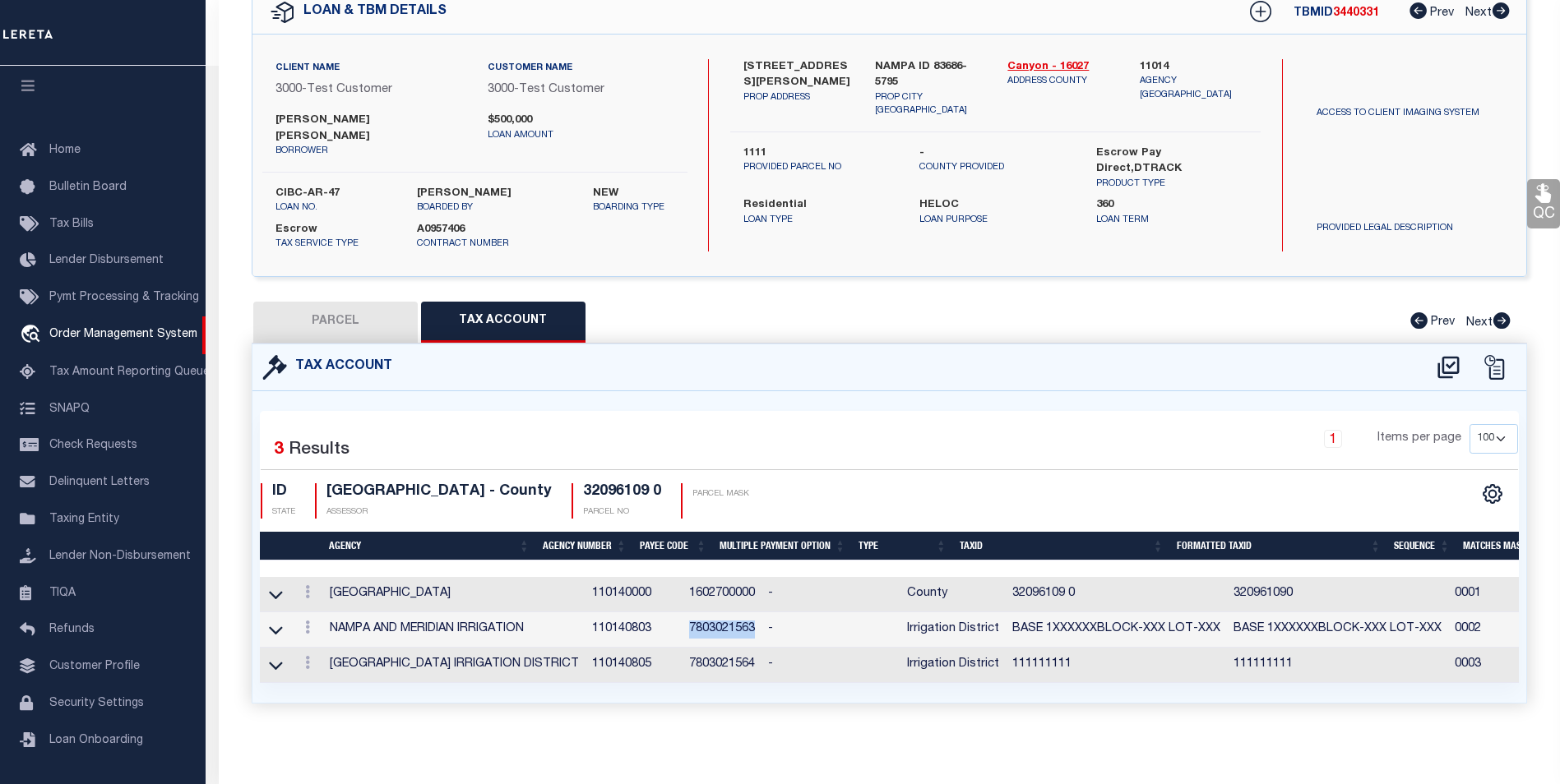
copy td "7803021563"
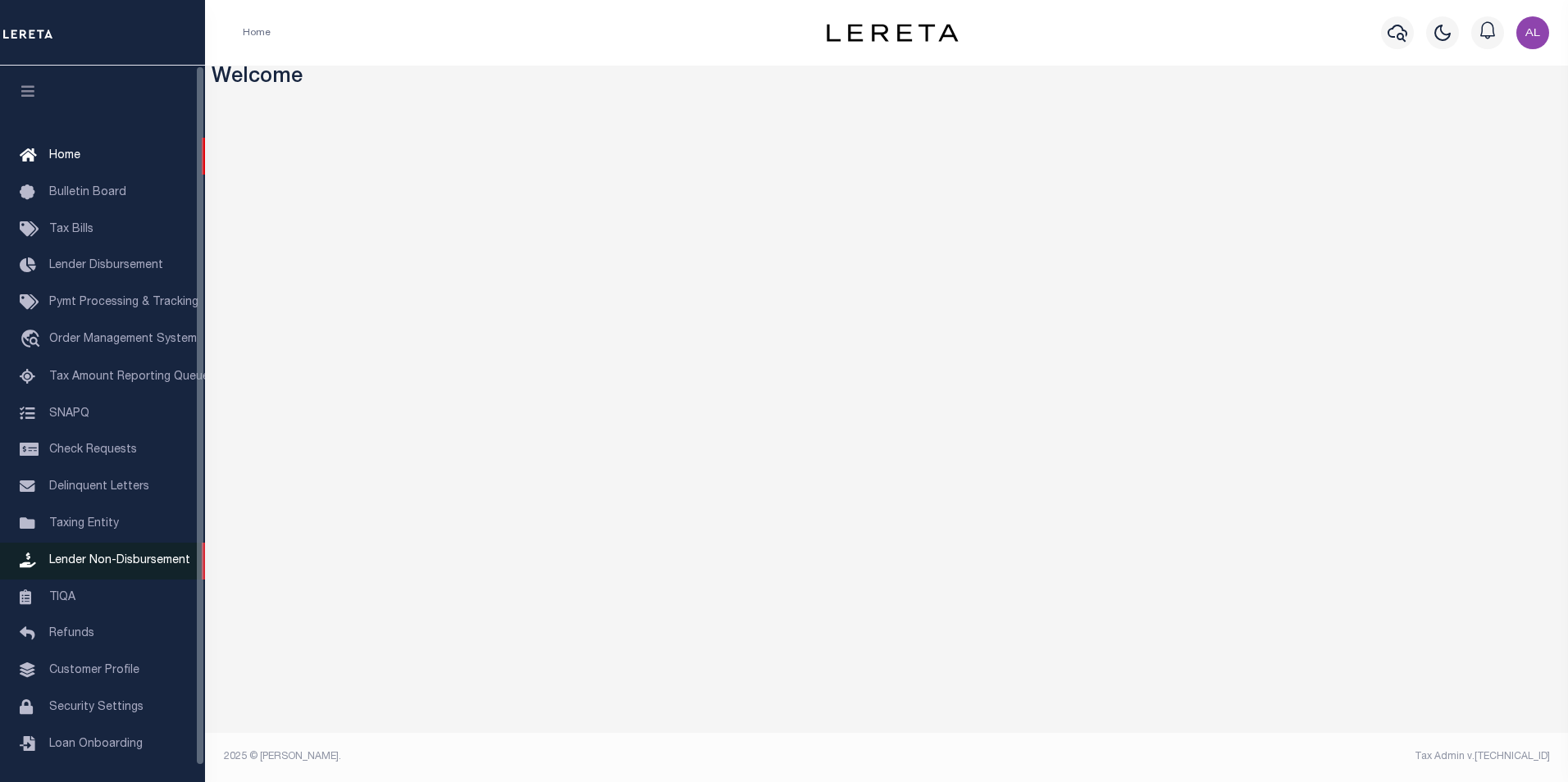
scroll to position [16, 0]
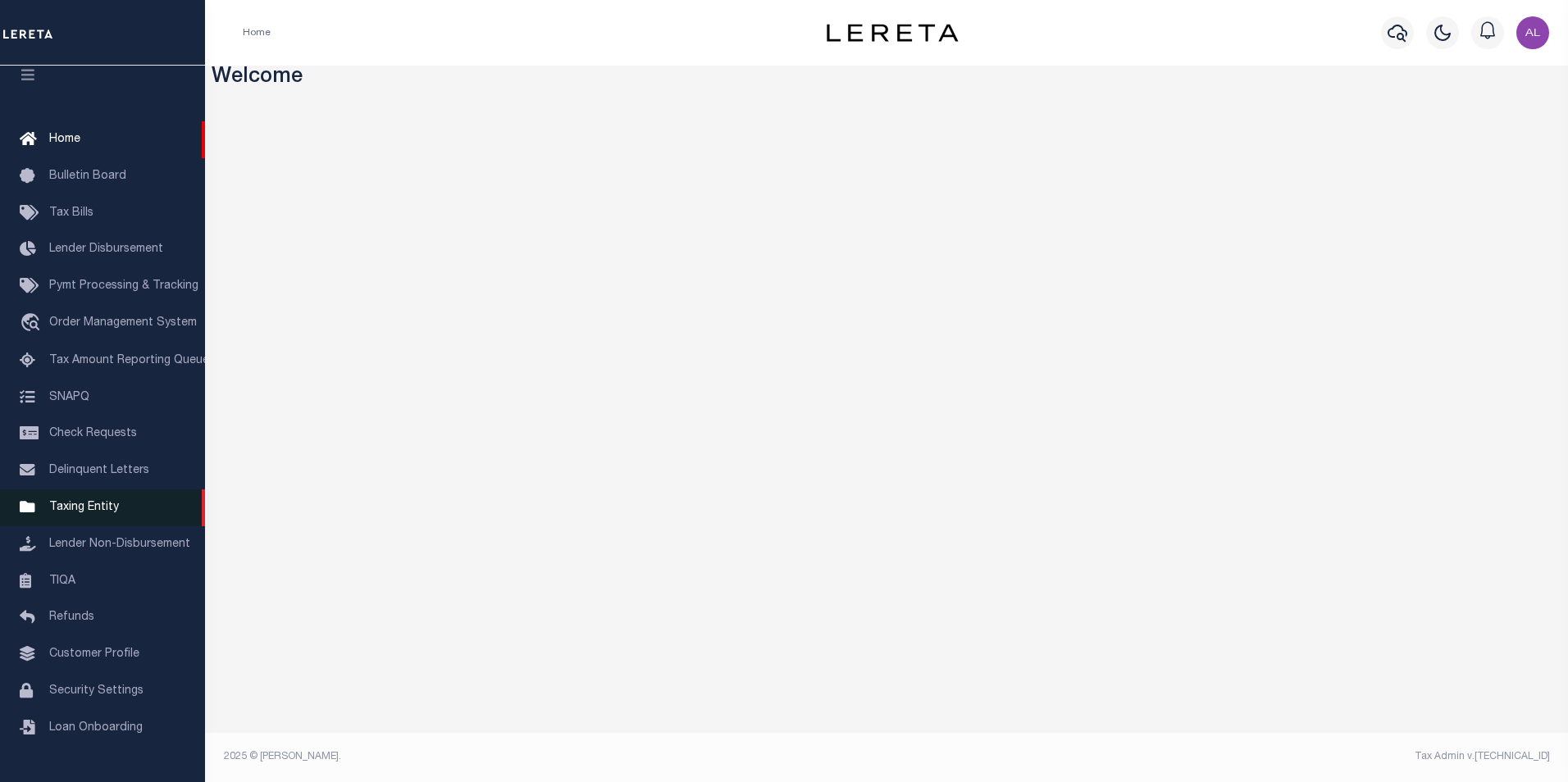
click at [99, 498] on link "Taxing Entity" at bounding box center [102, 508] width 205 height 37
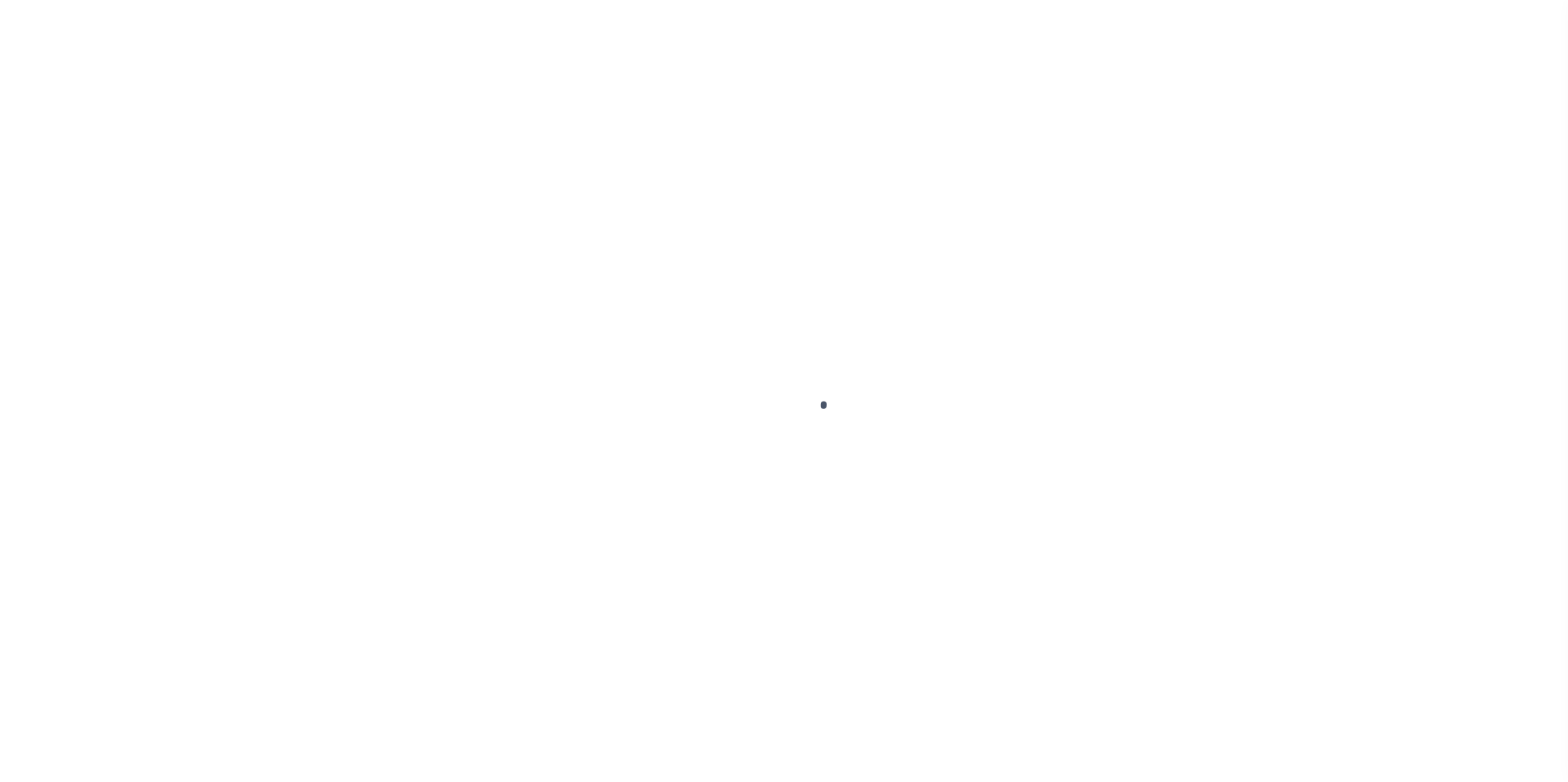
scroll to position [16, 0]
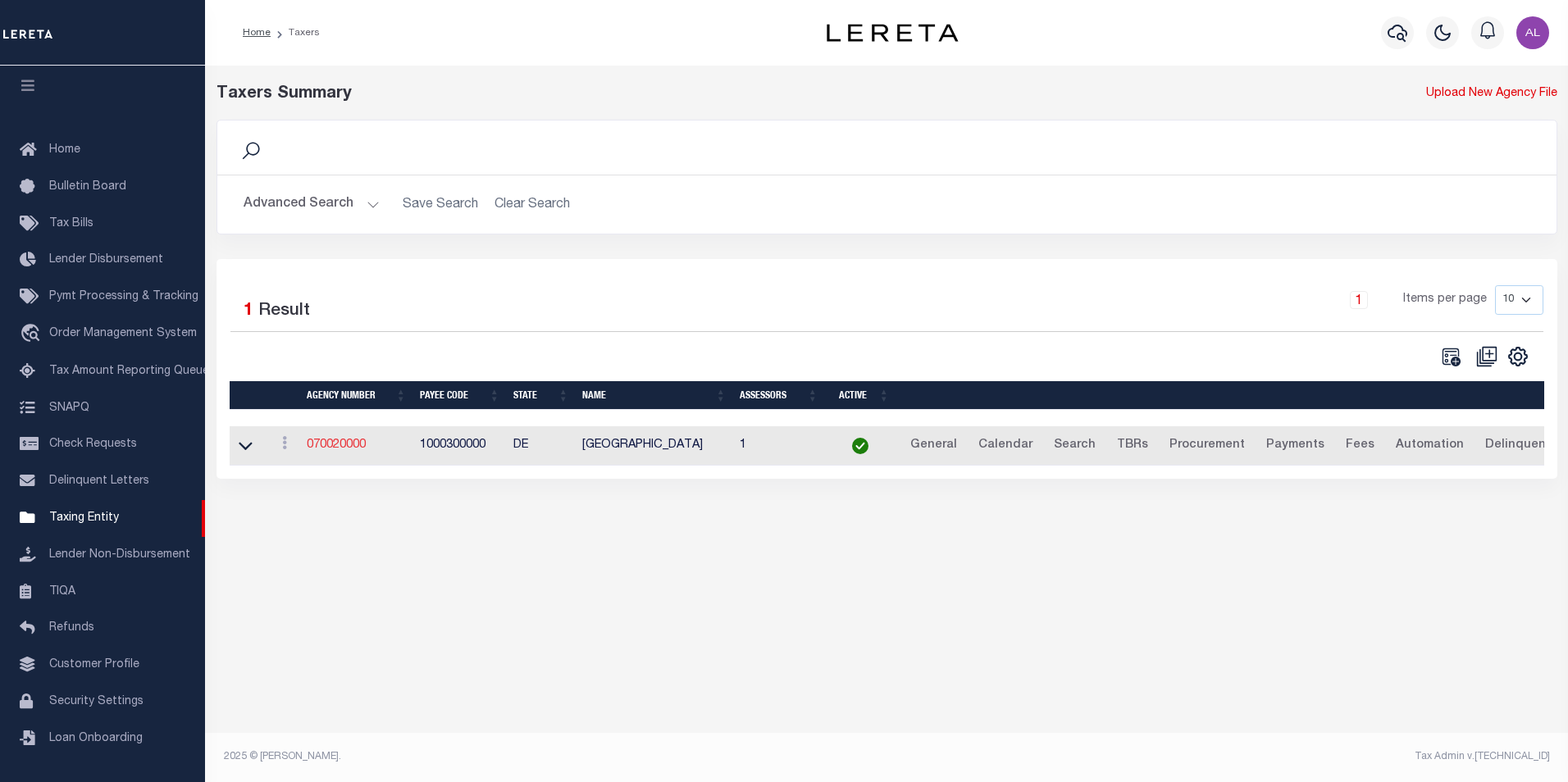
click at [345, 451] on link "070020000" at bounding box center [336, 446] width 59 height 12
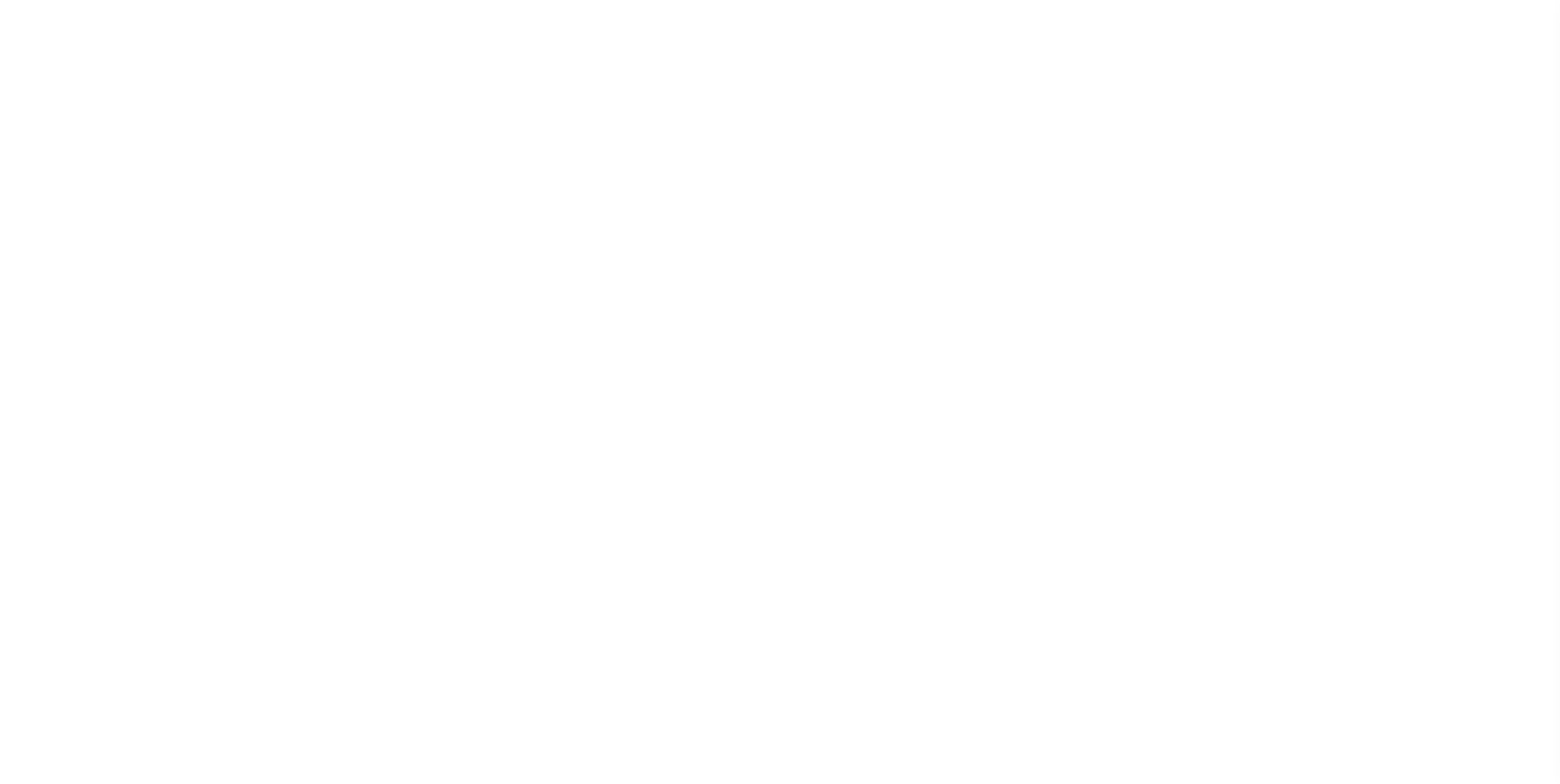
select select
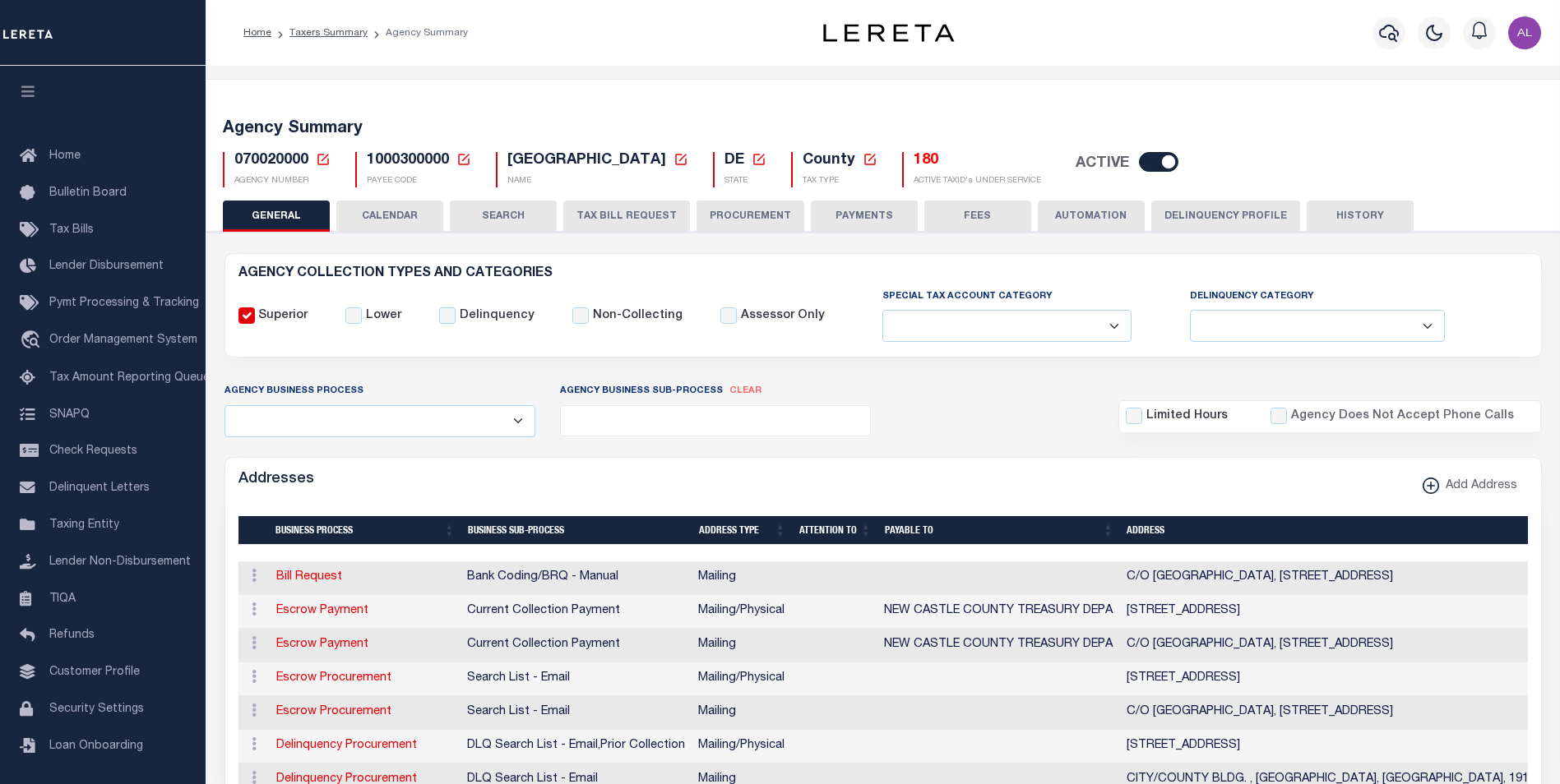
click at [465, 157] on icon at bounding box center [464, 160] width 12 height 12
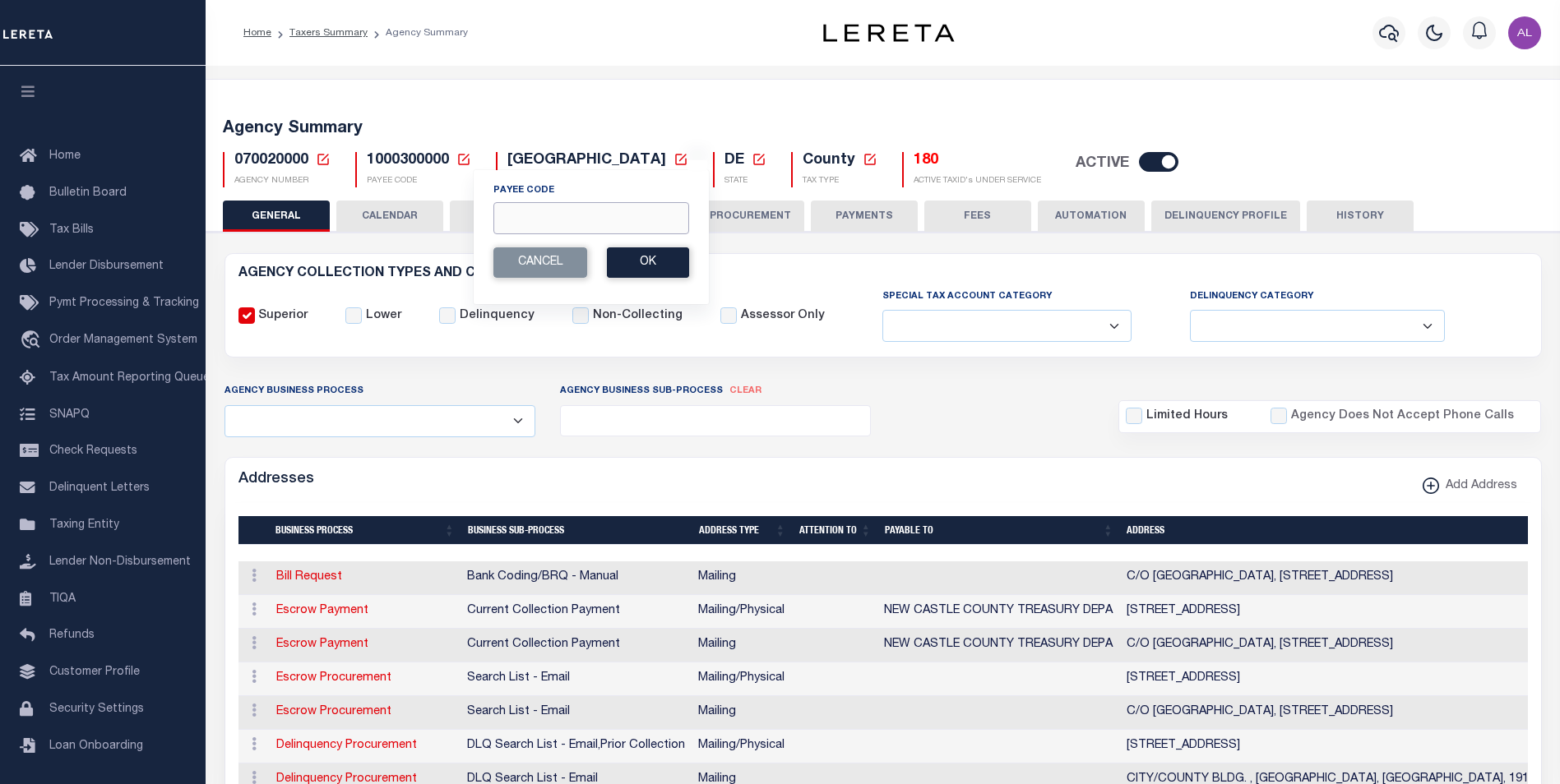
click at [521, 222] on input "Payee Code" at bounding box center [591, 218] width 196 height 32
paste input "7803021563"
type input "7803021563"
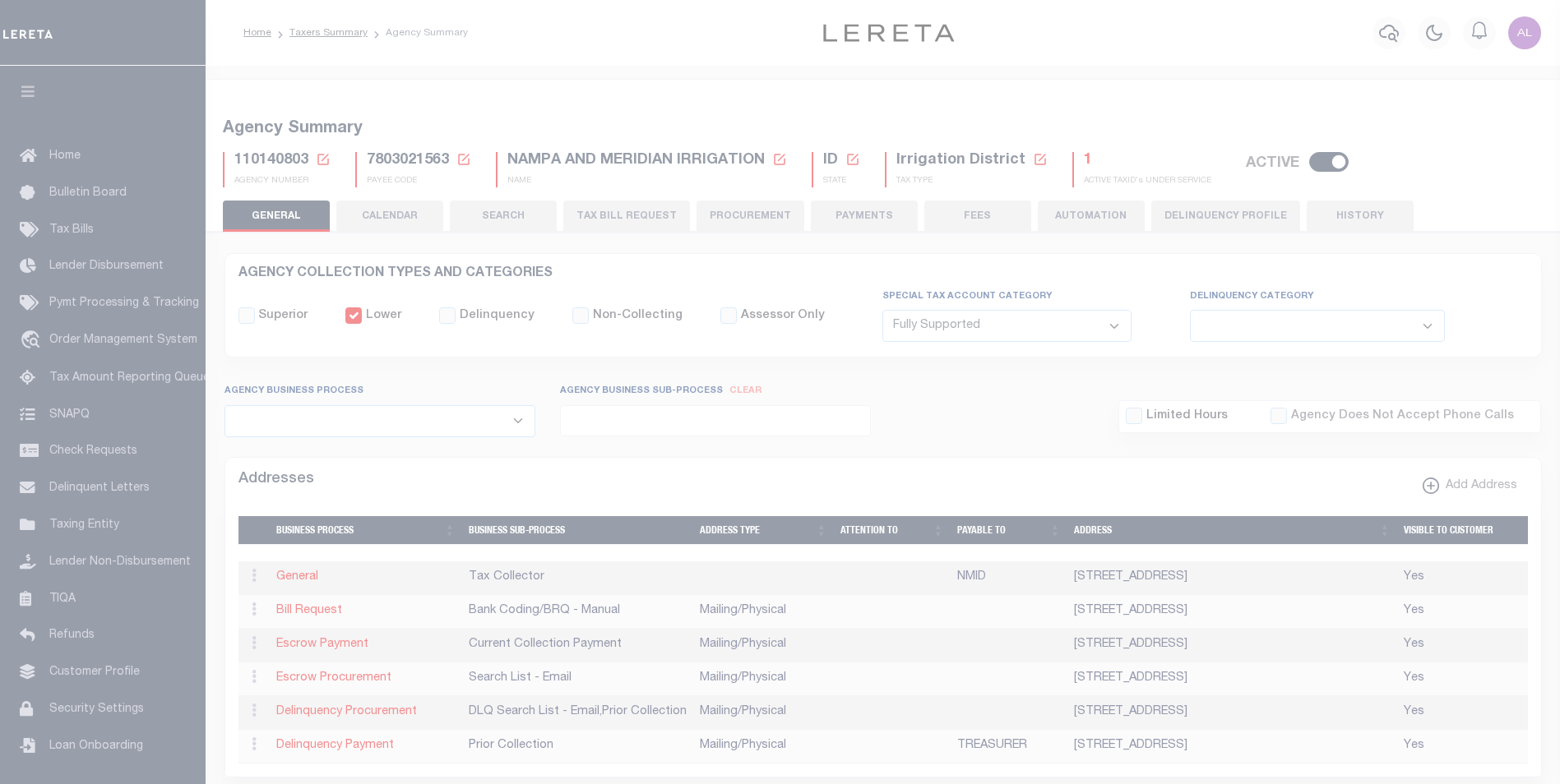
select select "1"
select select
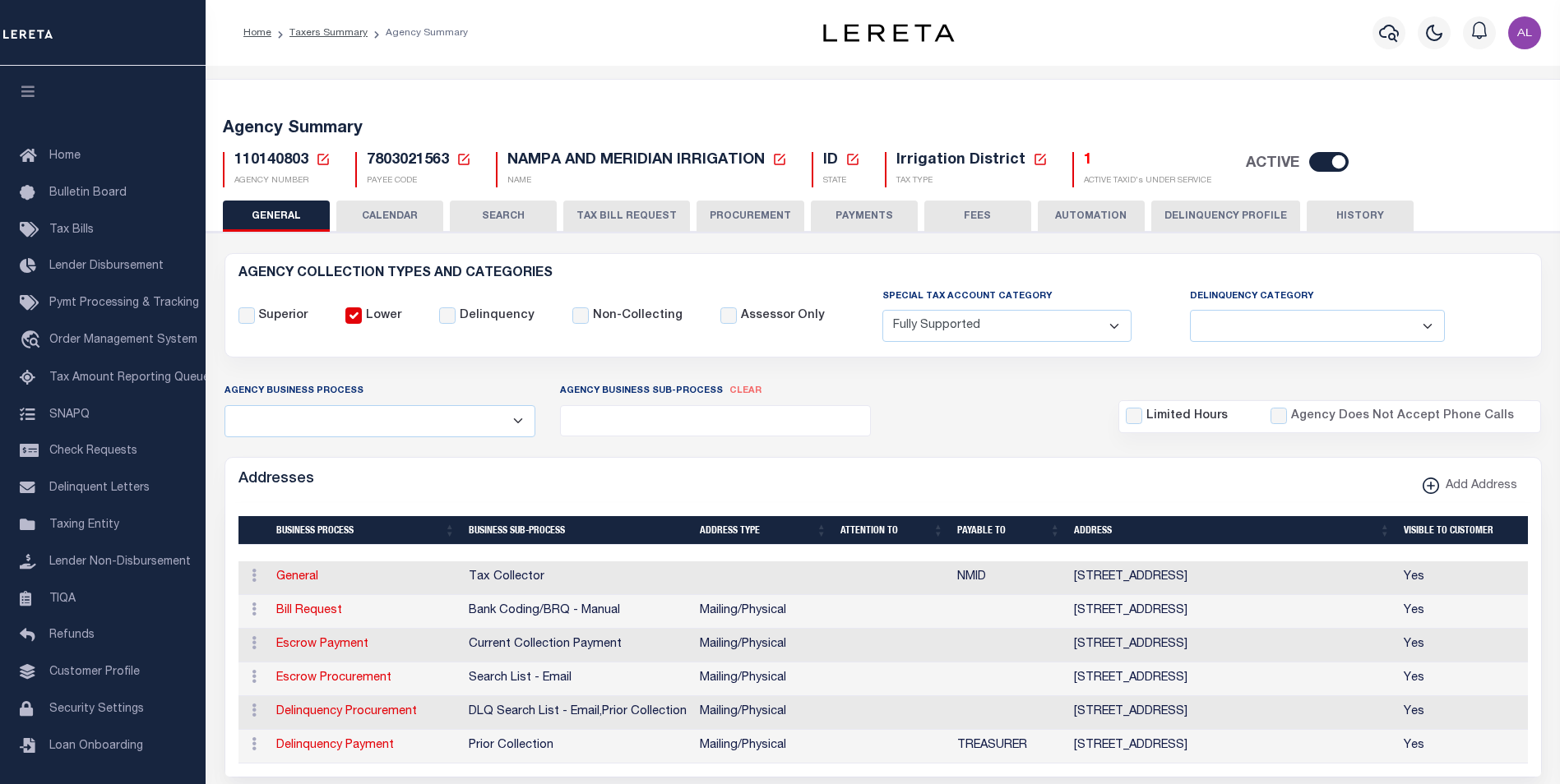
scroll to position [74, 0]
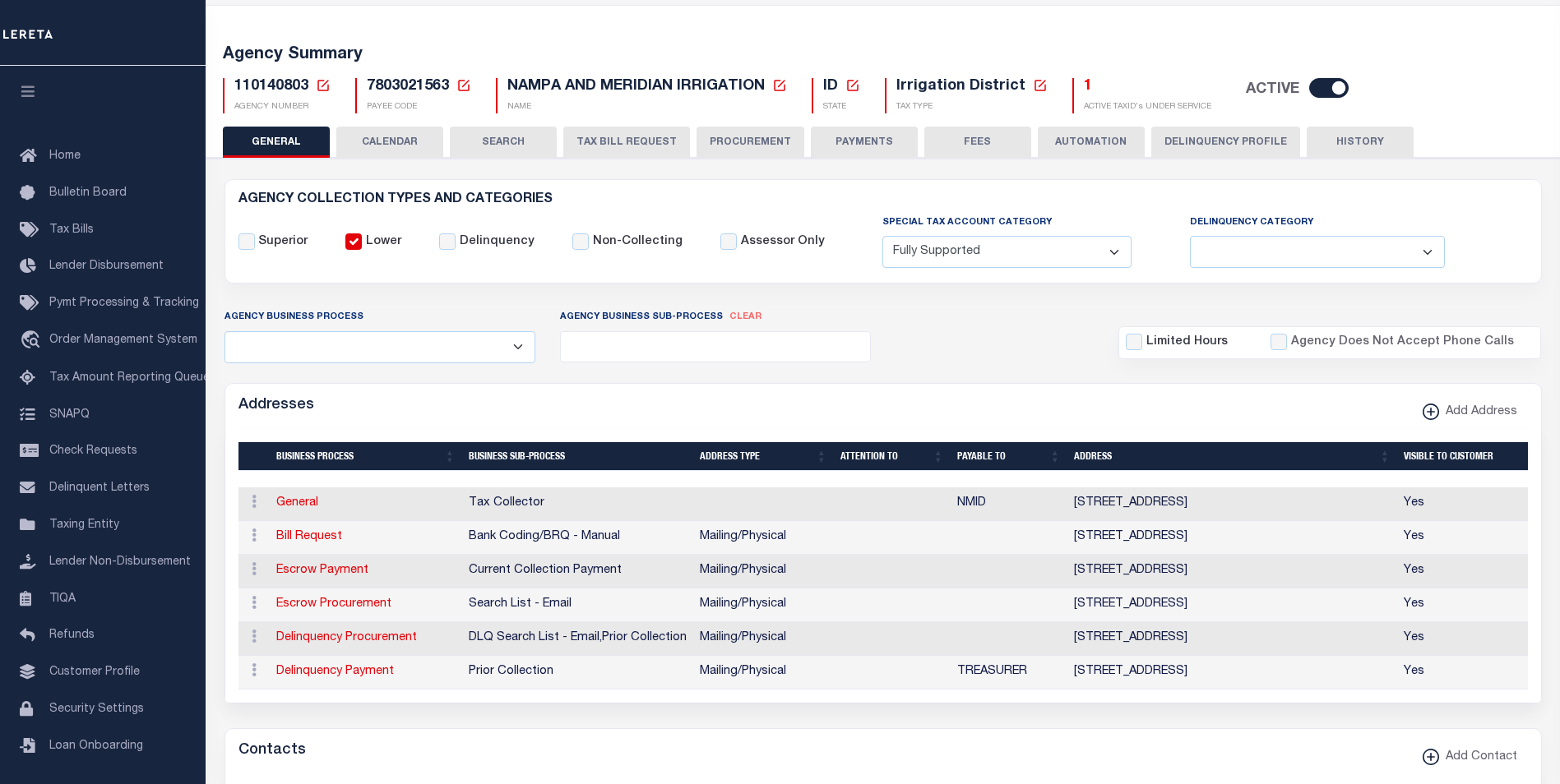
click at [400, 150] on button "CALENDAR" at bounding box center [390, 142] width 107 height 31
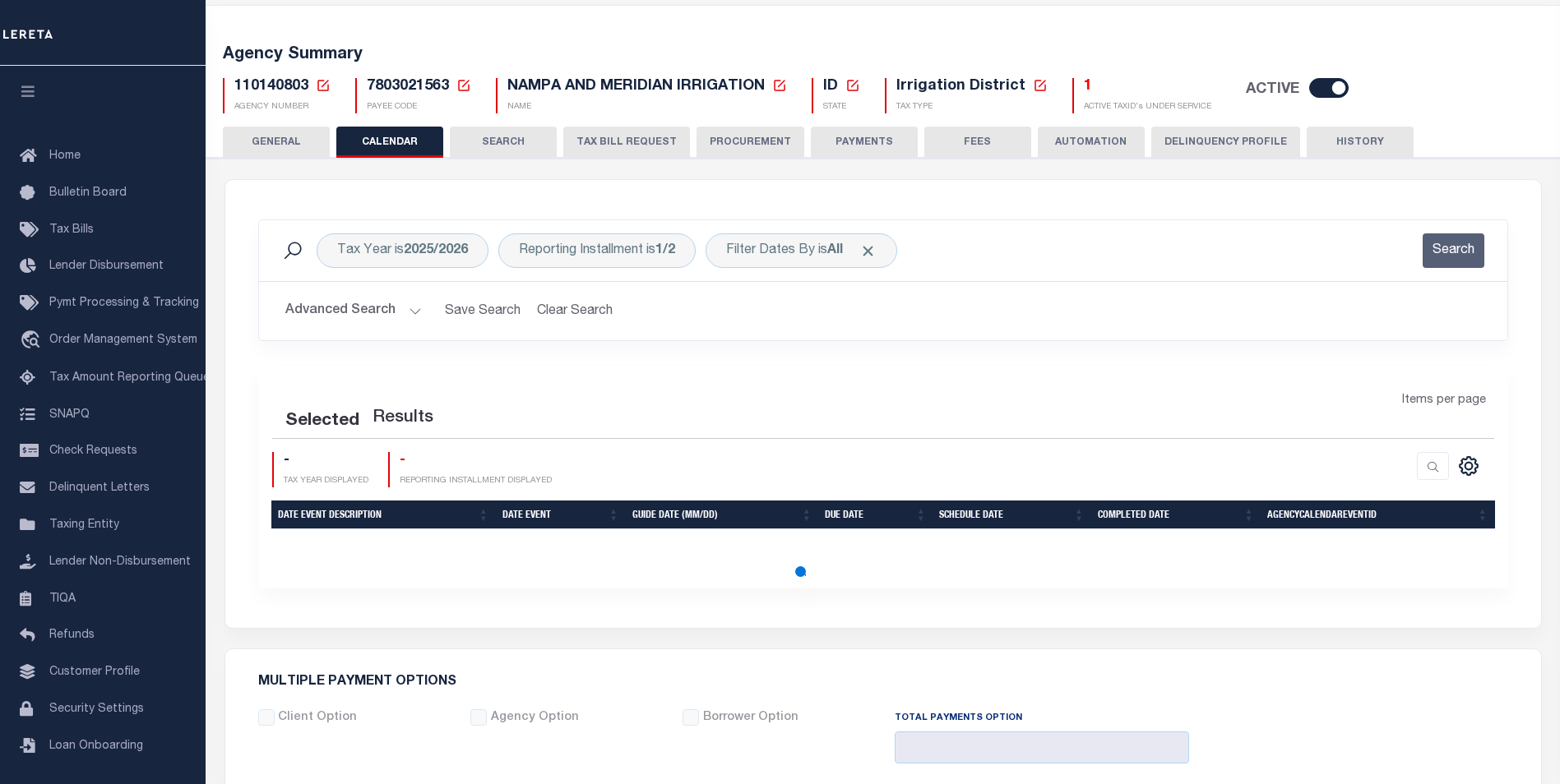
checkbox input "false"
type input "1"
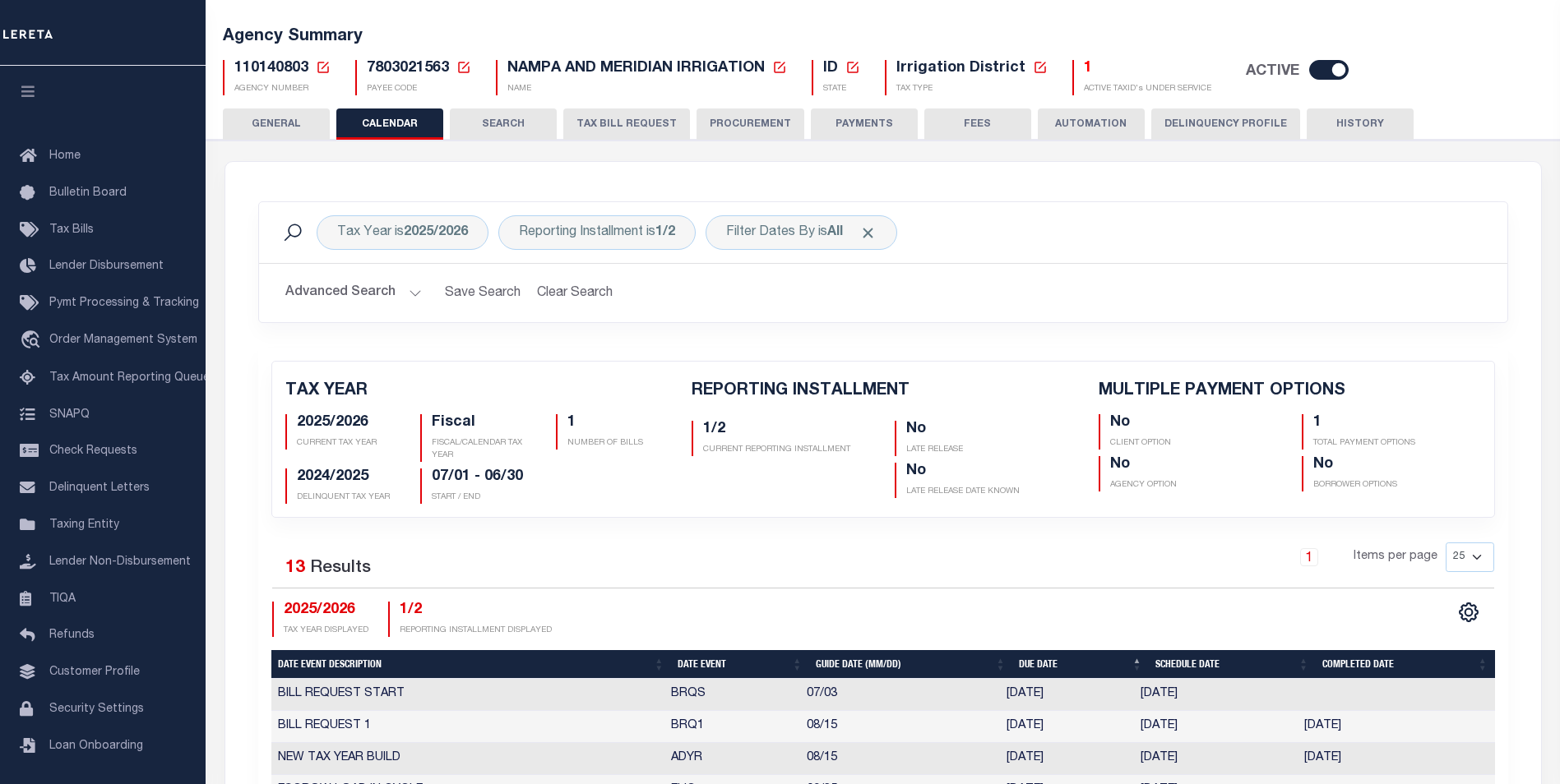
scroll to position [89, 0]
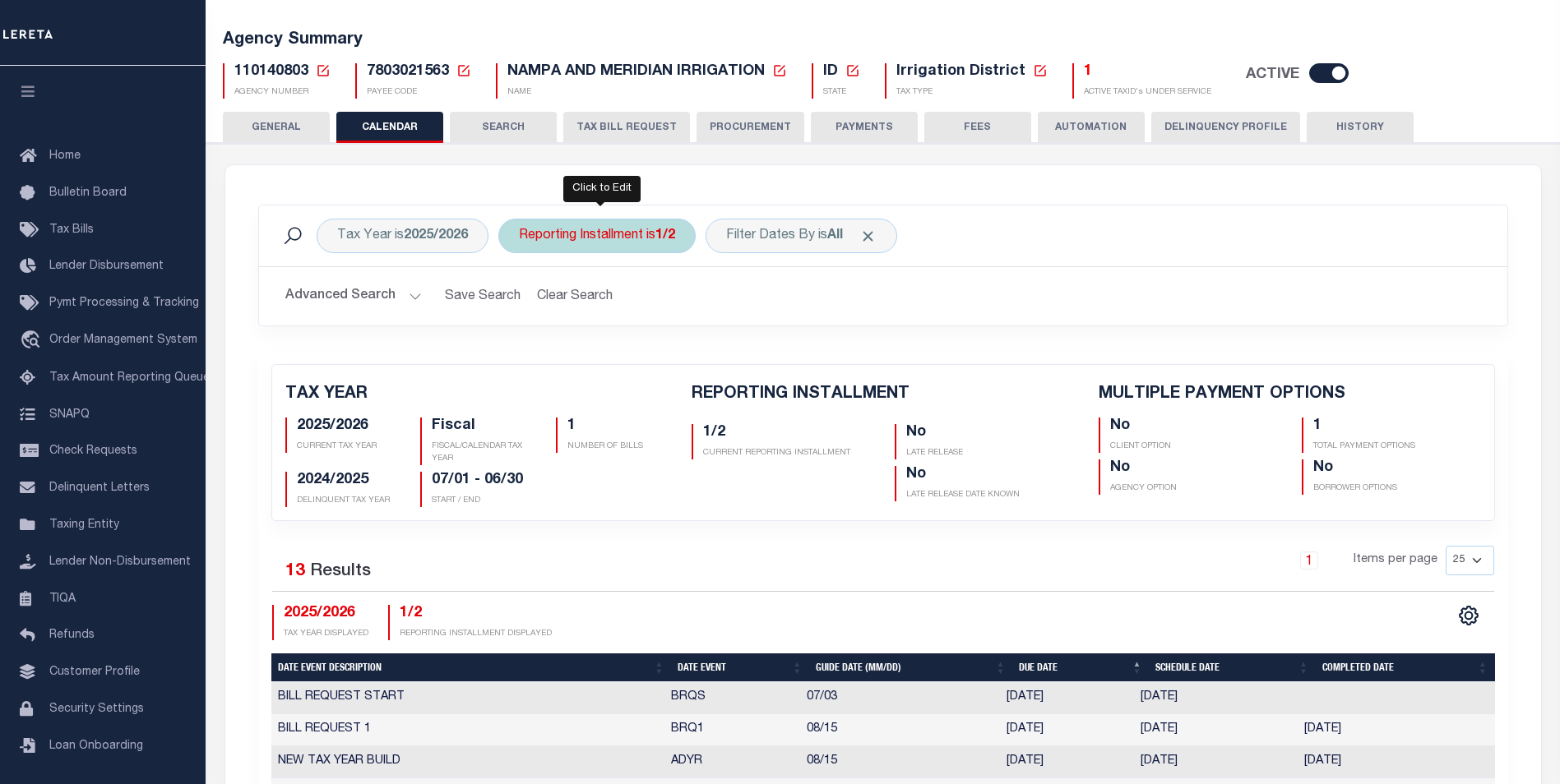
click at [610, 227] on div "Reporting Installment is 1/2" at bounding box center [597, 235] width 197 height 35
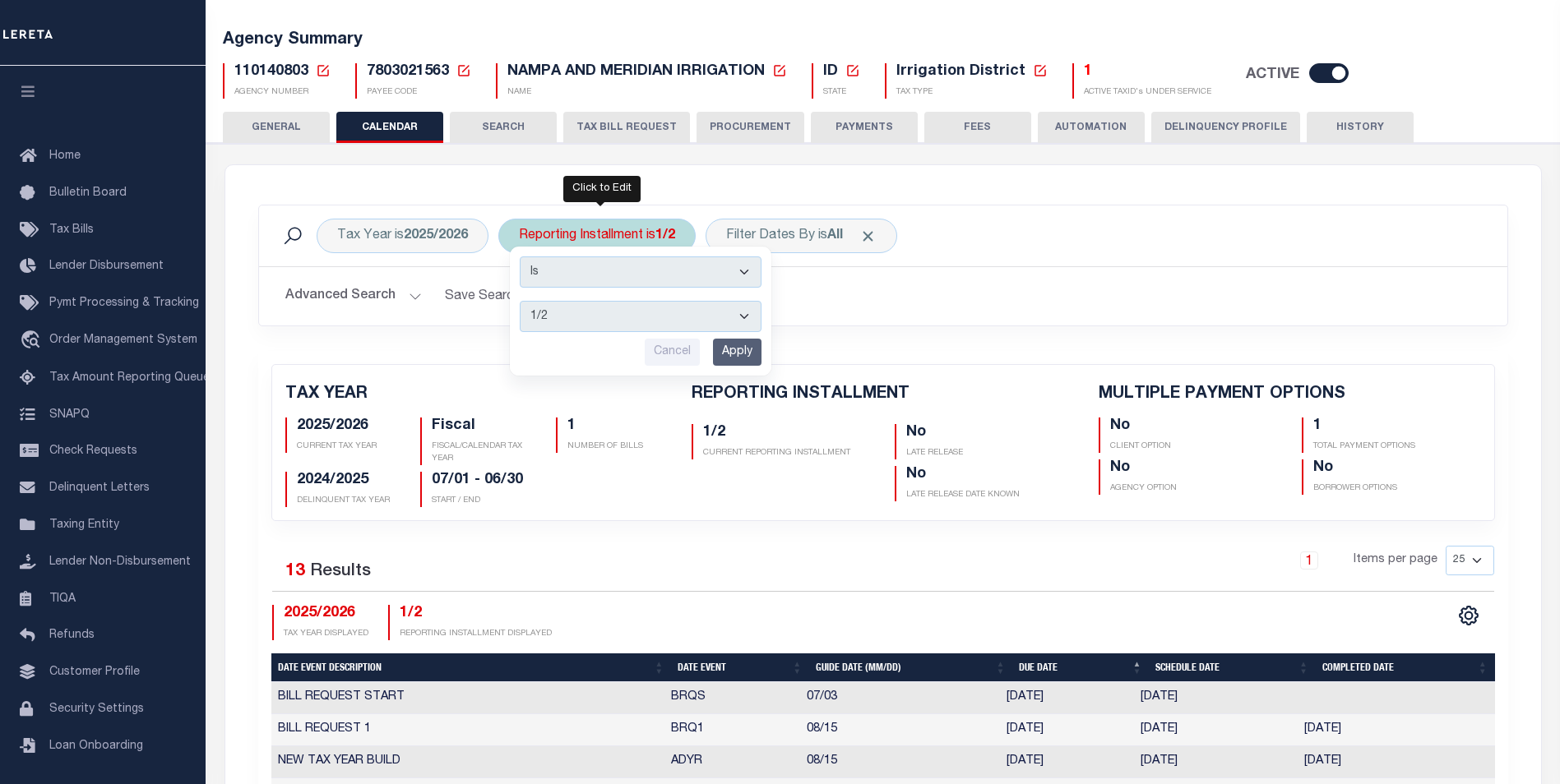
click at [738, 321] on select "1/2 2/2" at bounding box center [641, 316] width 242 height 31
select select "2/2"
click at [521, 301] on select "1/2 2/2" at bounding box center [641, 316] width 242 height 31
click at [756, 353] on input "Apply" at bounding box center [737, 352] width 48 height 27
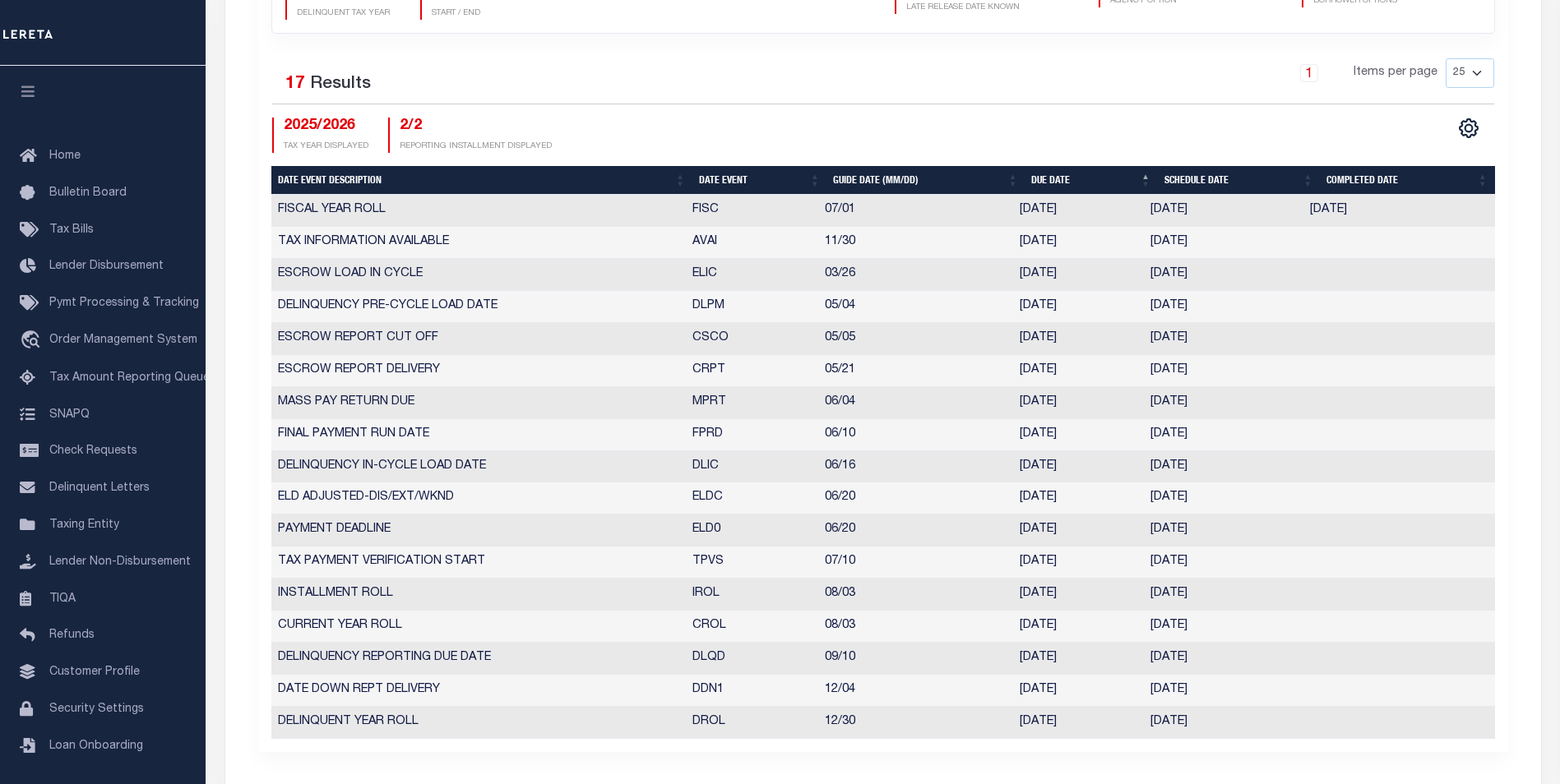
scroll to position [582, 0]
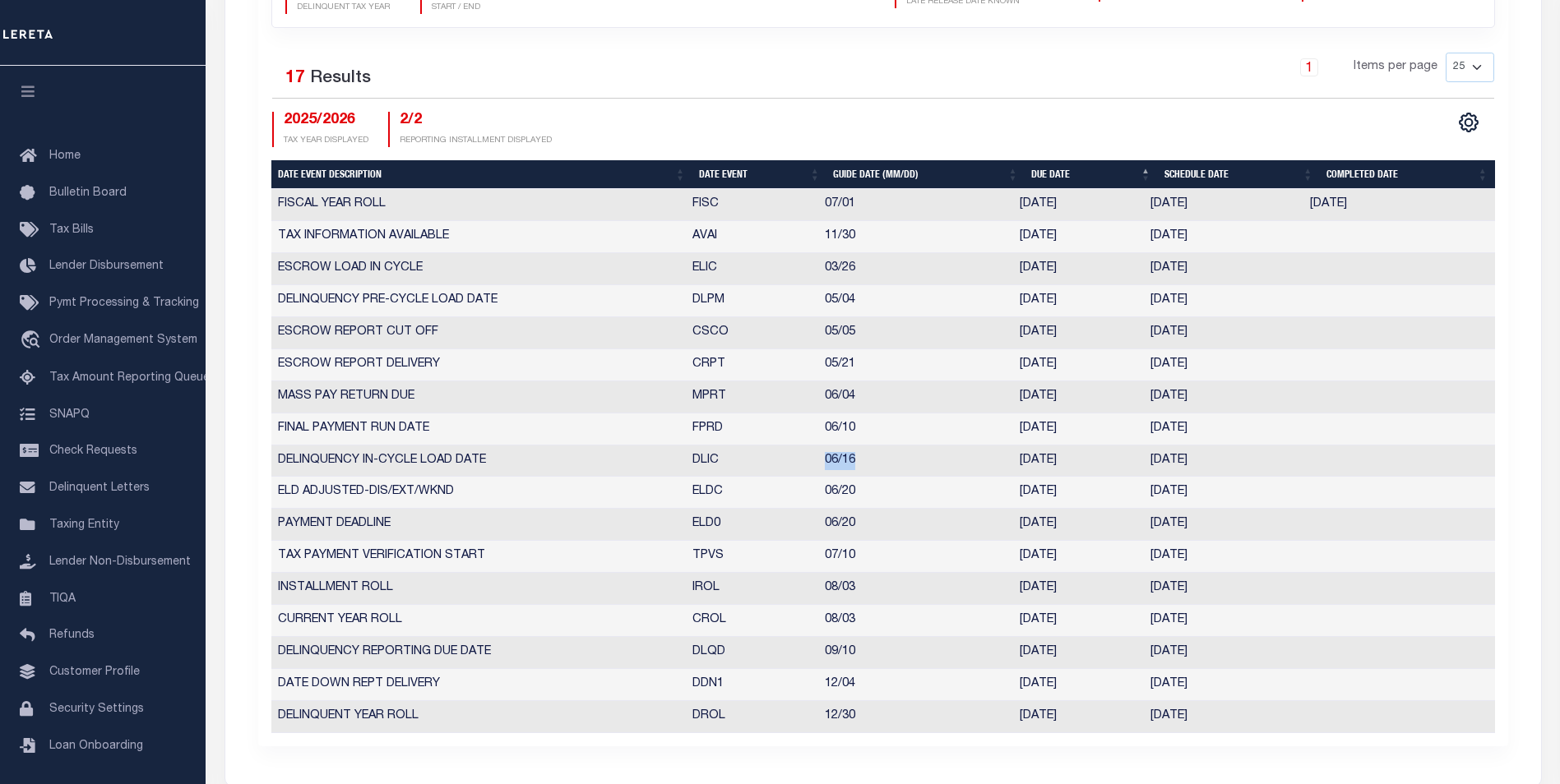
drag, startPoint x: 810, startPoint y: 464, endPoint x: 948, endPoint y: 461, distance: 138.0
click at [948, 461] on tr "DELINQUENCY IN-CYCLE LOAD DATE DLIC 06/16 [DATE] [DATE] 10403189" at bounding box center [882, 461] width 1224 height 32
drag, startPoint x: 673, startPoint y: 645, endPoint x: 1215, endPoint y: 654, distance: 542.1
click at [1215, 654] on tr "DELINQUENCY REPORTING DUE DATE DLQD 09/10 [DATE] [DATE] 5516913" at bounding box center [882, 654] width 1224 height 32
